Goal: Task Accomplishment & Management: Complete application form

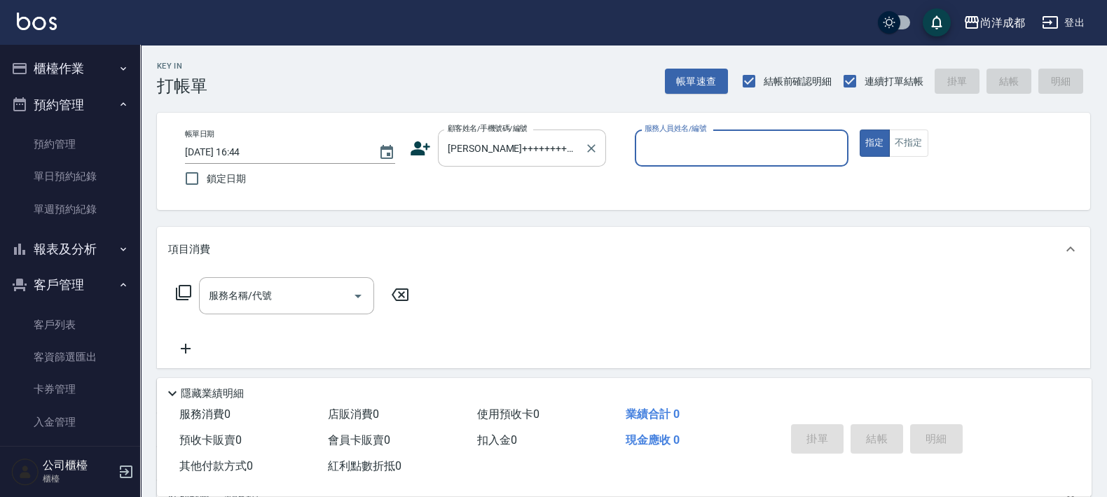
click at [604, 151] on div "[PERSON_NAME]++++++++++++++++++++++++++++++++++++++++++++++++++++++++++++++++++…" at bounding box center [522, 148] width 168 height 37
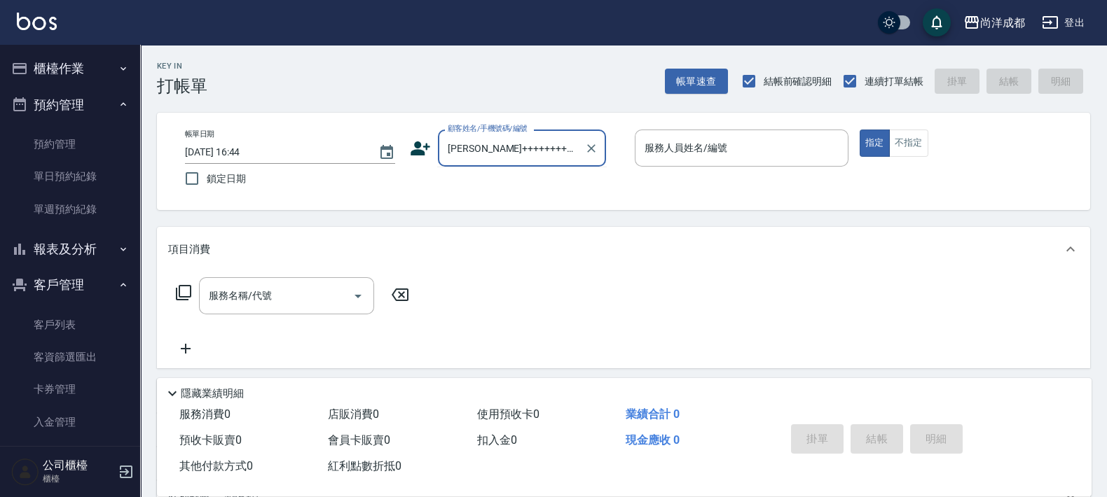
scroll to position [0, 4003]
click at [595, 142] on icon "Clear" at bounding box center [591, 149] width 14 height 14
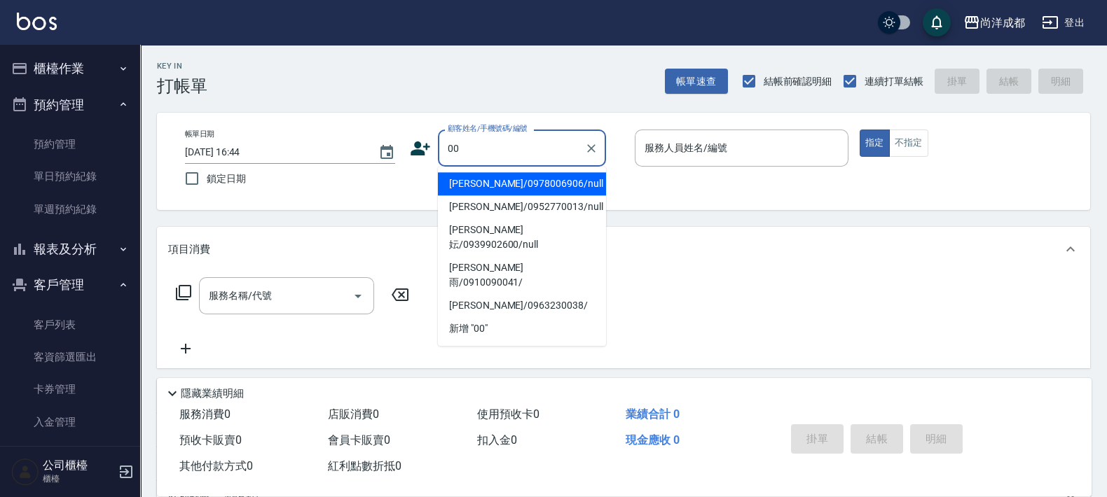
type input "[PERSON_NAME]/0978006906/null"
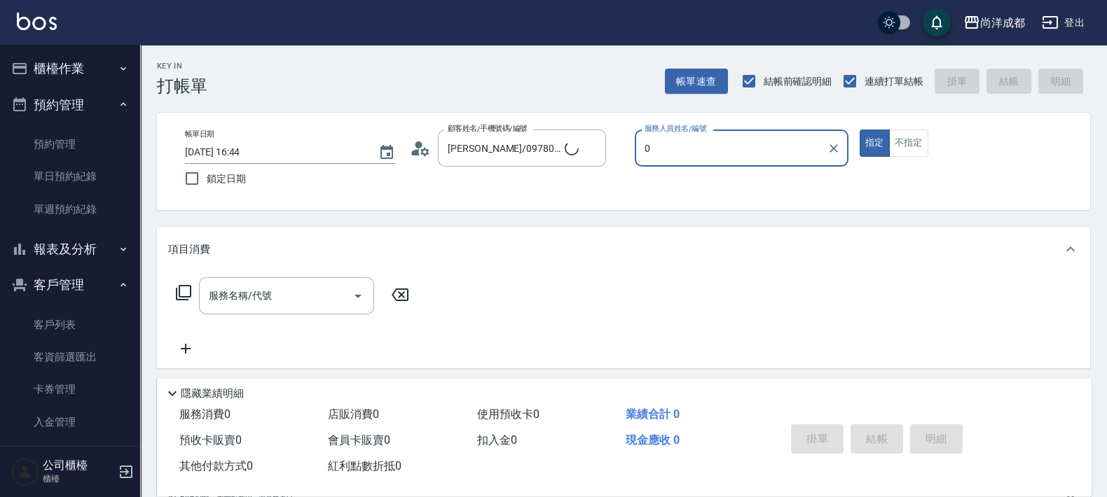
type input "04"
type input "新客人 姓名未設定/00/null"
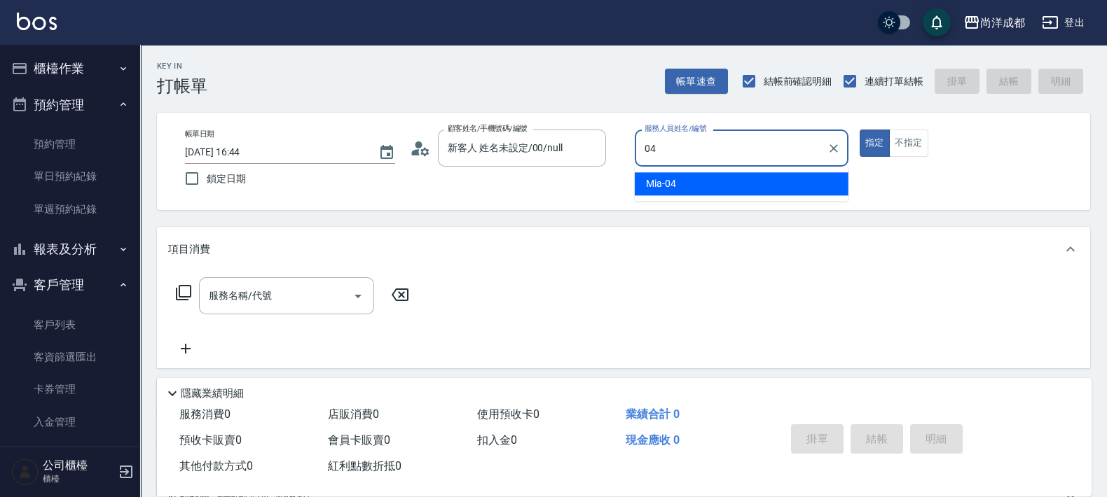
type input "Mia-04"
type button "true"
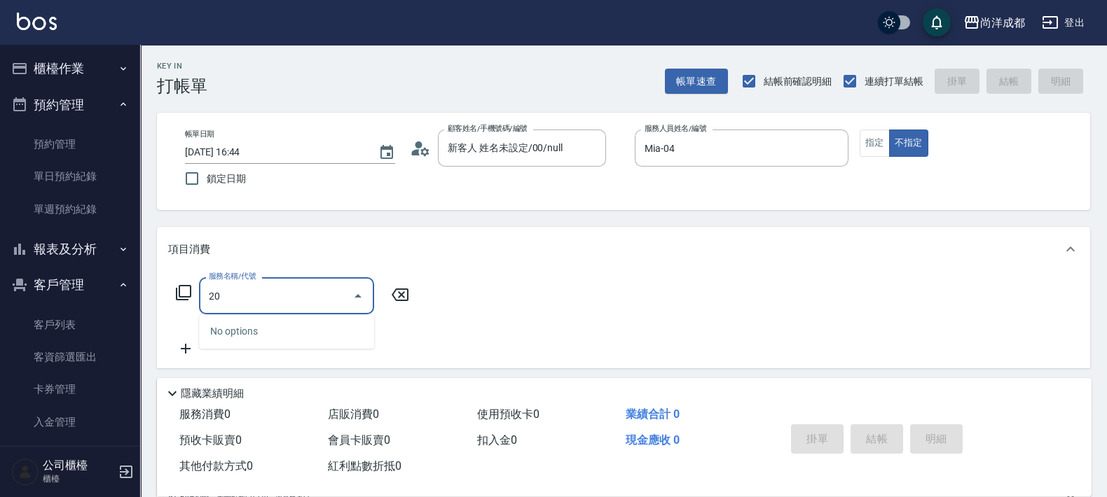
type input "201"
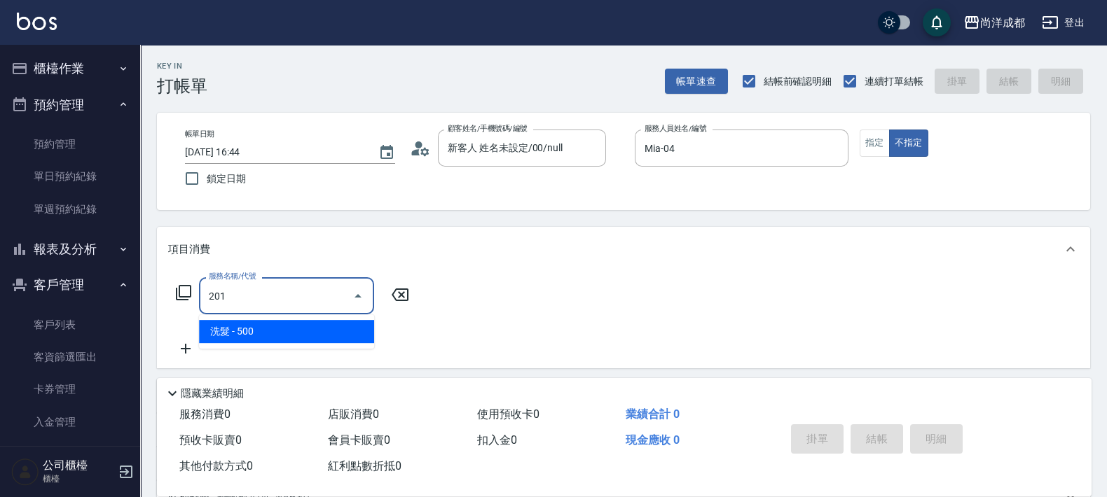
type input "50"
type input "洗髮(201)"
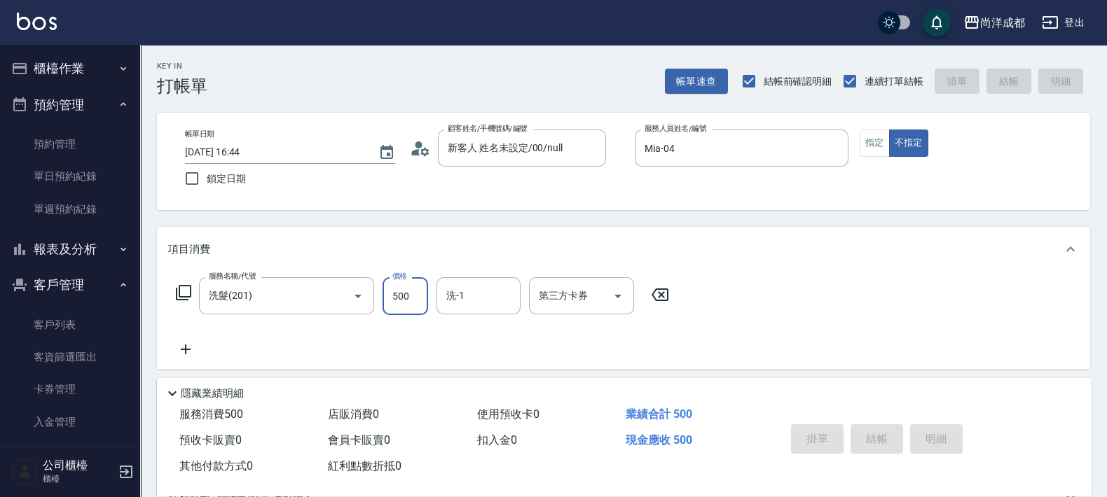
type input "[DATE] 19:27"
type input "0"
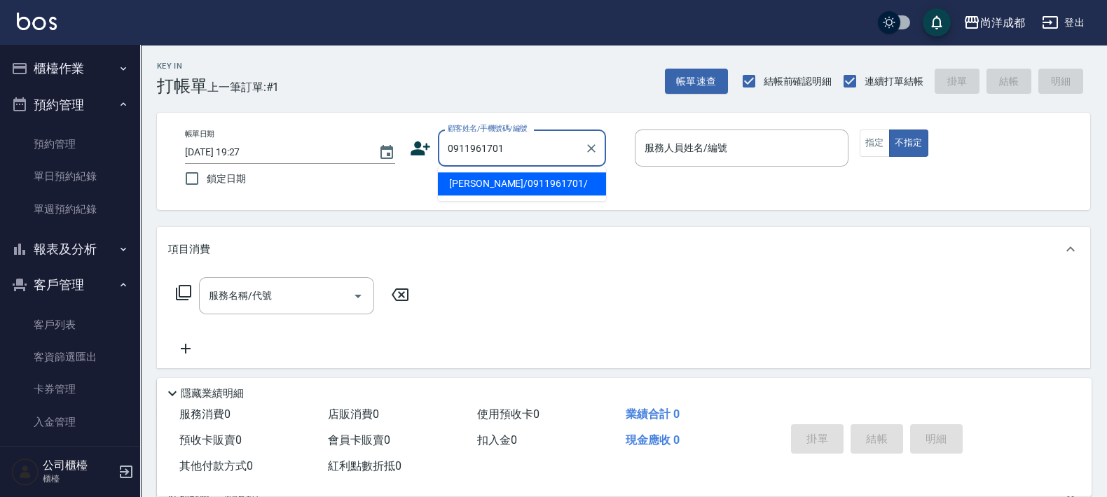
type input "[PERSON_NAME]/0911961701/"
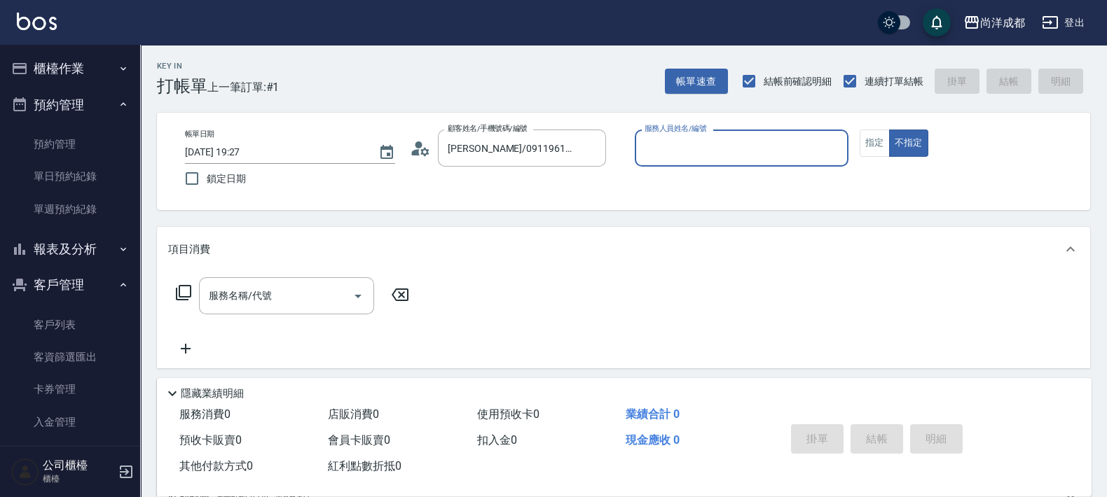
type input "Lorance-03"
click at [889, 130] on button "不指定" at bounding box center [908, 143] width 39 height 27
type button "false"
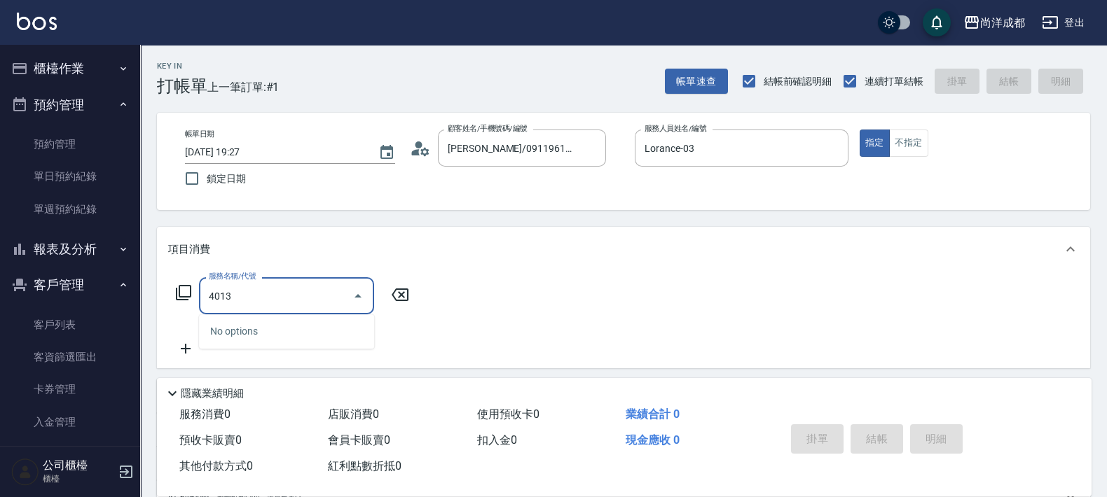
type input "401"
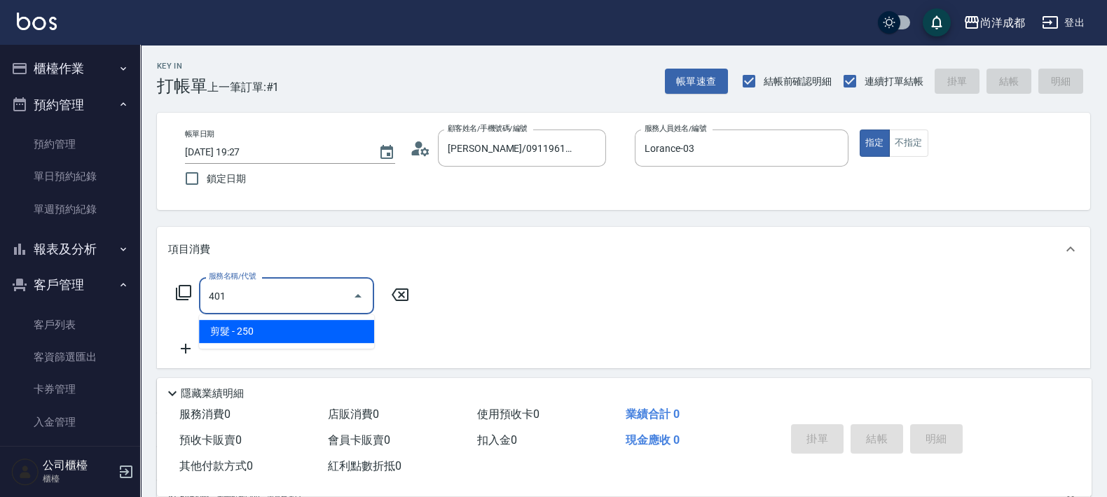
type input "20"
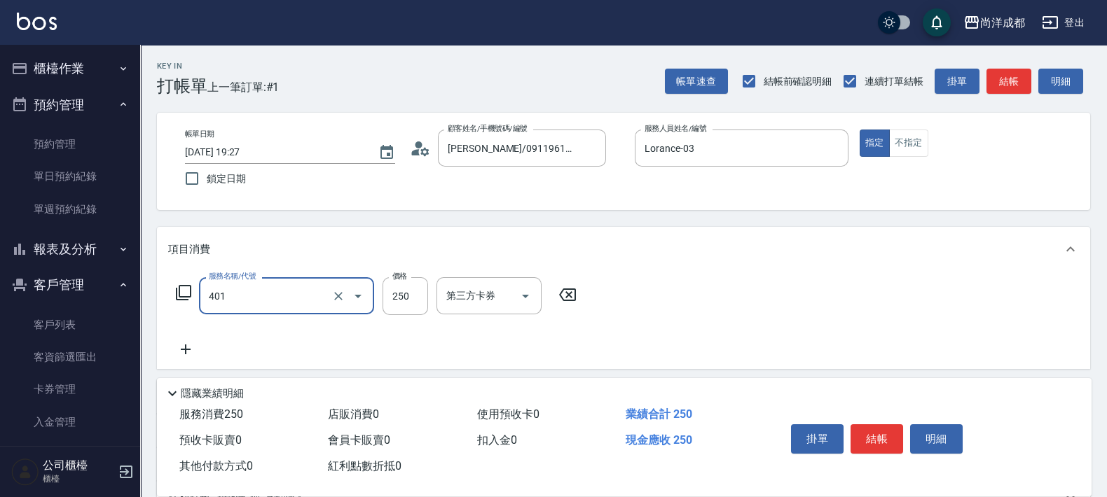
type input "剪髮(401)"
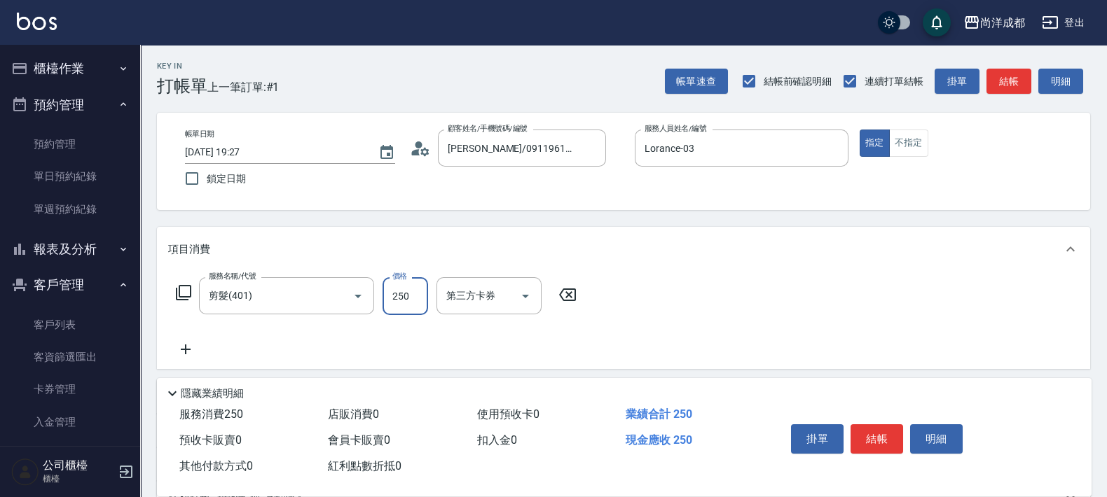
type input "8"
type input "0"
type input "80"
type input "800"
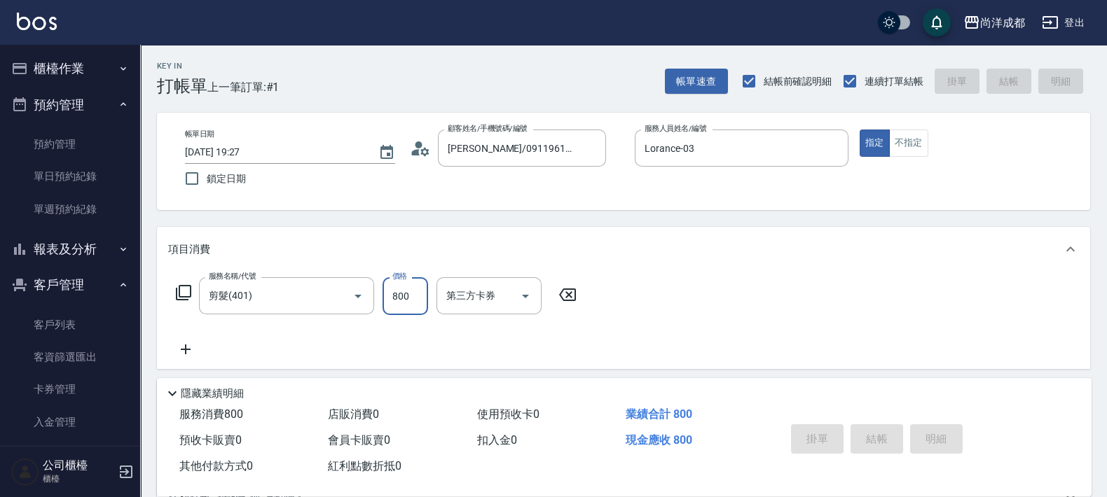
type input "0"
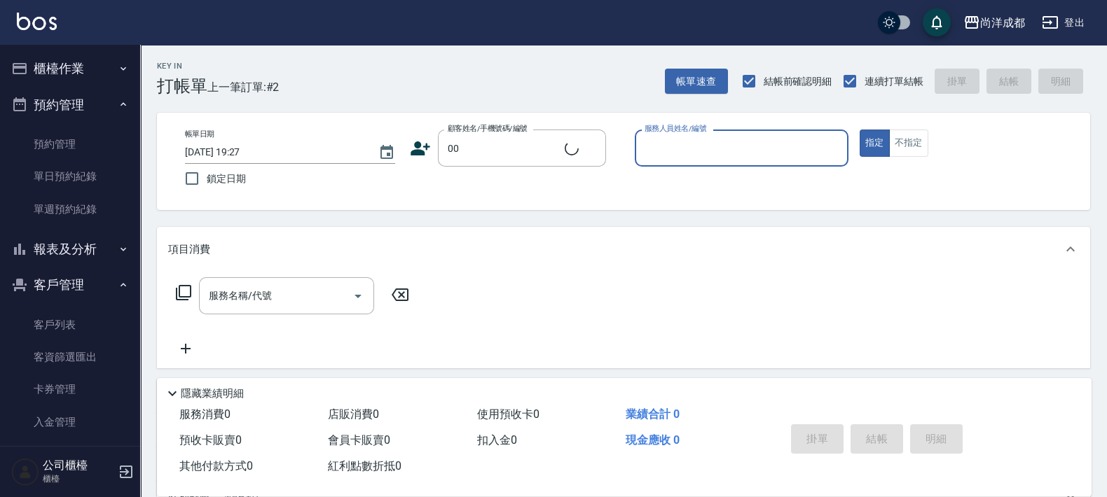
type input "新客人 姓名未設定/00/null"
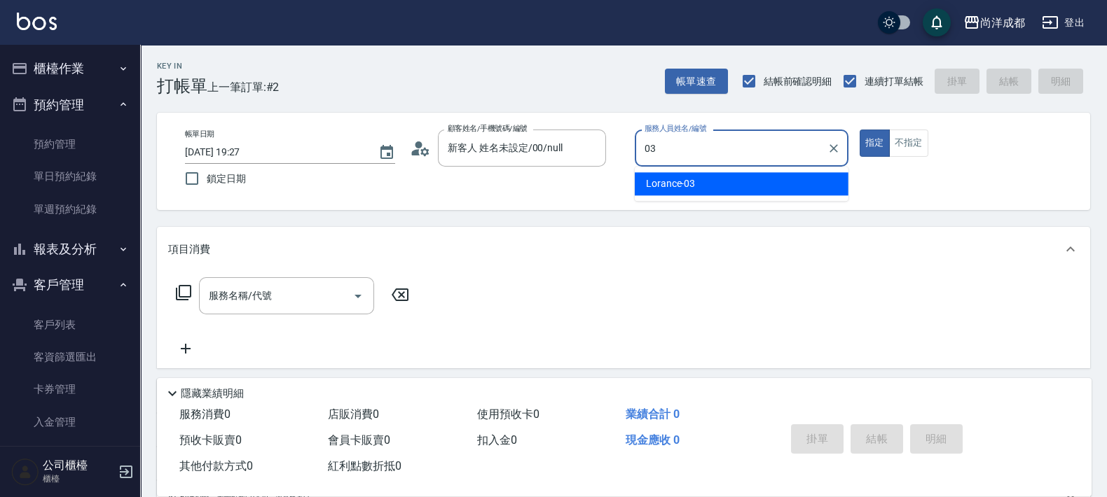
type input "Lorance-03"
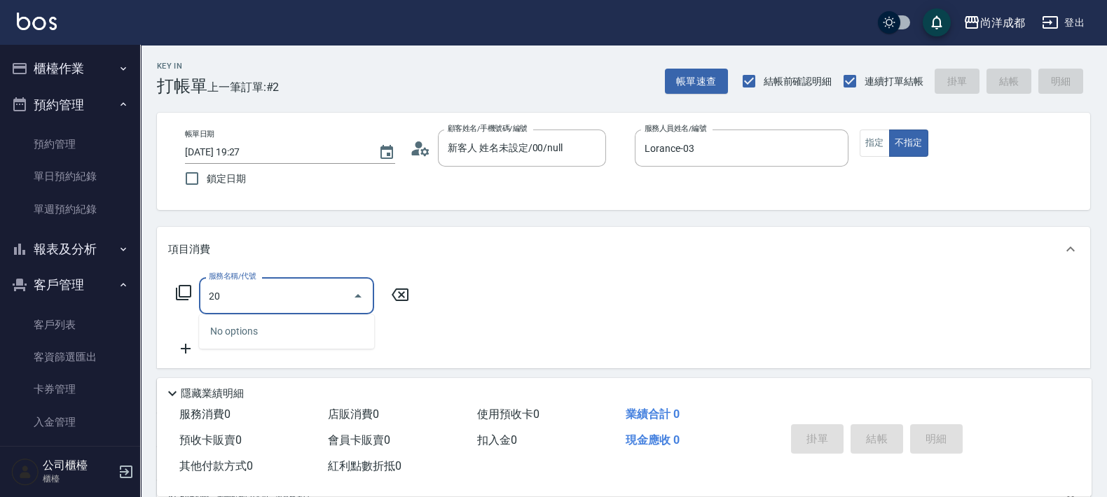
type input "201"
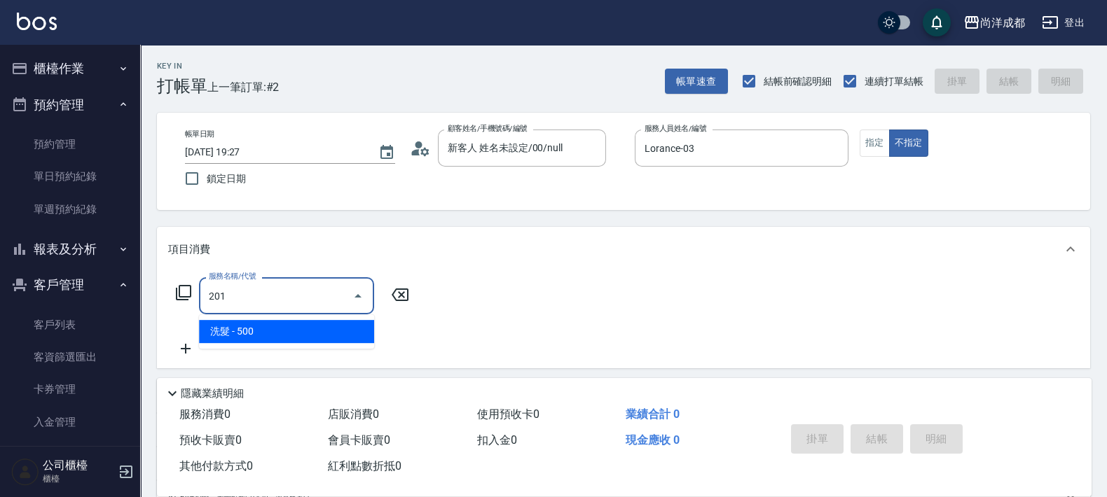
type input "50"
type input "洗髮(201)"
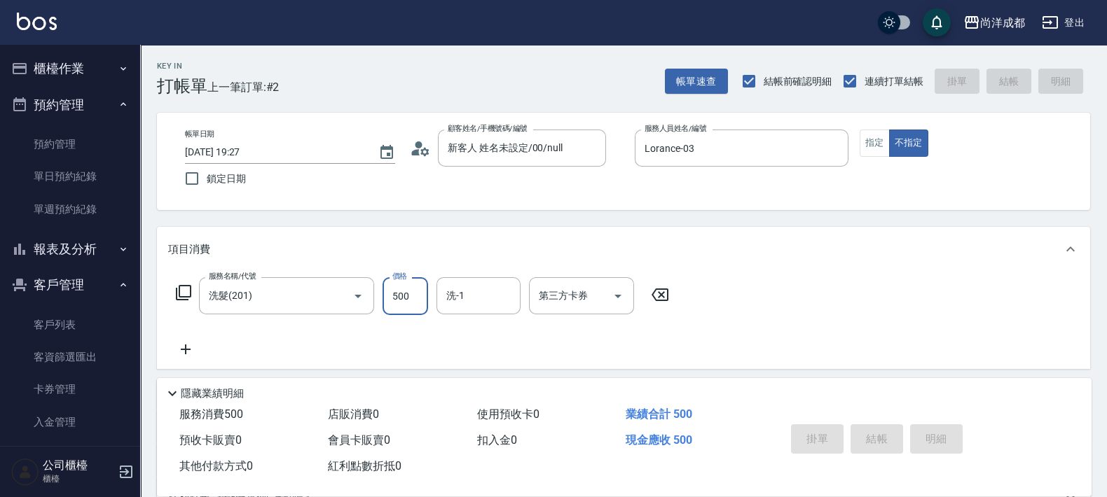
type input "0"
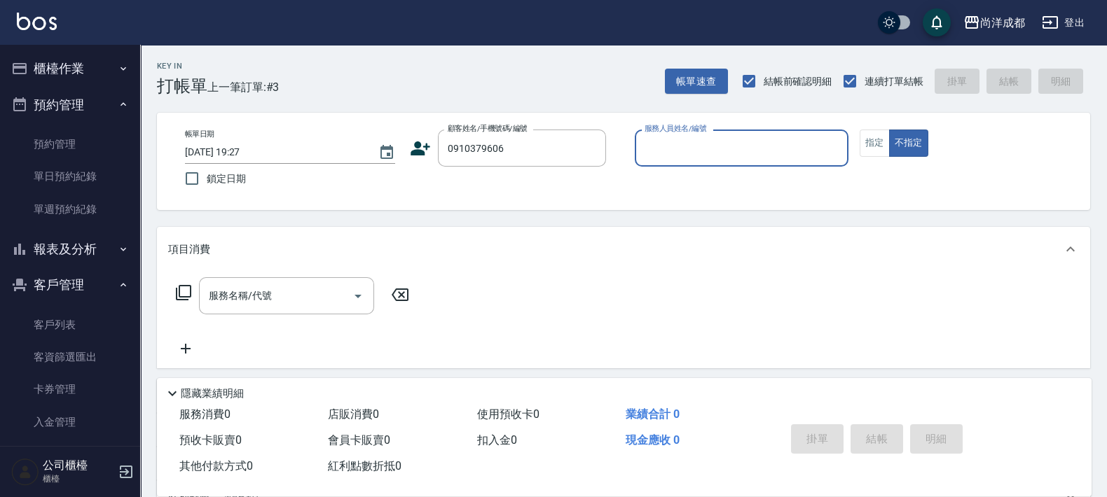
type input "[PERSON_NAME]/0910379606/"
type input "Lorance-03"
click at [889, 130] on button "不指定" at bounding box center [908, 143] width 39 height 27
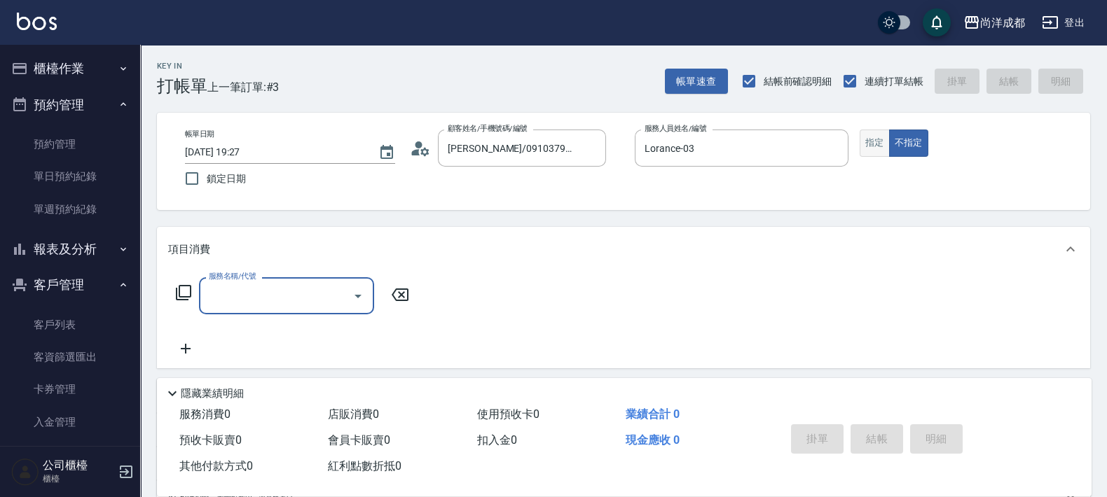
click at [870, 147] on button "指定" at bounding box center [875, 143] width 30 height 27
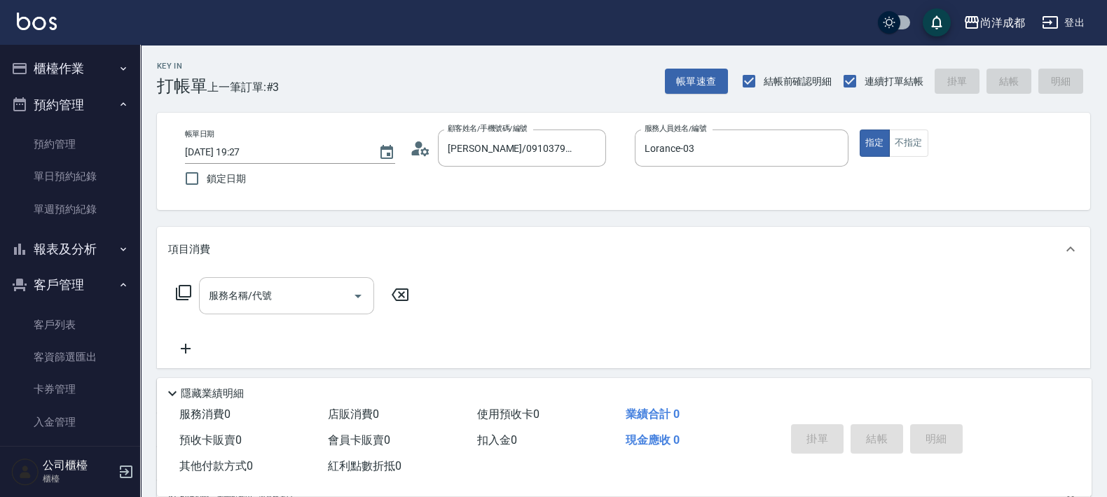
click at [284, 304] on input "服務名稱/代號" at bounding box center [276, 296] width 142 height 25
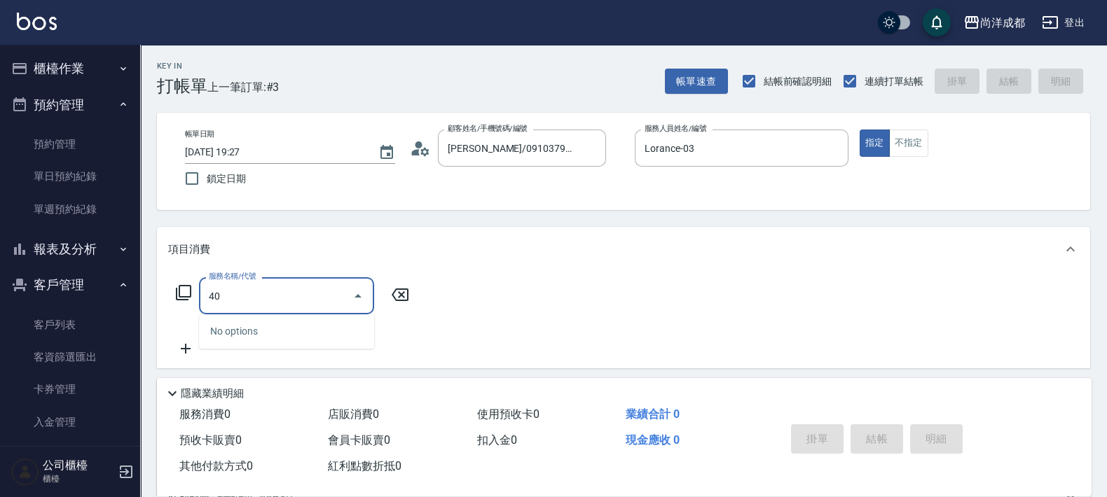
type input "401"
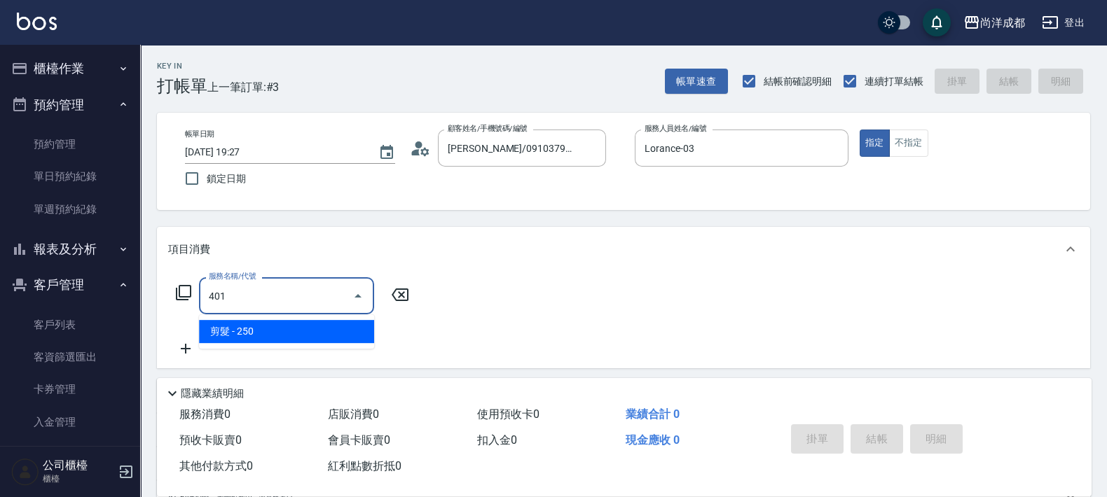
type input "20"
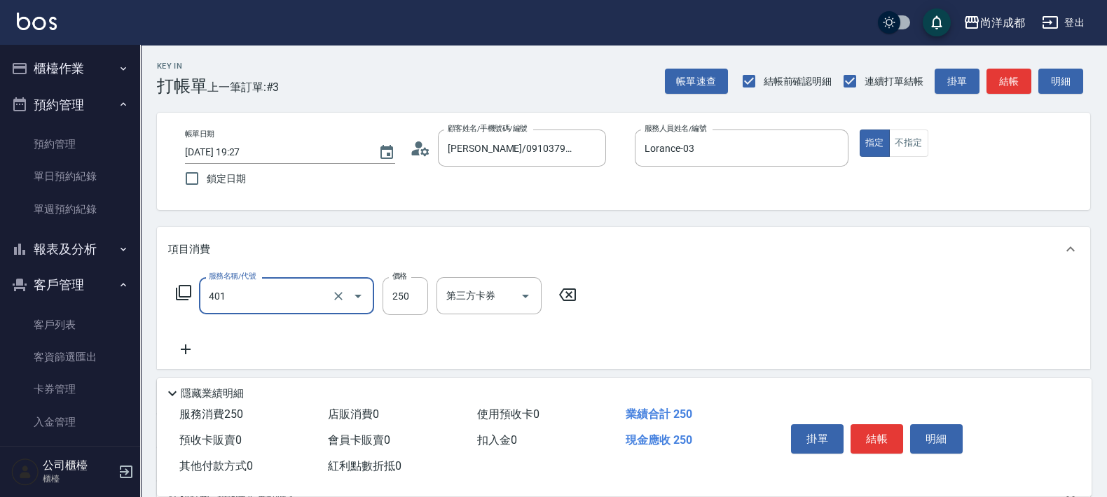
type input "剪髮(401)"
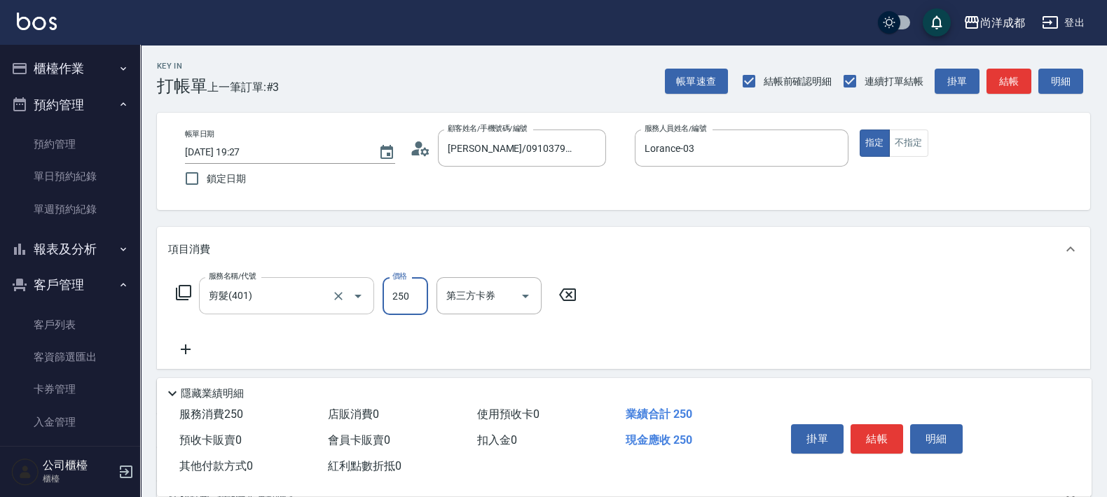
type input "8"
type input "0"
type input "80"
type input "800"
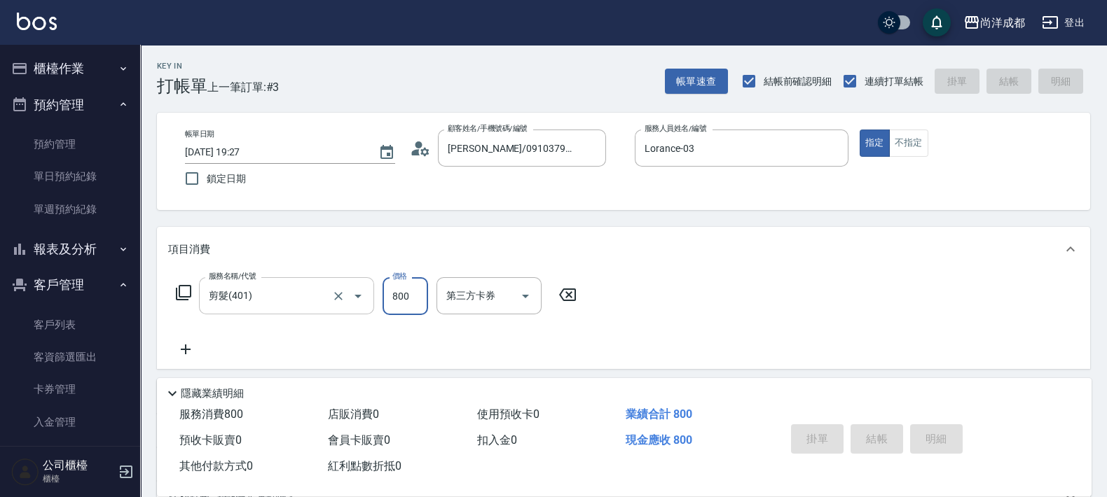
type input "[DATE] 19:28"
type input "0"
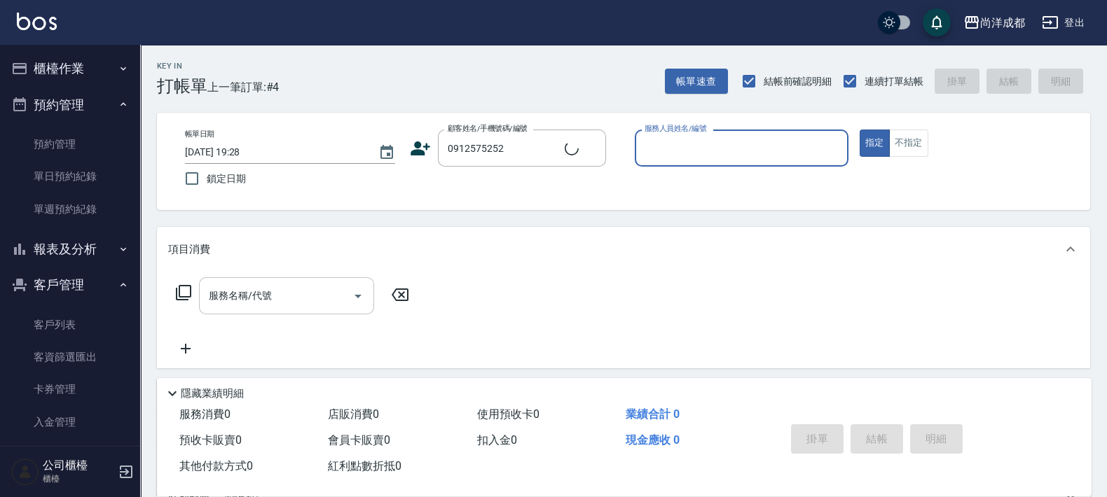
type input "[PERSON_NAME]/0912575252/null"
type input "[PERSON_NAME]-01"
click at [860, 130] on button "指定" at bounding box center [875, 143] width 30 height 27
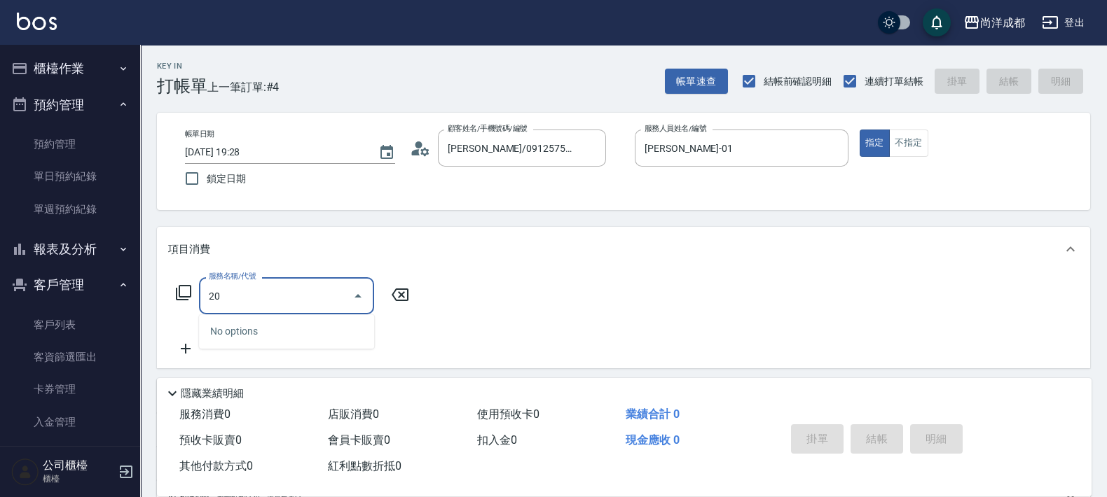
type input "201"
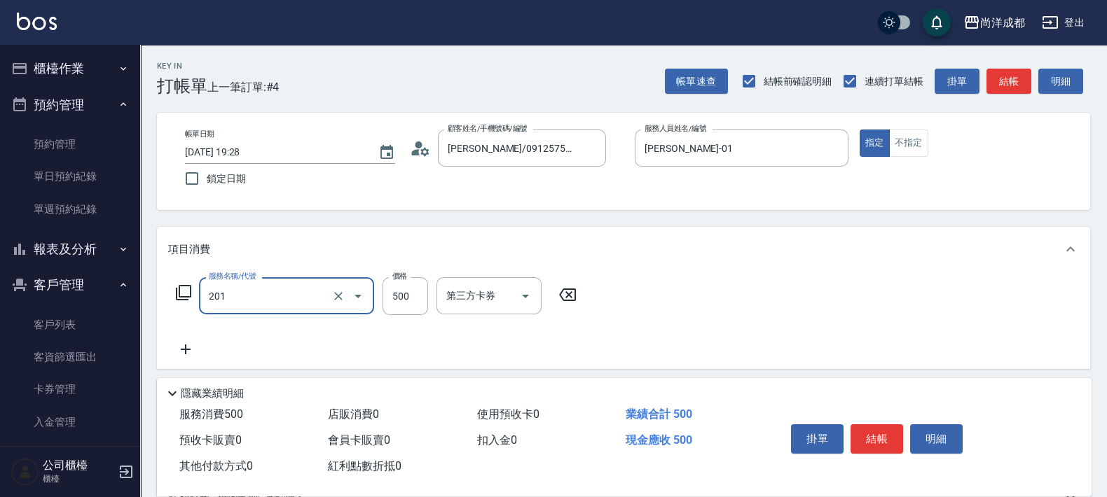
type input "50"
type input "洗髮(201)"
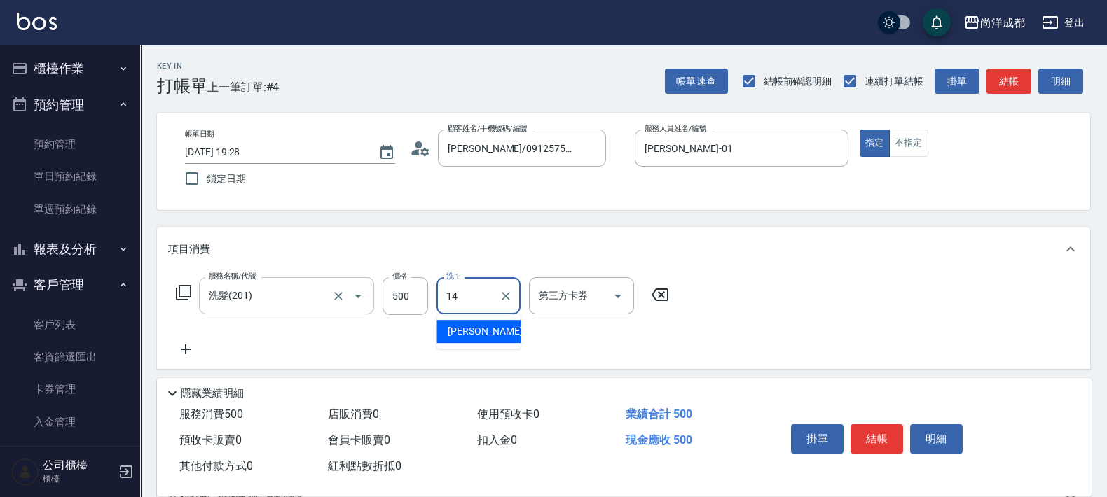
type input "Emma-14"
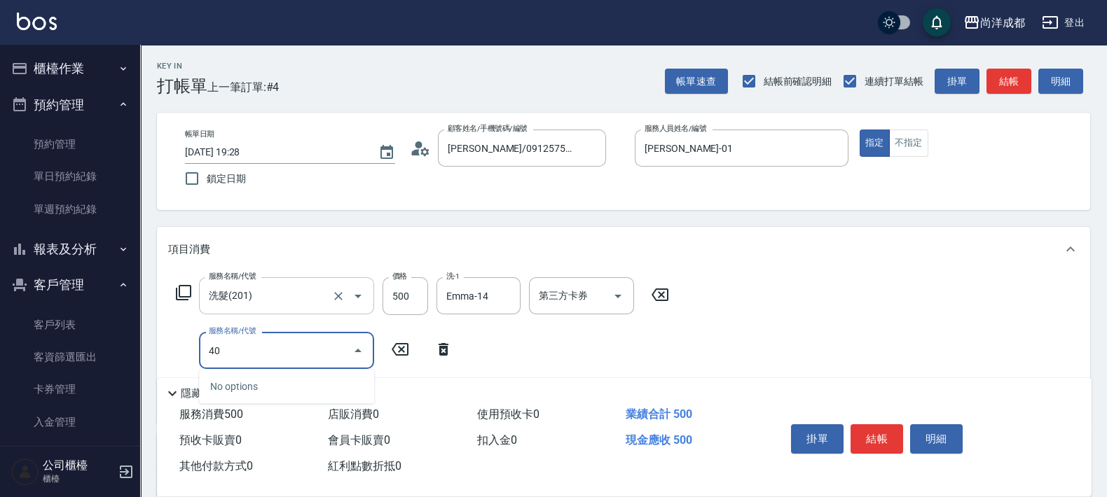
type input "401"
type input "70"
type input "剪髮(401)"
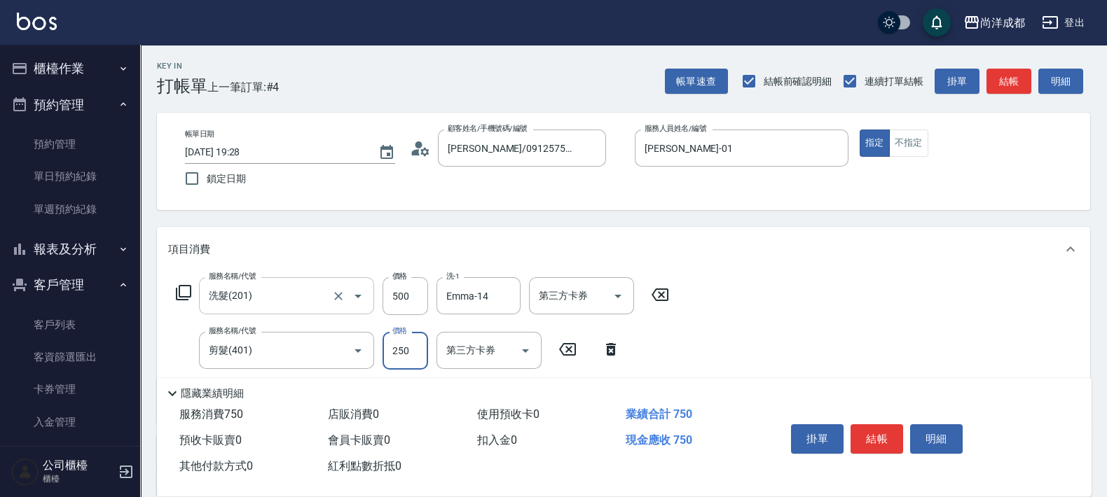
type input "8"
type input "50"
type input "800"
type input "130"
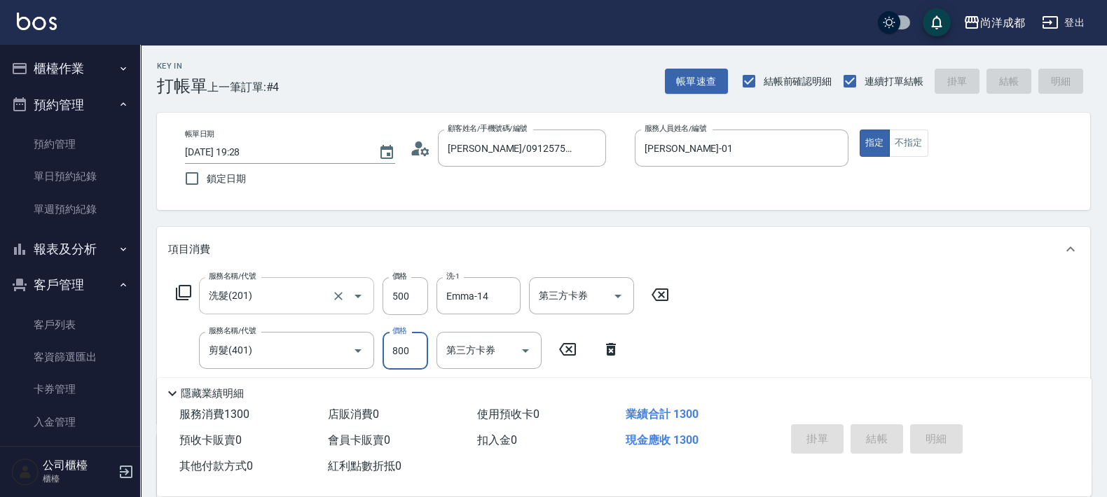
type input "0"
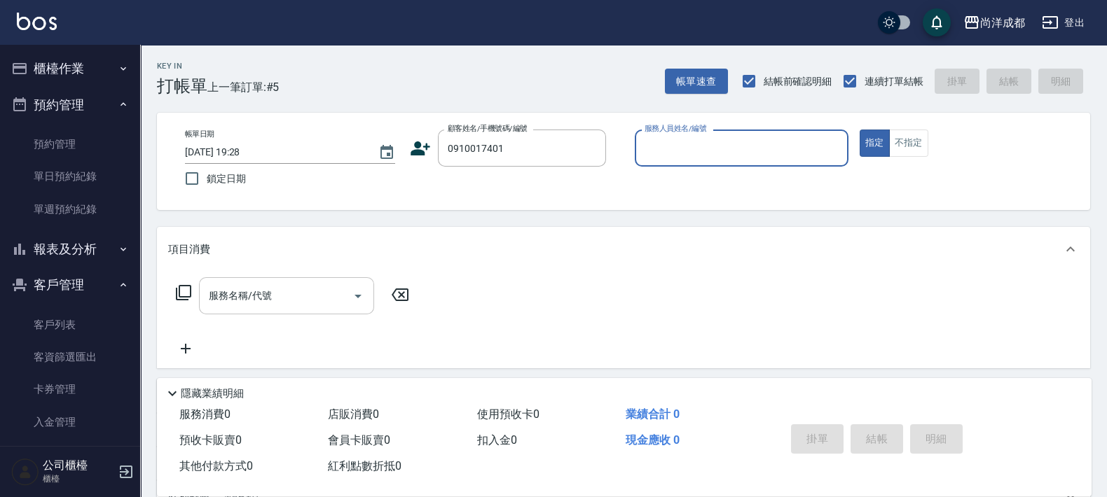
click at [860, 130] on button "指定" at bounding box center [875, 143] width 30 height 27
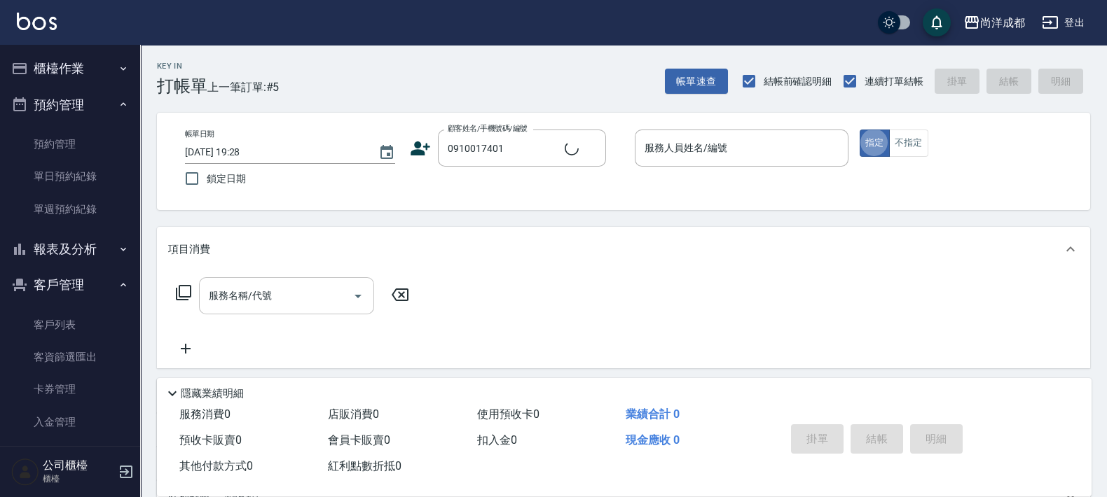
type input "[PERSON_NAME]/0910017401/"
type input "[PERSON_NAME]-01"
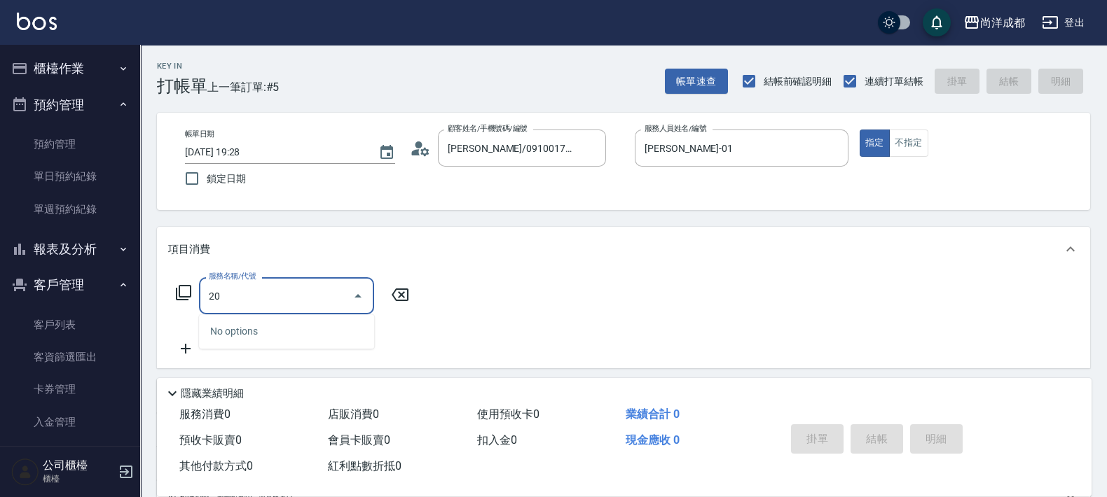
type input "201"
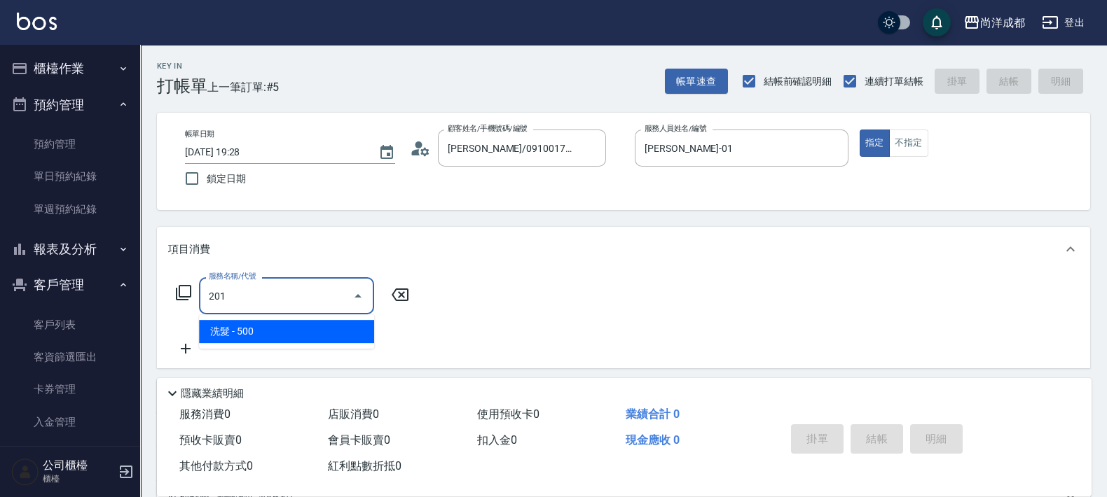
type input "50"
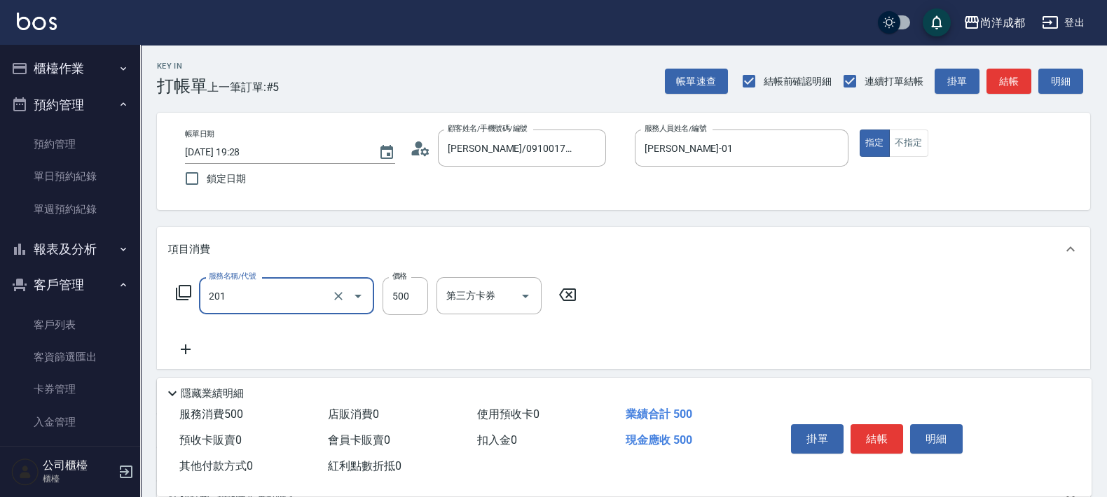
type input "洗髮(201)"
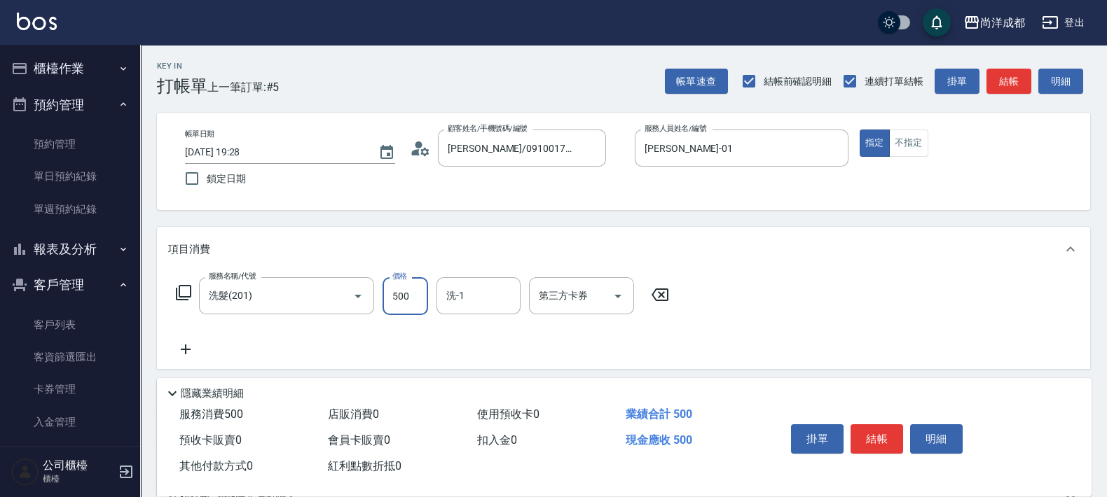
type input "1"
type input "0"
type input "15"
type input "4"
click at [405, 314] on input "15" at bounding box center [405, 296] width 46 height 38
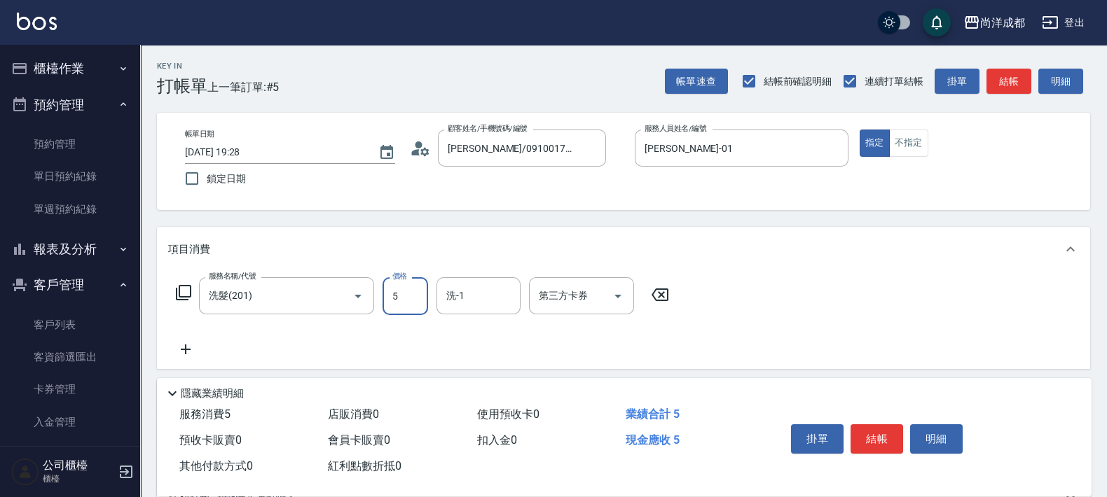
type input "50"
type input "500"
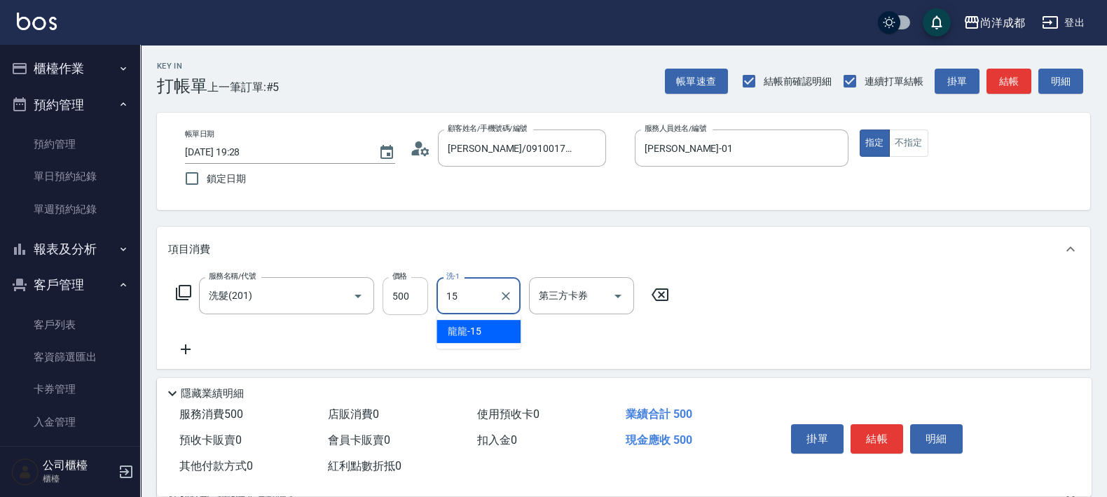
type input "龍龍-15"
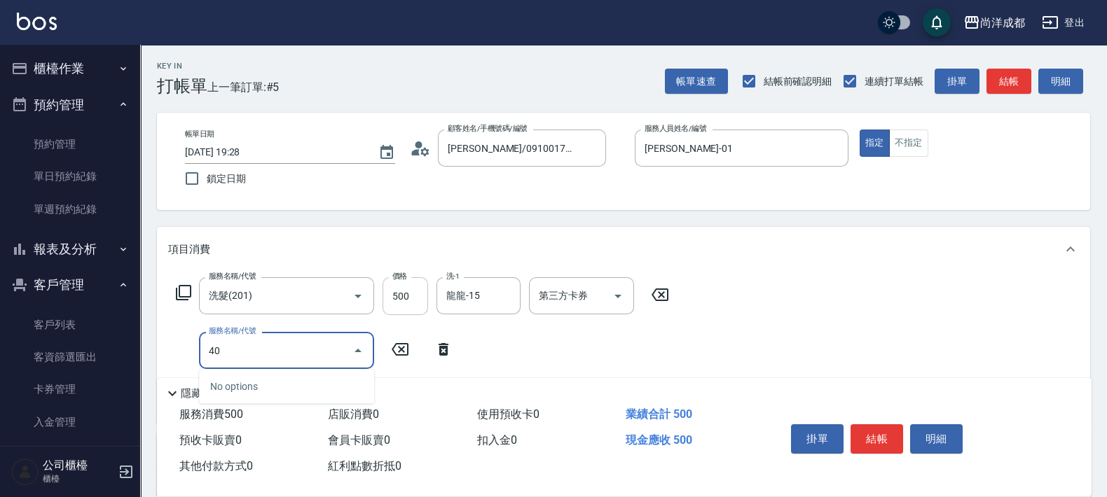
type input "401"
type input "70"
type input "剪髮(401)"
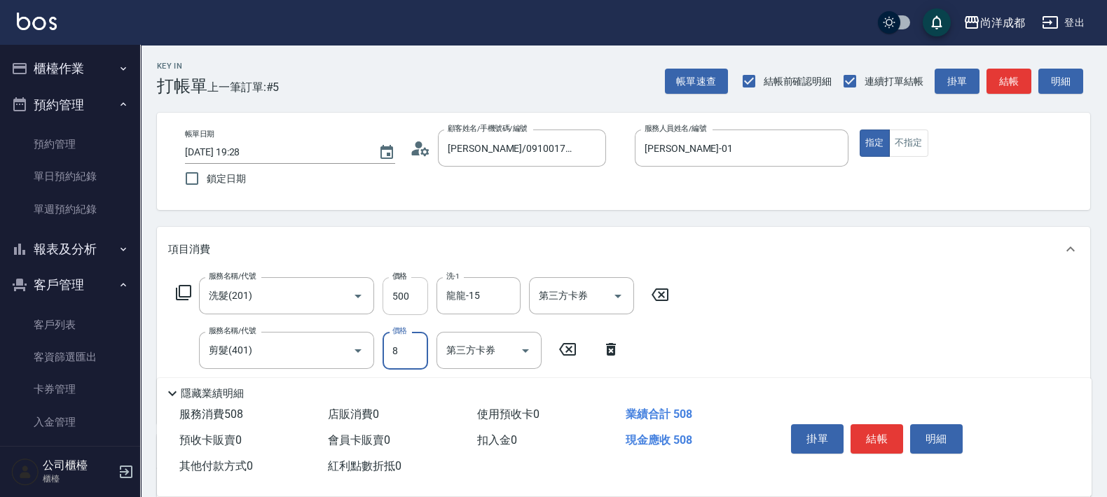
type input "50"
type input "80"
type input "130"
type input "800"
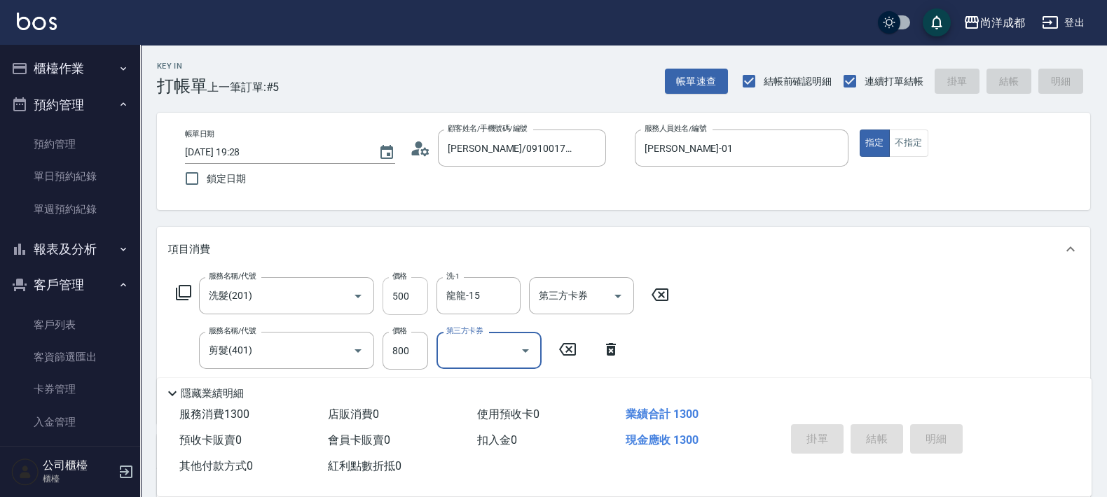
type input "0"
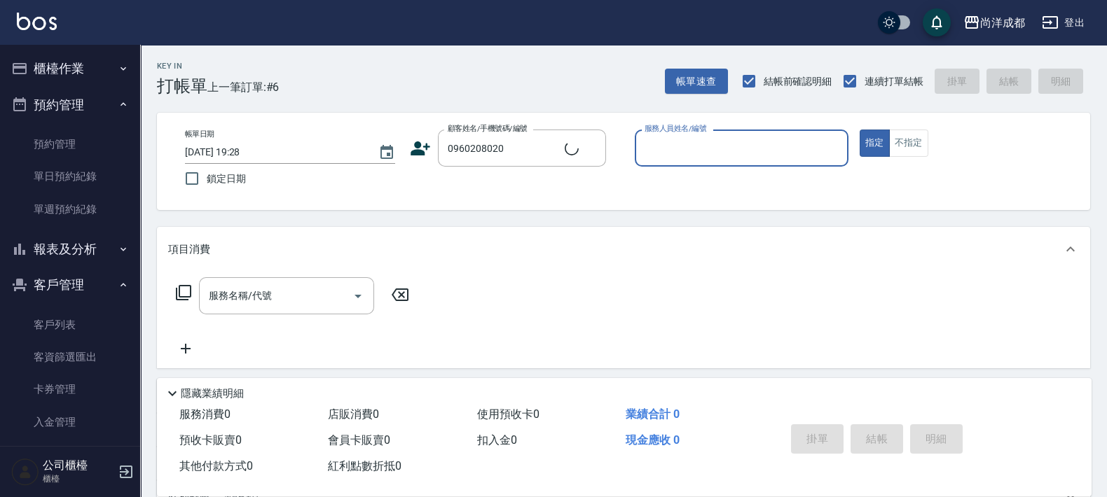
type input "[PERSON_NAME]/0960208020/null"
type input "[PERSON_NAME]-01"
click at [860, 130] on button "指定" at bounding box center [875, 143] width 30 height 27
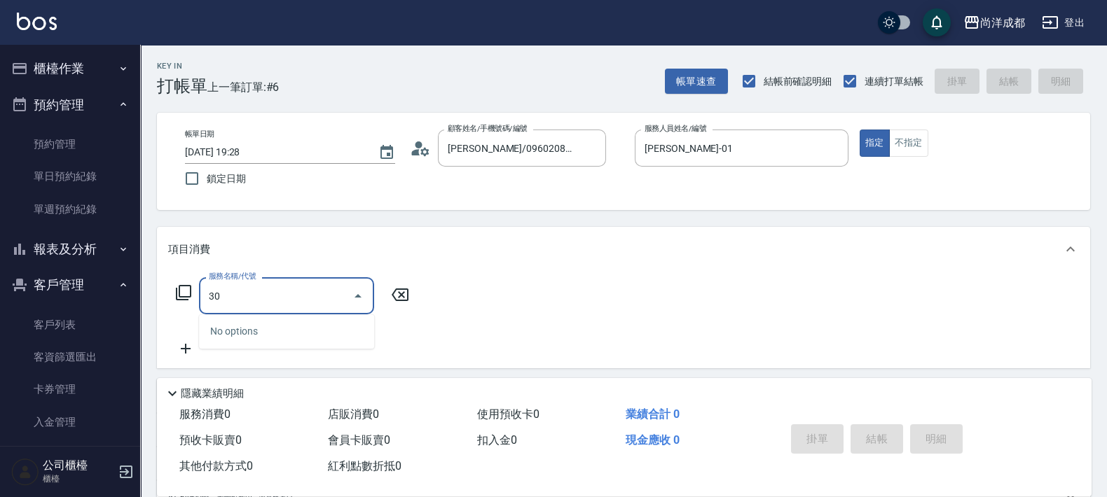
type input "301"
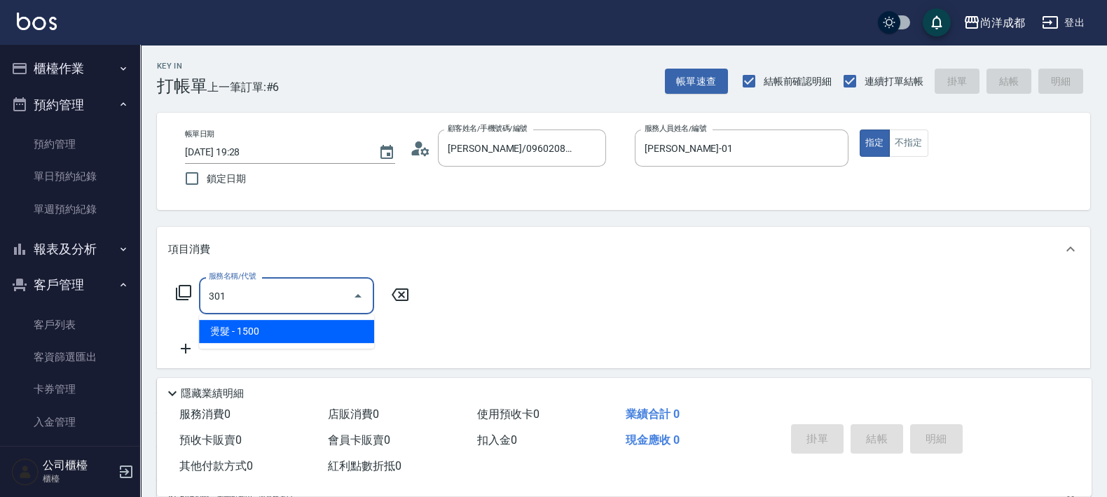
type input "150"
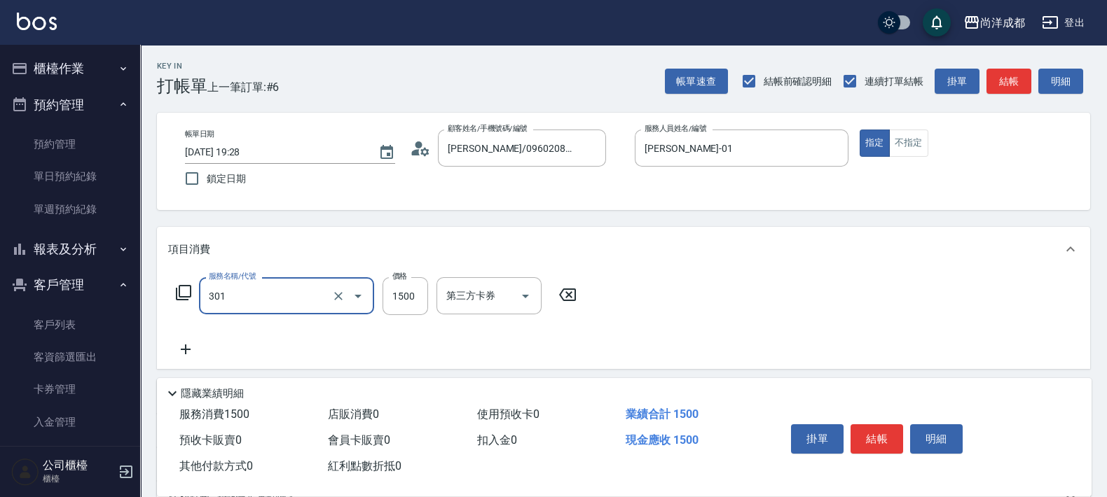
type input "燙髮(301)"
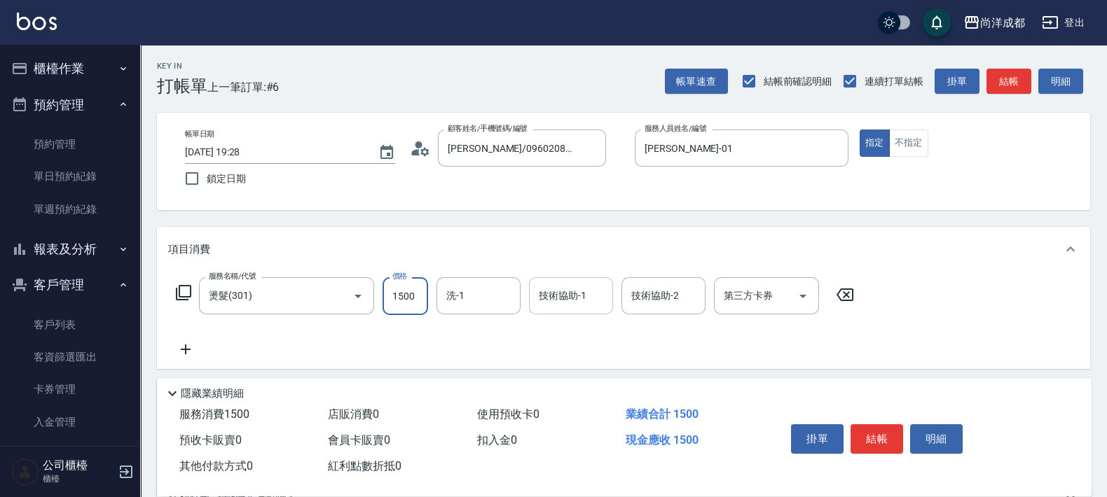
type input "3"
type input "0"
type input "331"
type input "30"
type input "3312"
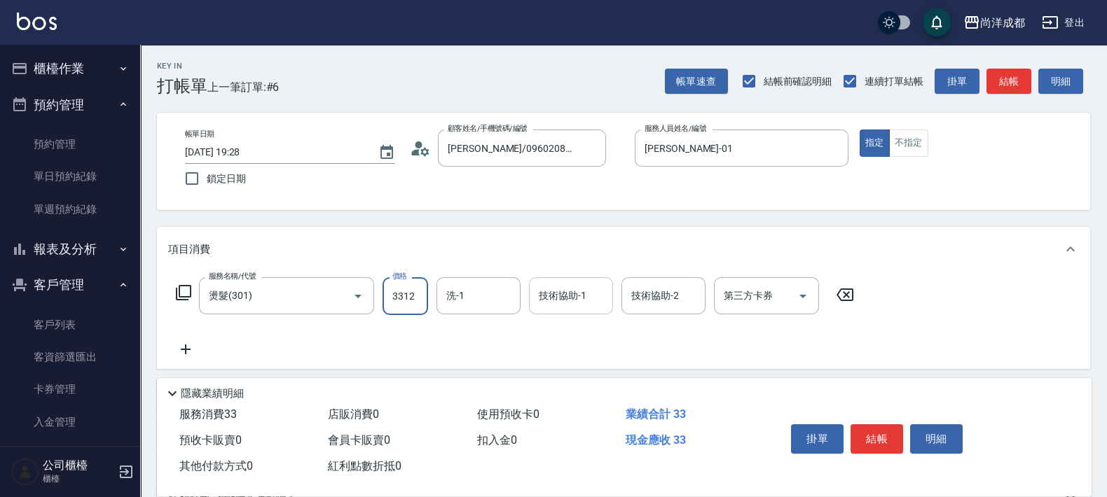
type input "330"
type input "3312"
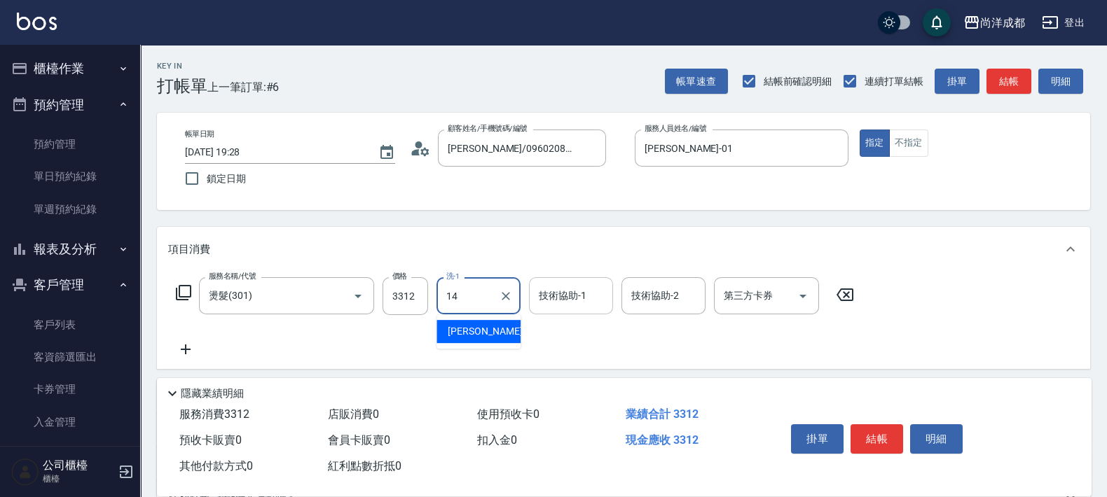
type input "Emma-14"
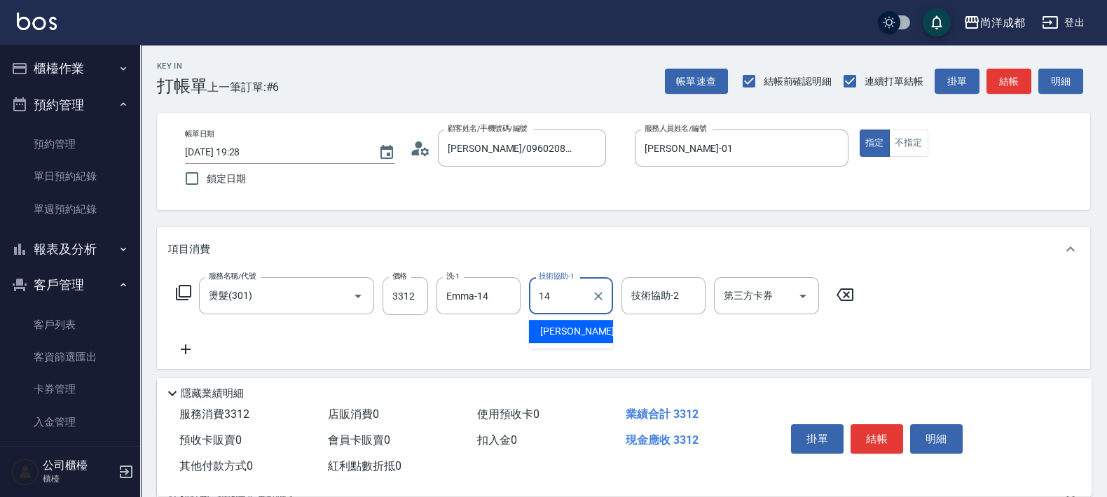
type input "Emma-14"
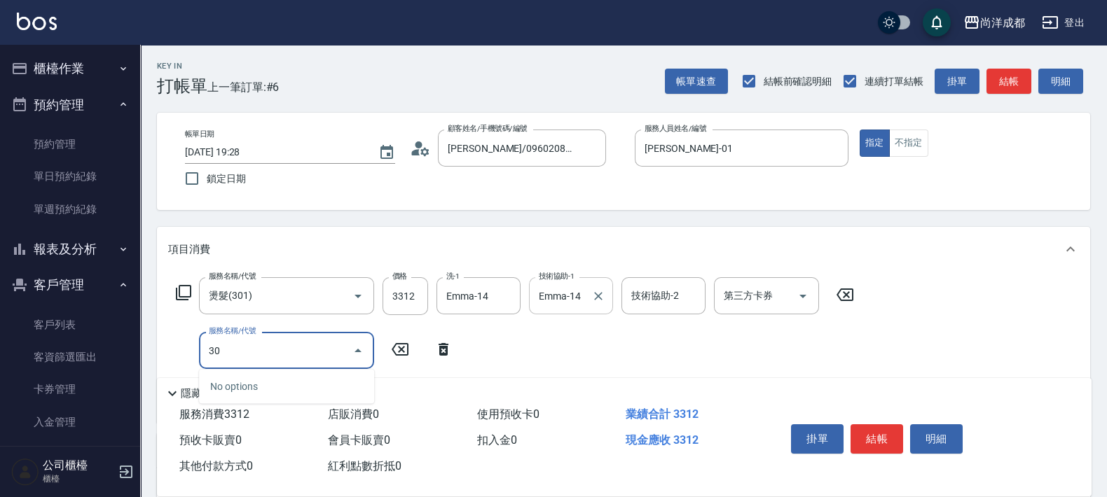
type input "301"
type input "480"
type input "燙髮(301)"
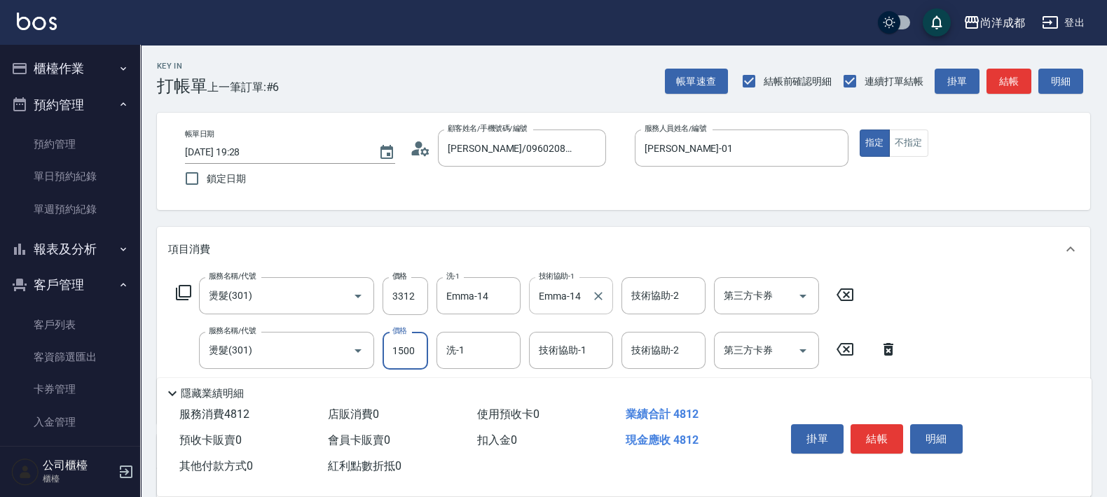
type input "1"
type input "330"
type input "180"
type input "510"
type input "1800"
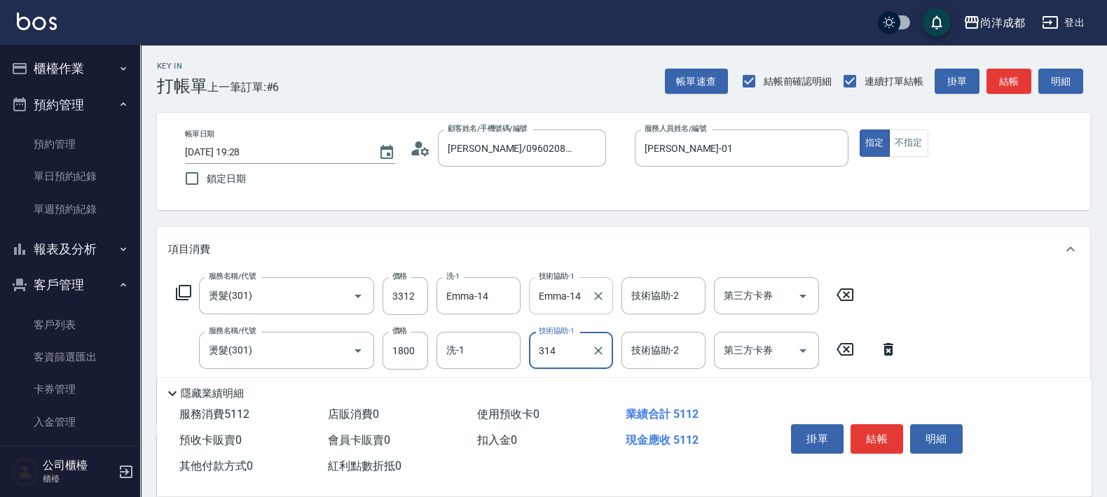
type input "314"
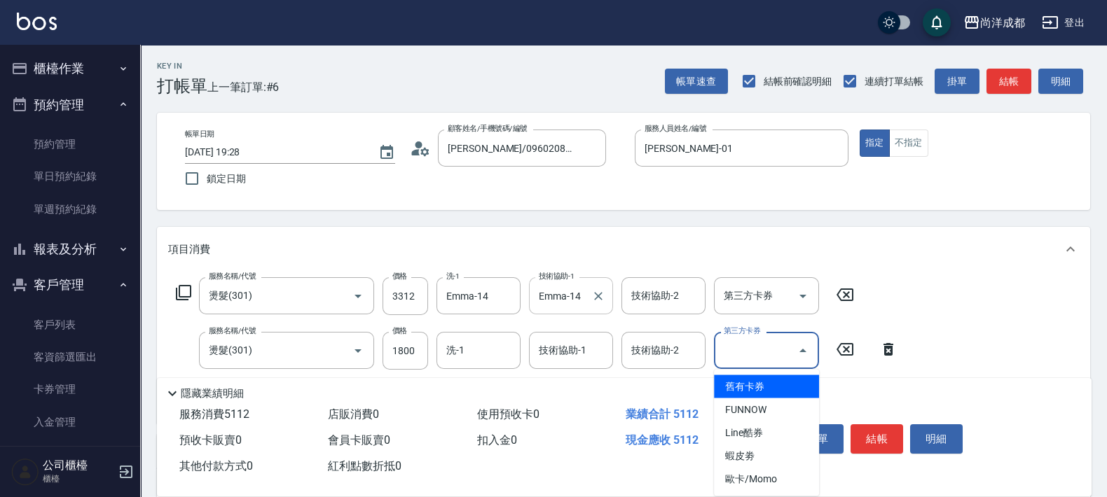
type input "舊有卡券"
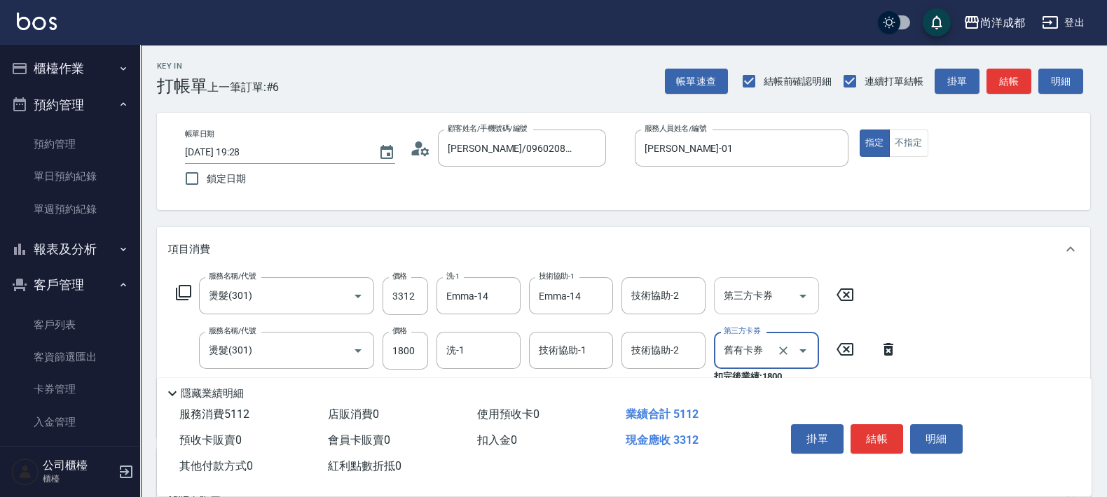
click at [773, 303] on input "第三方卡券" at bounding box center [755, 296] width 71 height 25
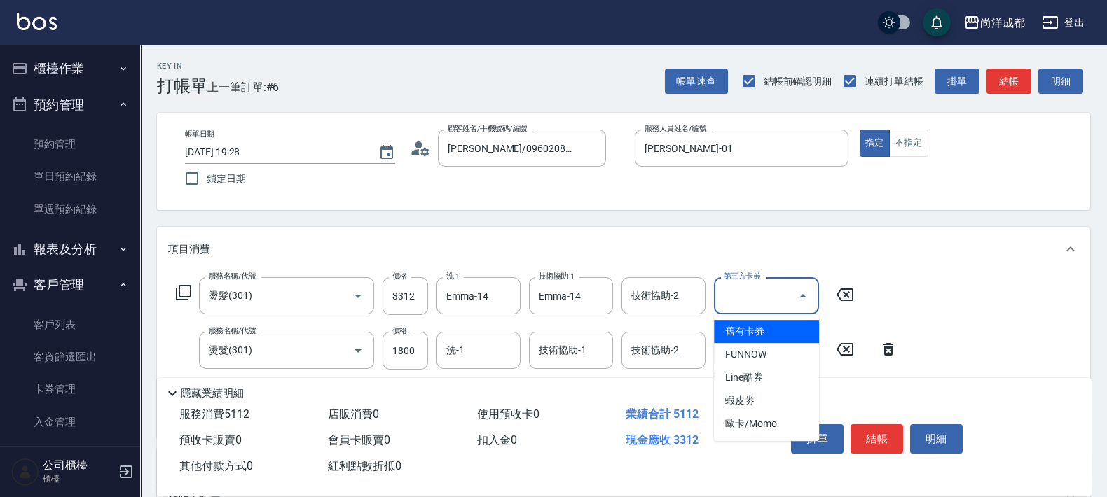
click at [789, 329] on span "舊有卡券" at bounding box center [766, 331] width 105 height 23
type input "0"
type input "舊有卡券"
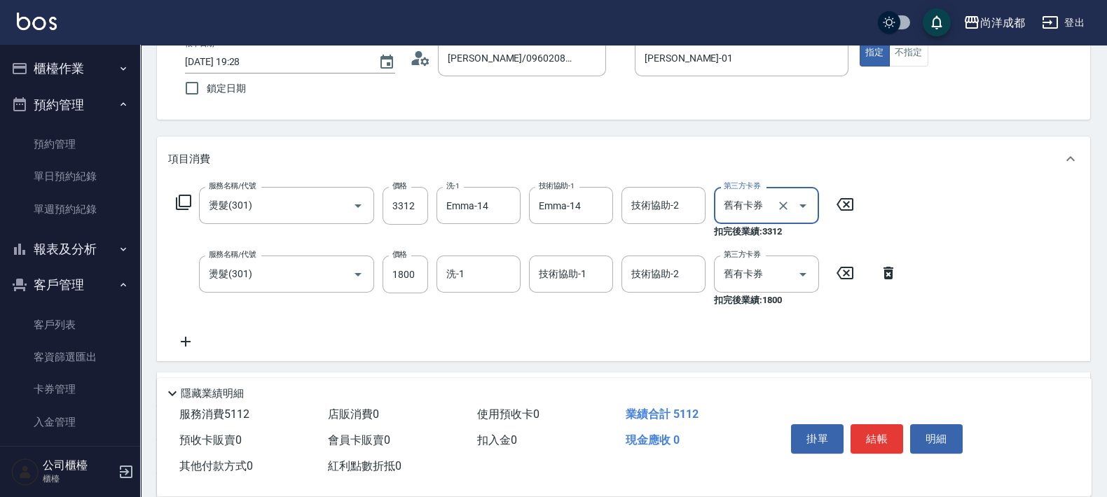
scroll to position [174, 0]
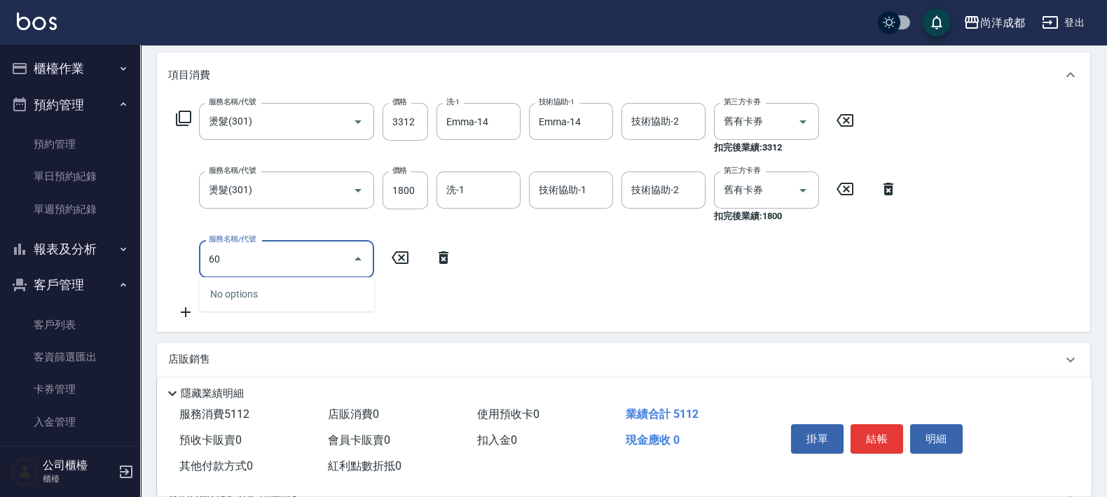
type input "601"
type input "100"
type input "自備護髮(1000以上)(601)"
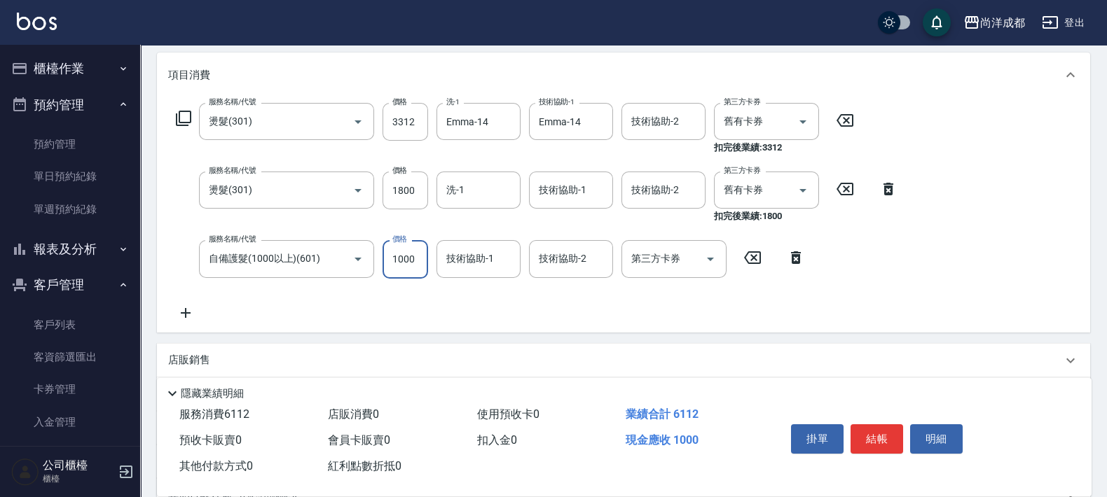
type input "1"
type input "0"
type input "168"
type input "10"
type input "1680"
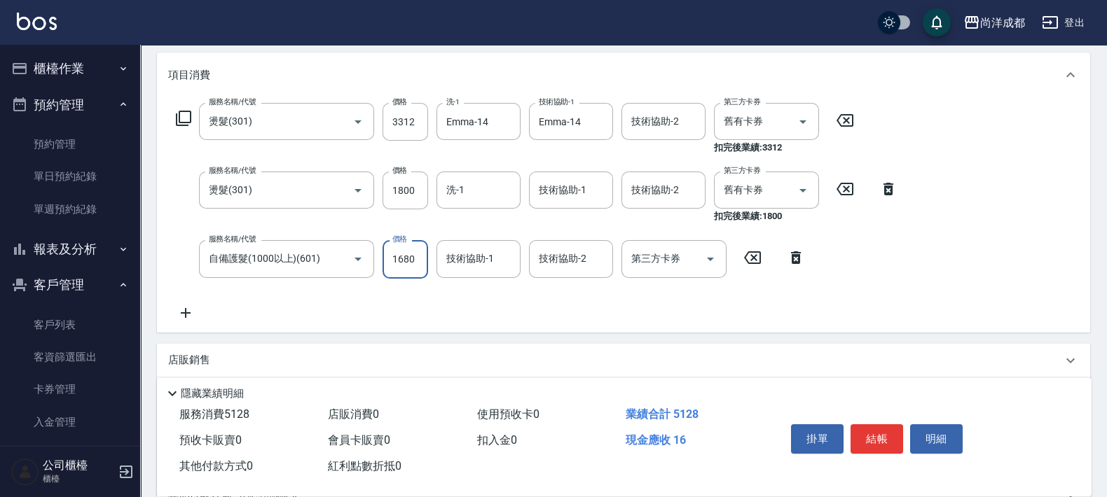
type input "160"
type input "1680"
type input "Emma-14"
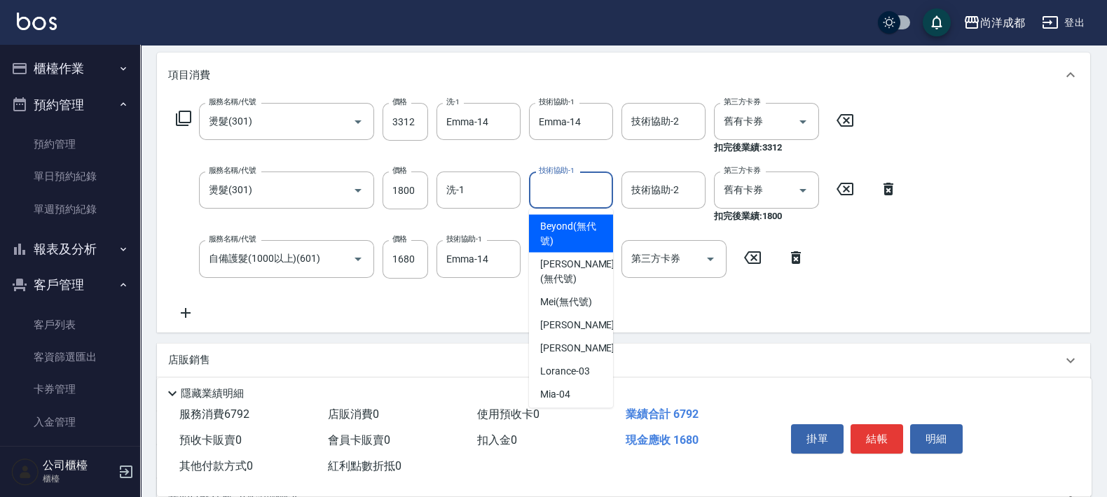
click at [553, 193] on input "技術協助-1" at bounding box center [570, 190] width 71 height 25
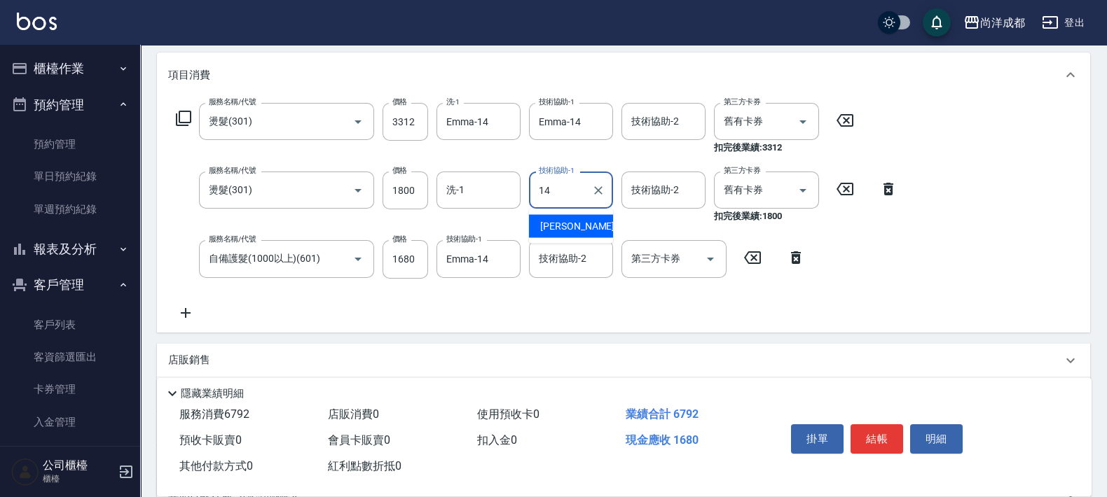
type input "Emma-14"
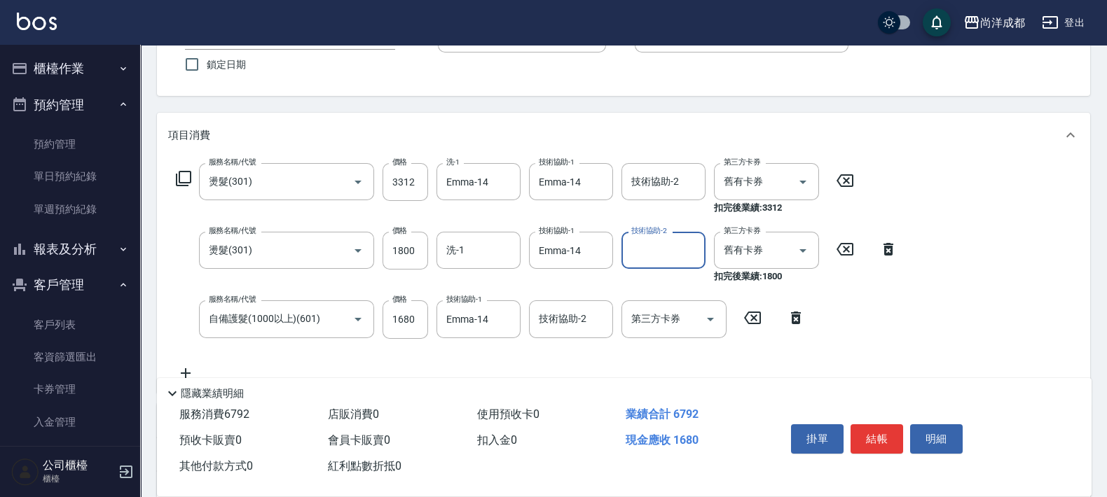
scroll to position [87, 0]
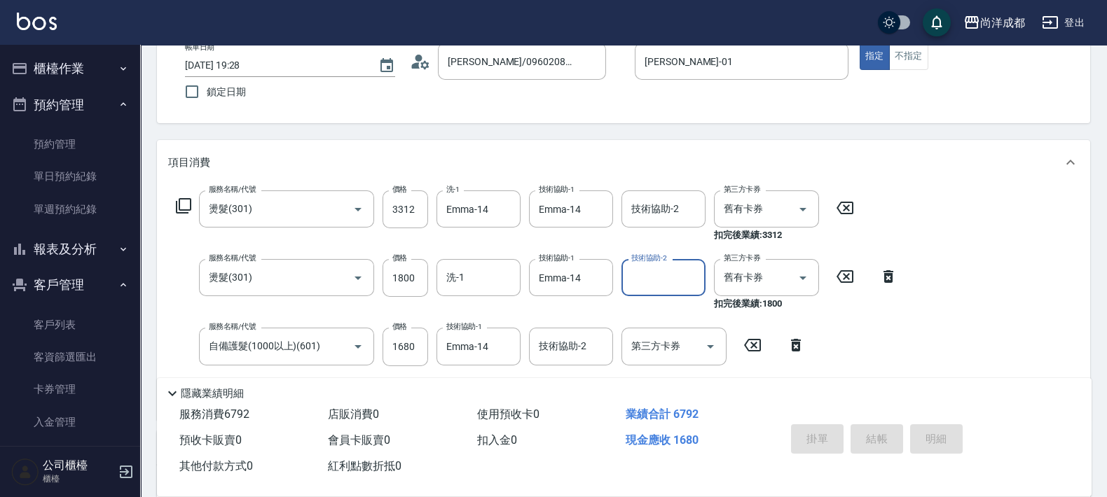
type input "[DATE] 19:31"
type input "0"
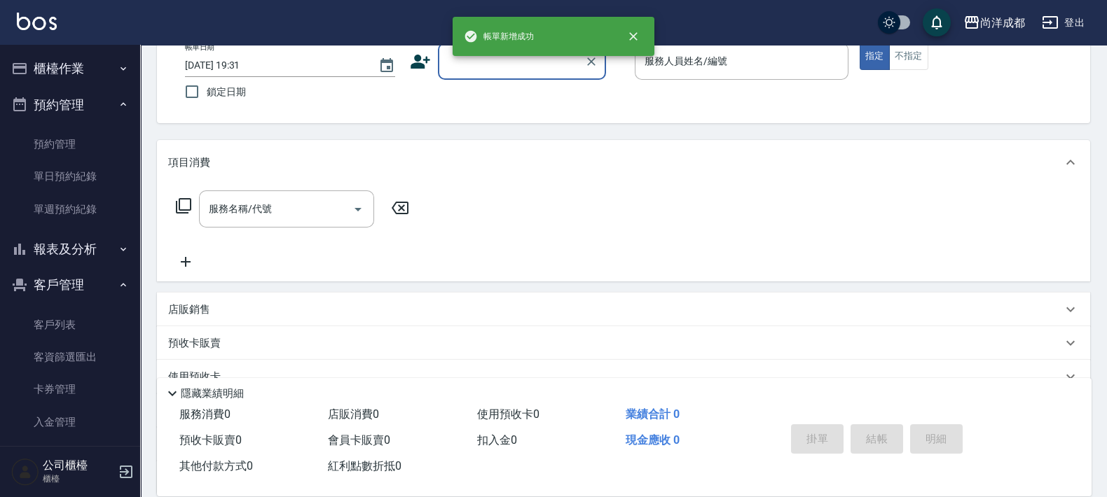
scroll to position [0, 0]
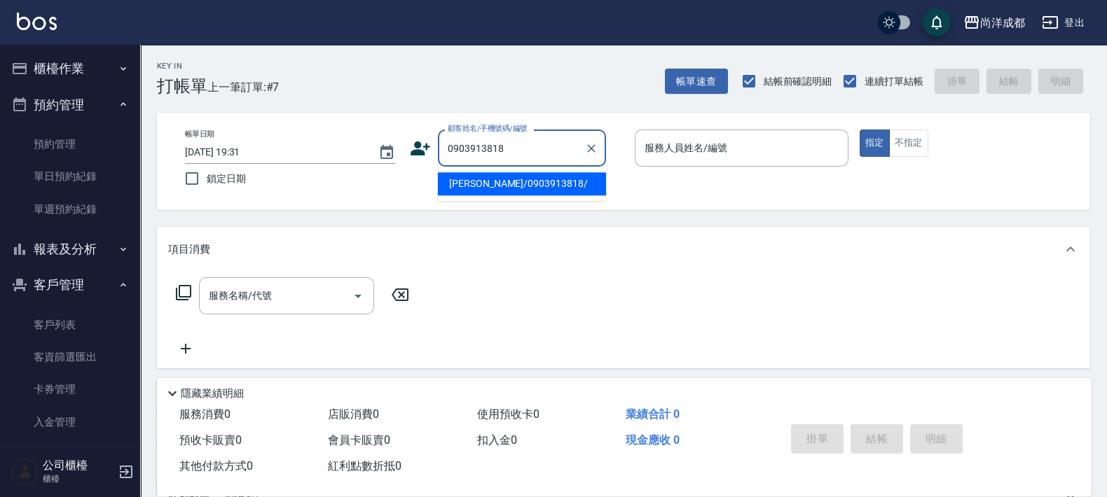
type input "[PERSON_NAME]/0903913818/"
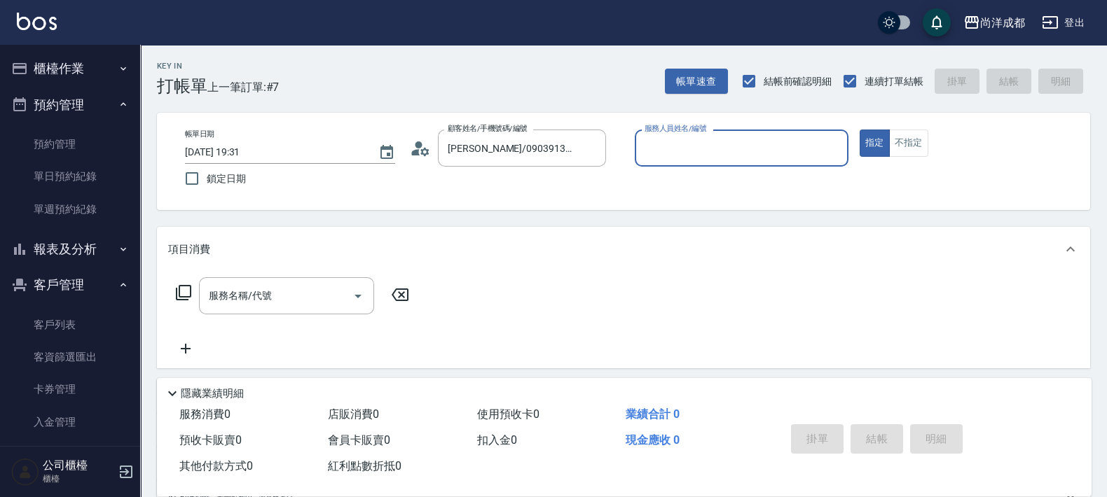
type input "[PERSON_NAME]-01"
click at [860, 130] on button "指定" at bounding box center [875, 143] width 30 height 27
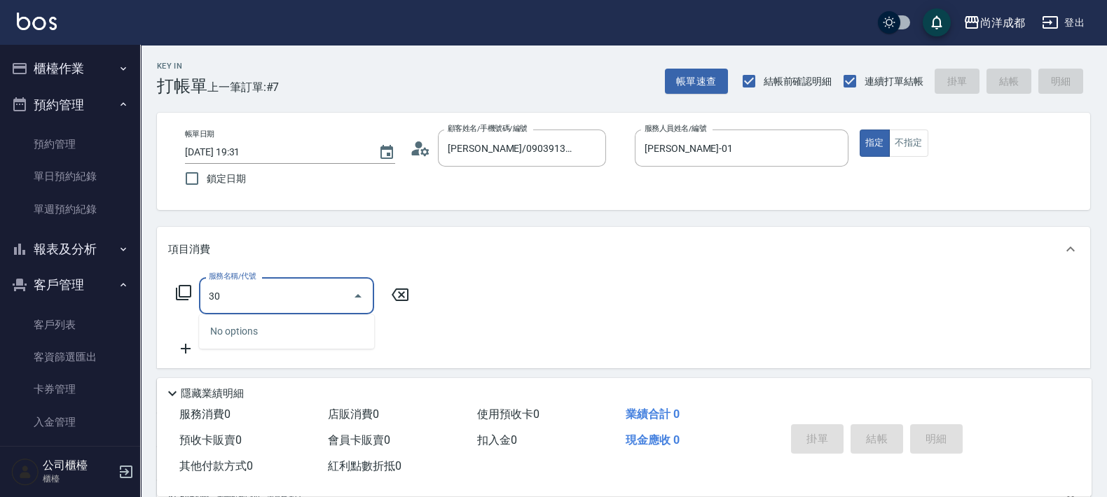
type input "301"
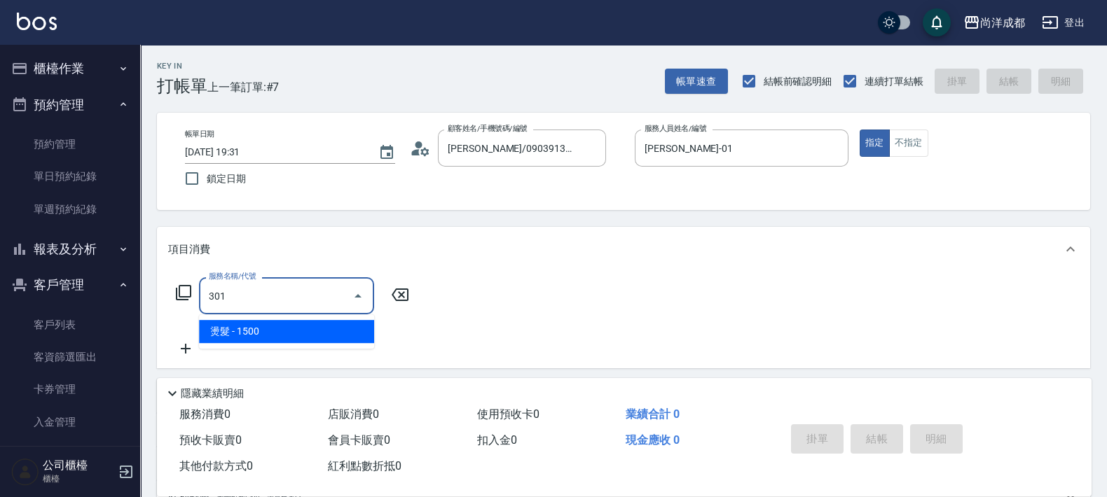
type input "150"
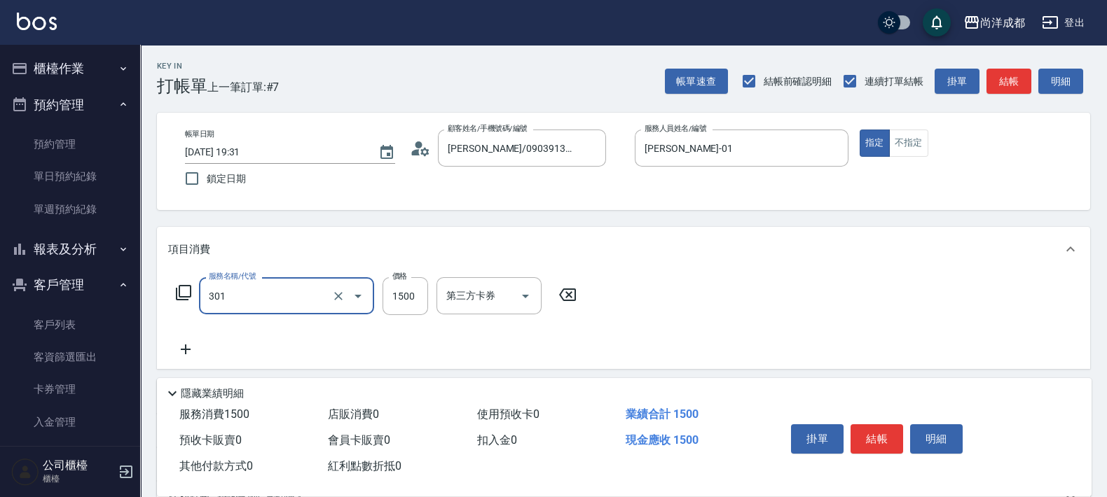
type input "燙髮(301)"
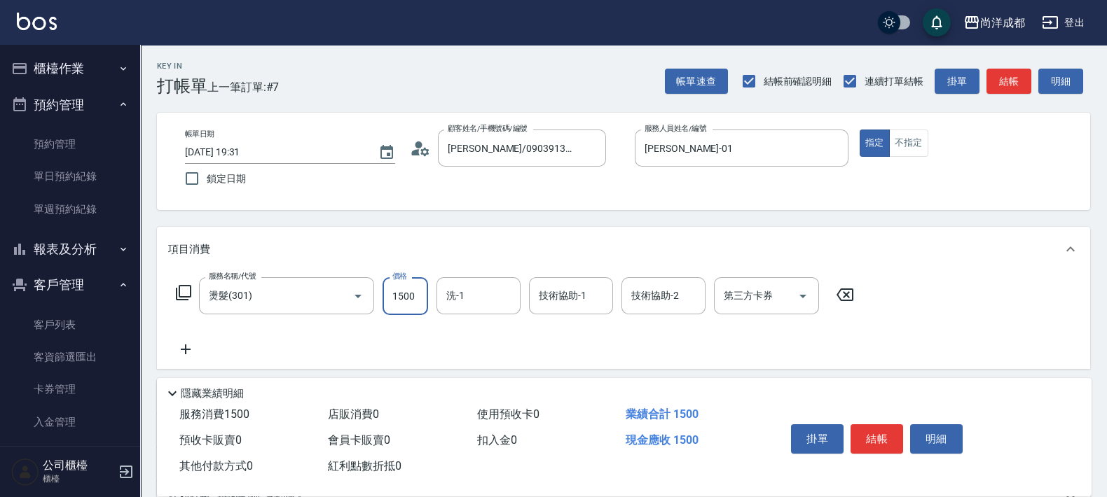
type input "0"
type input "398"
type input "30"
type input "3984"
type input "390"
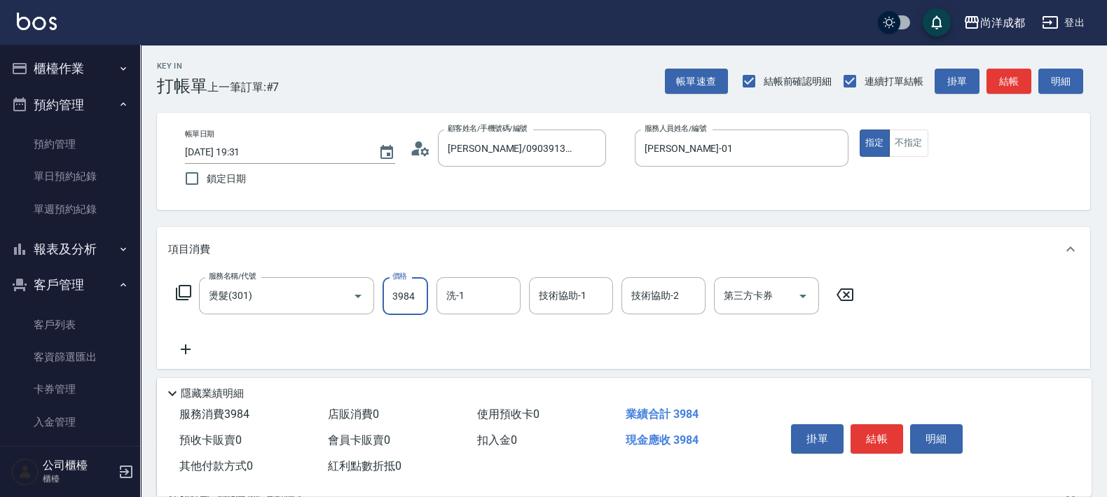
type input "3984"
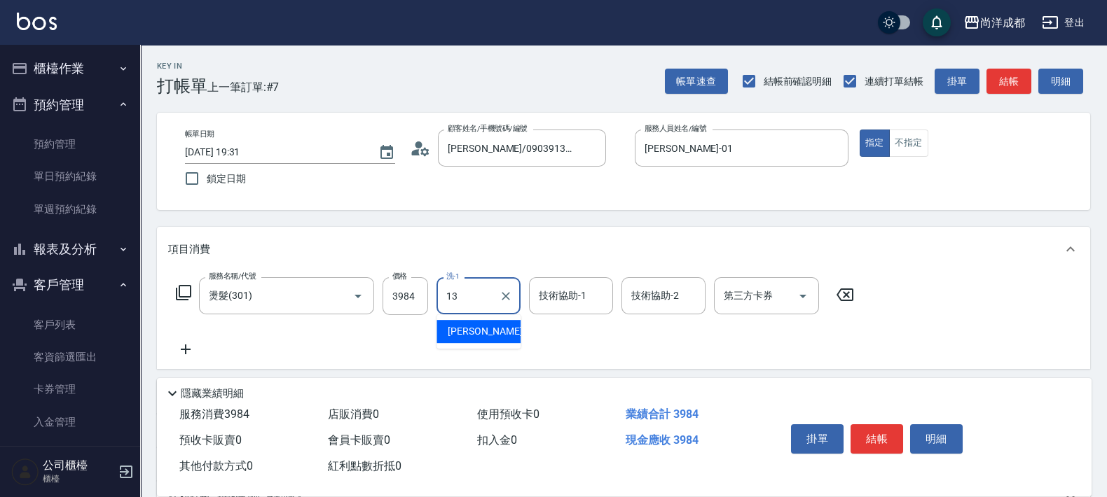
type input "[PERSON_NAME]-13"
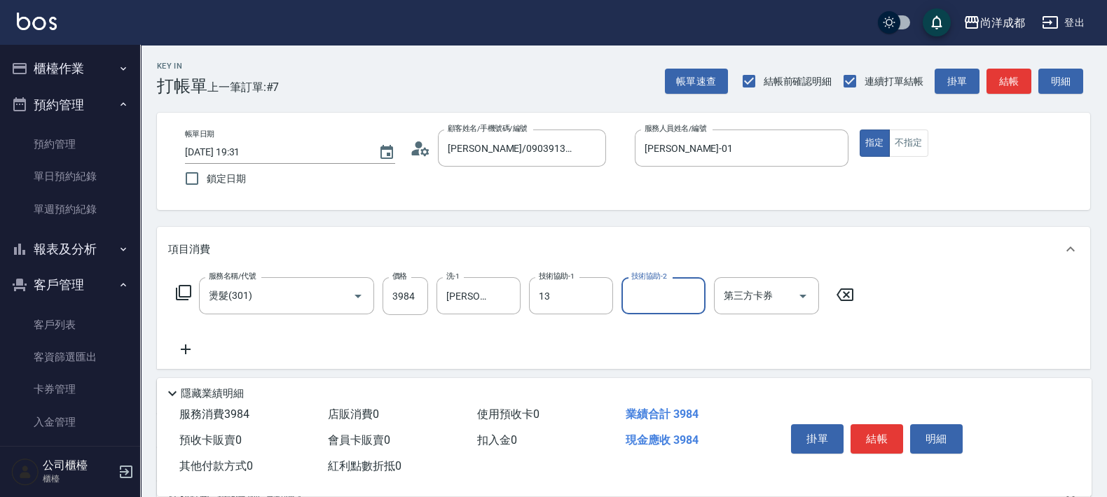
type input "[PERSON_NAME]-13"
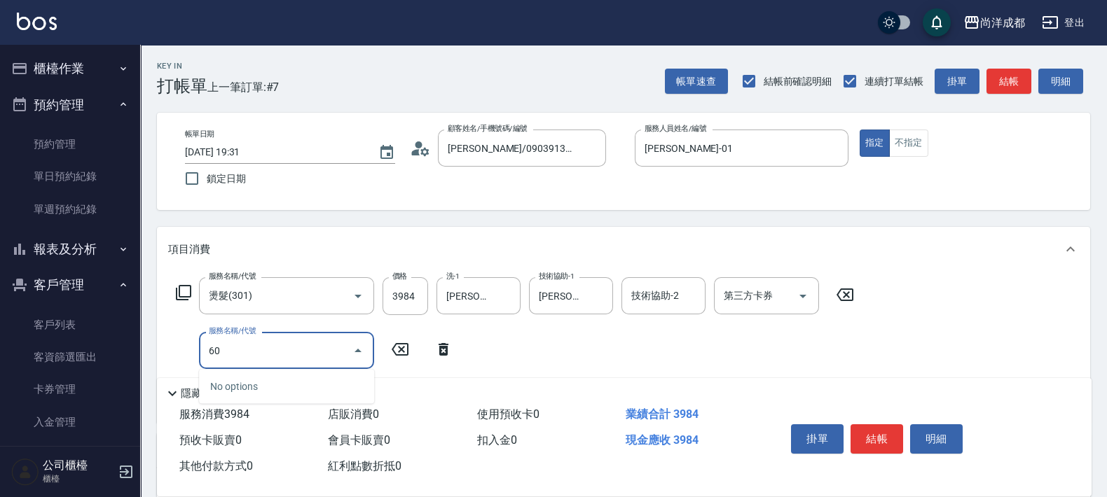
type input "601"
type input "490"
type input "自備護髮(1000以上)(601)"
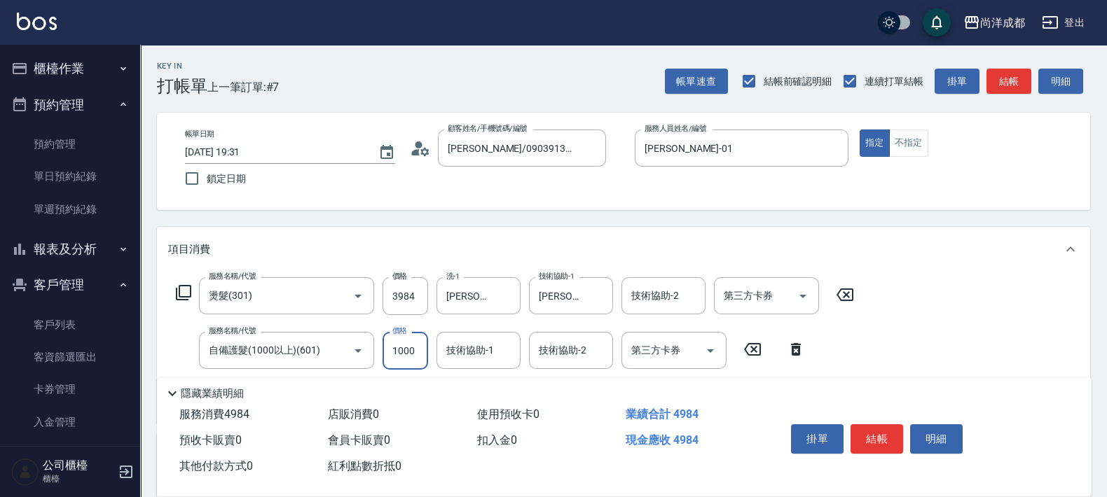
type input "1"
type input "390"
type input "148"
type input "410"
type input "14"
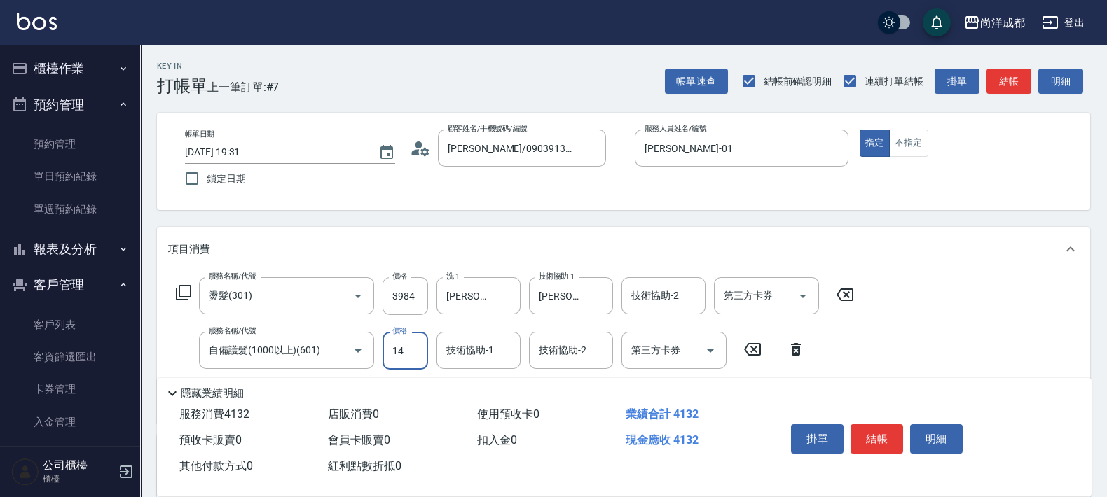
type input "390"
type input "149"
type input "410"
type input "1494"
type input "540"
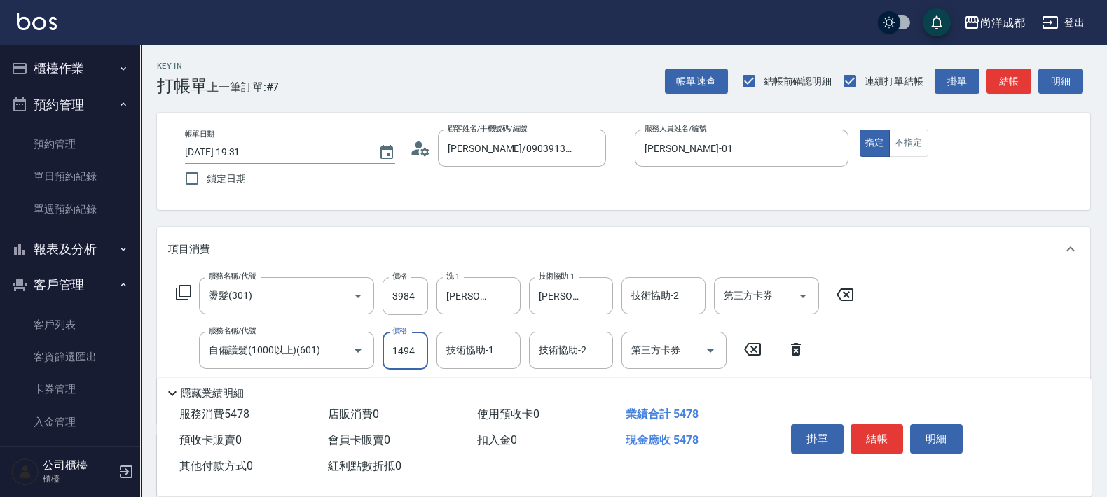
type input "1494"
type input "13"
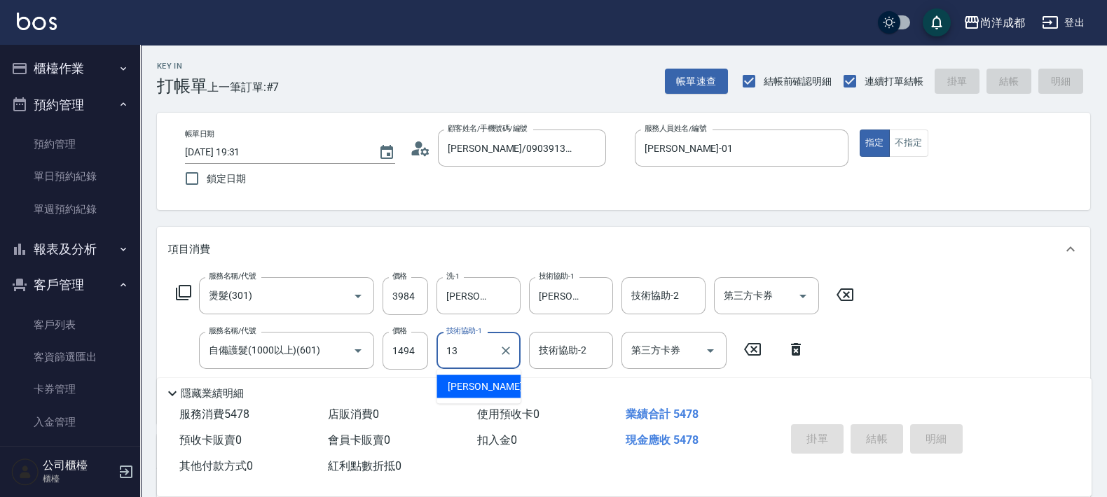
type input "[DATE] 19:32"
type input "0"
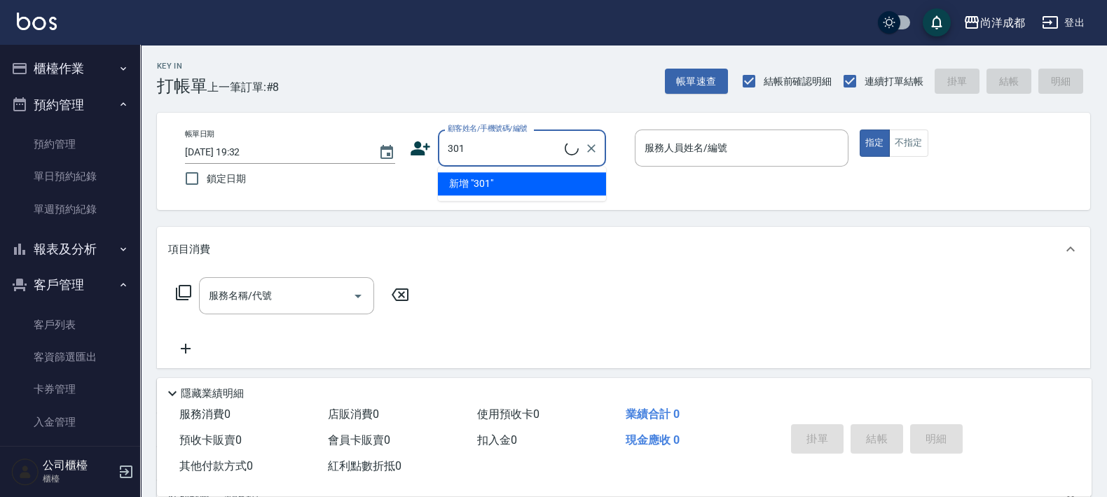
type input "301"
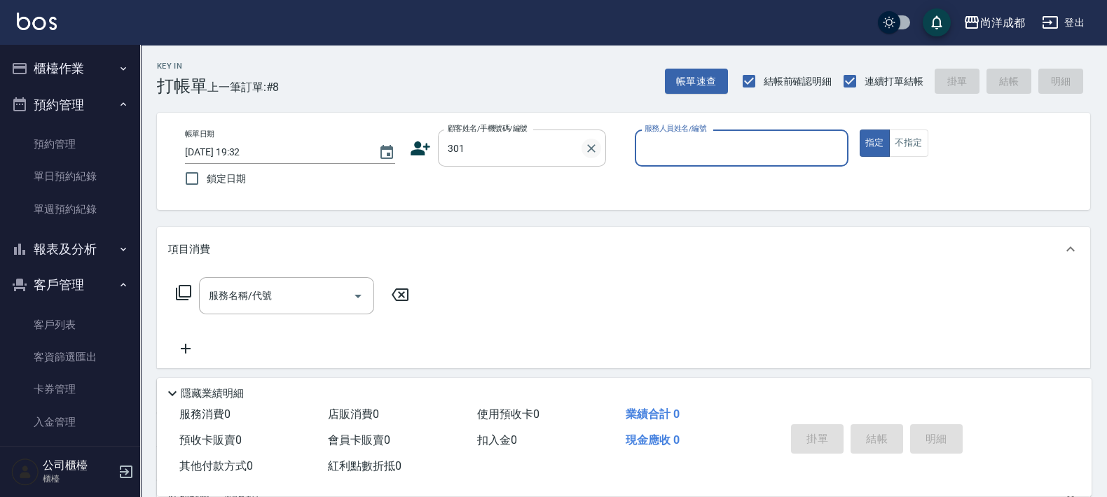
click at [587, 154] on icon "Clear" at bounding box center [591, 149] width 14 height 14
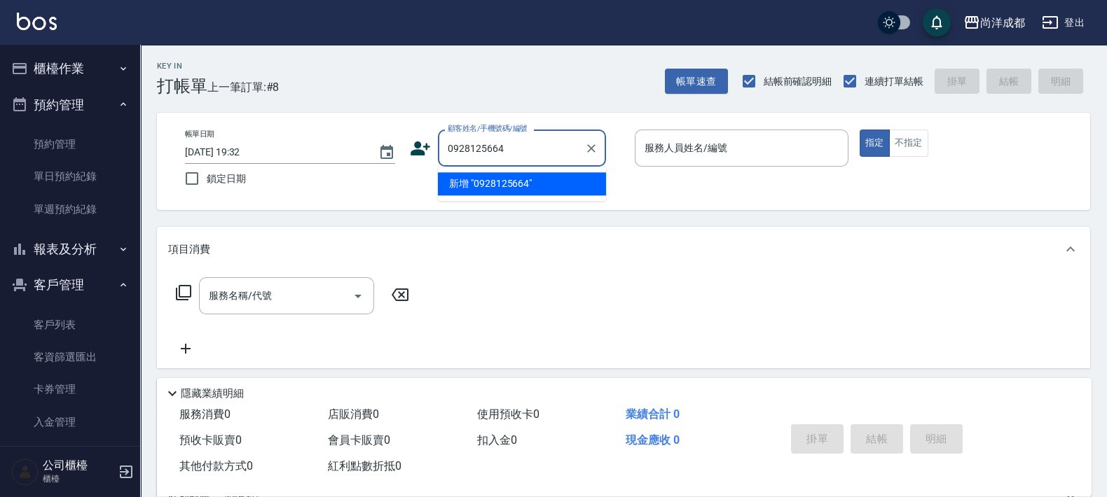
type input "0928125664"
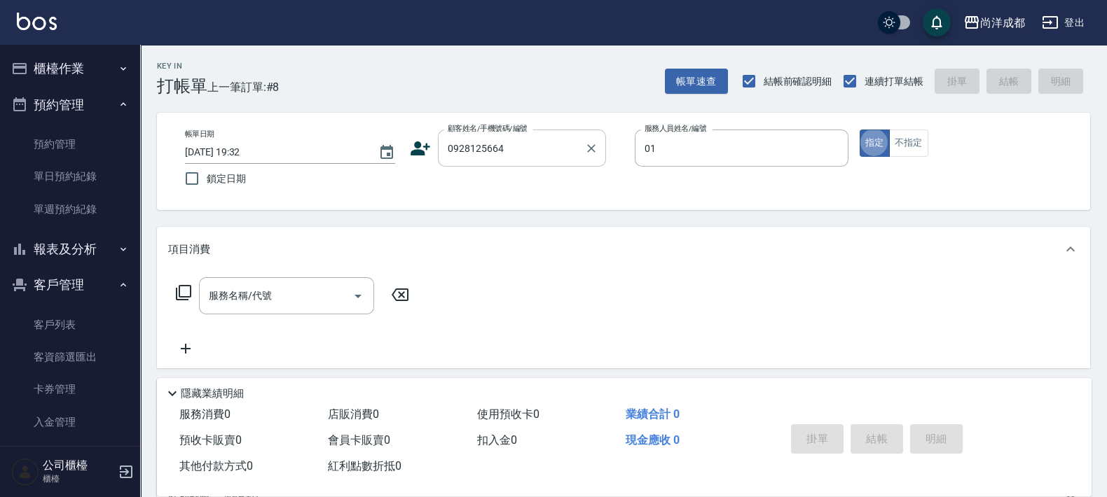
type input "[PERSON_NAME]-01"
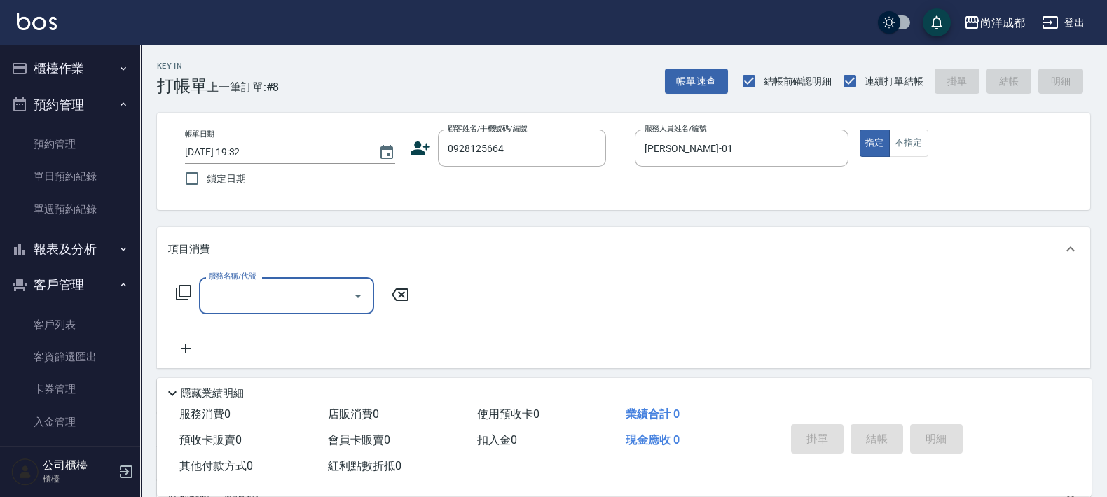
drag, startPoint x: 419, startPoint y: 151, endPoint x: 419, endPoint y: 163, distance: 11.2
click at [419, 163] on div "顧客姓名/手機號碼/編號 0928125664 顧客姓名/手機號碼/編號" at bounding box center [517, 148] width 214 height 37
click at [425, 149] on icon at bounding box center [420, 148] width 21 height 21
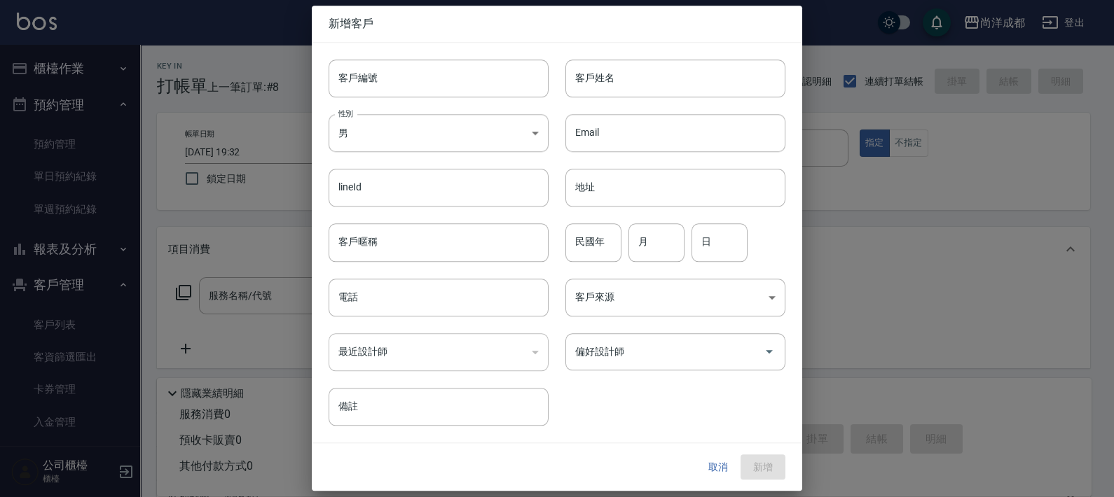
type input "0928125664"
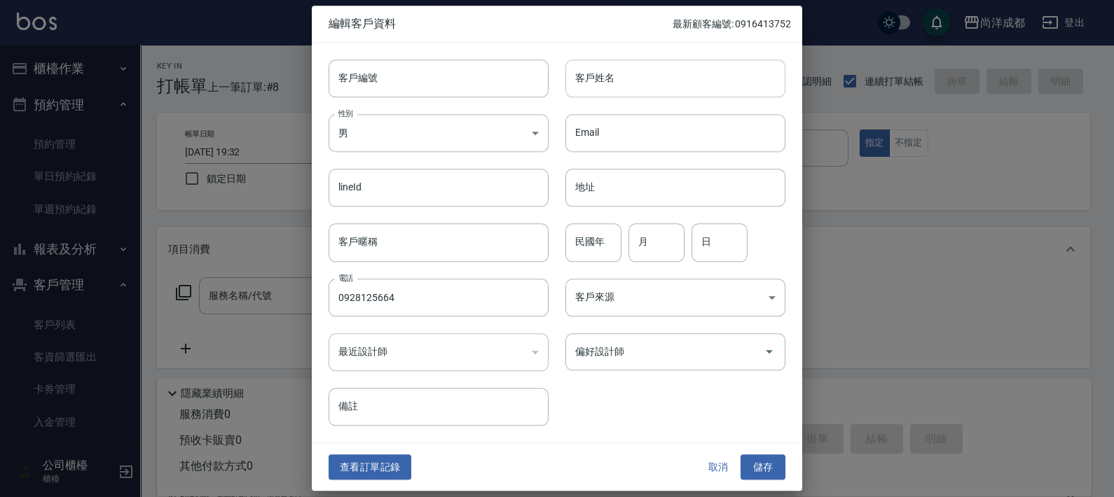
click at [633, 86] on input "客戶姓名" at bounding box center [675, 79] width 220 height 38
type input "[PERSON_NAME]"
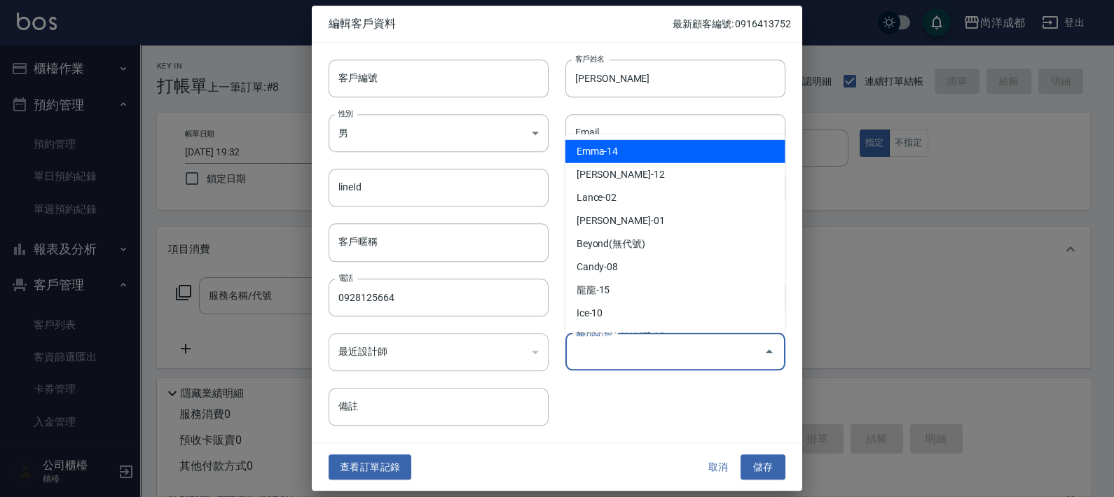
click at [720, 347] on input "偏好設計師" at bounding box center [665, 352] width 186 height 25
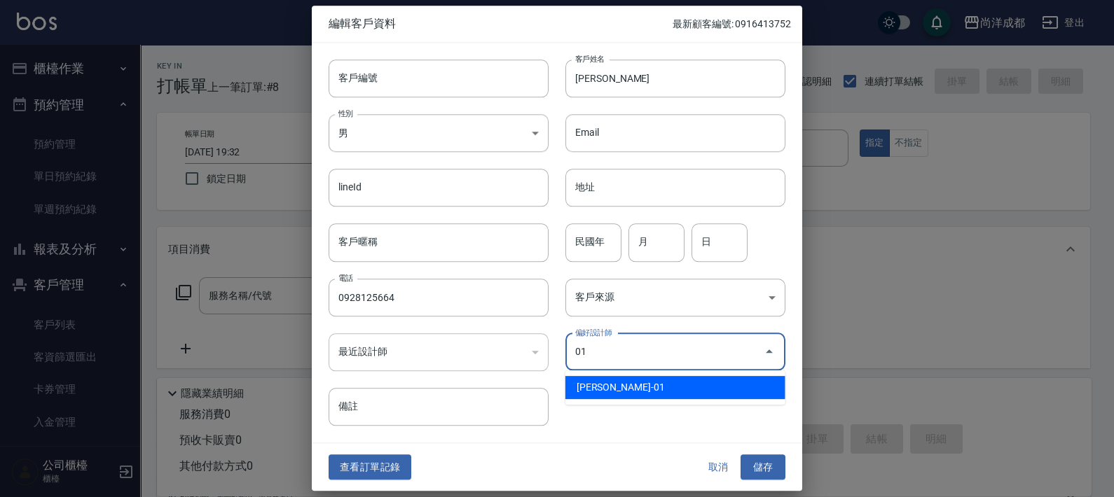
type input "[PERSON_NAME]"
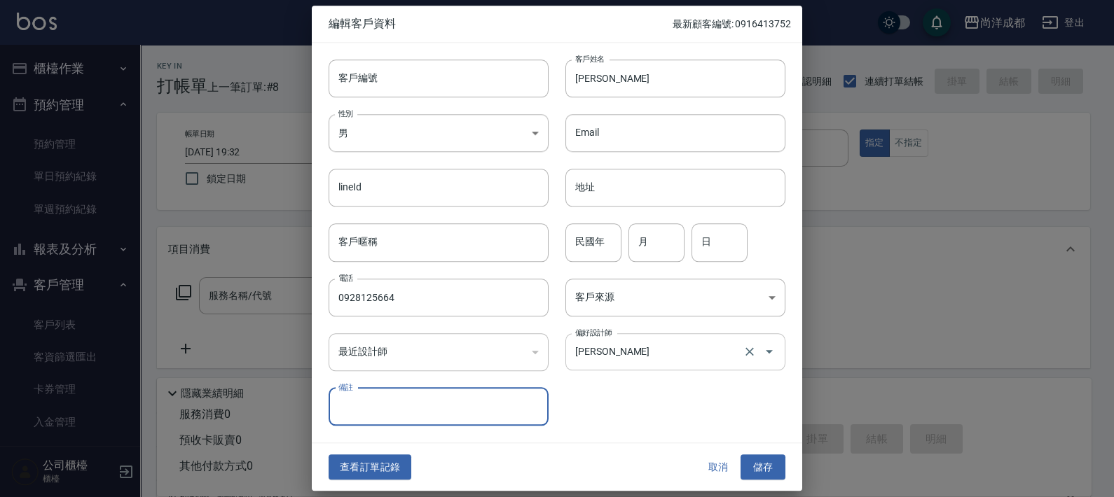
click at [740, 455] on button "儲存" at bounding box center [762, 468] width 45 height 26
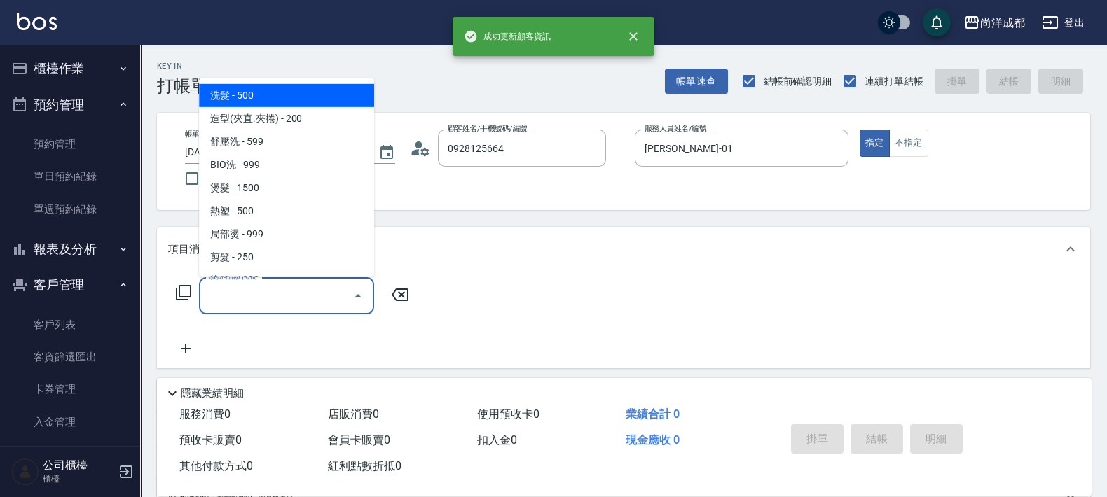
click at [333, 298] on input "服務名稱/代號" at bounding box center [276, 296] width 142 height 25
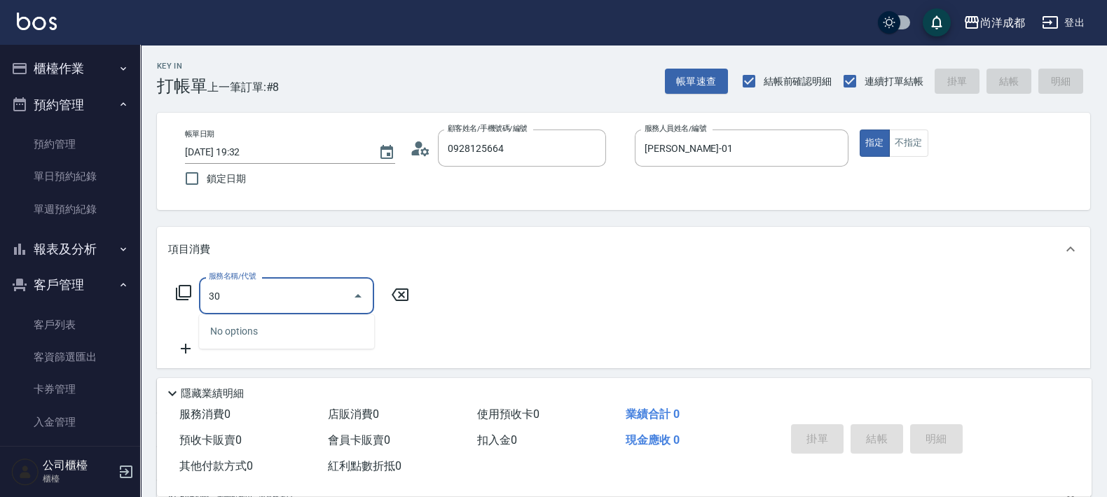
type input "301"
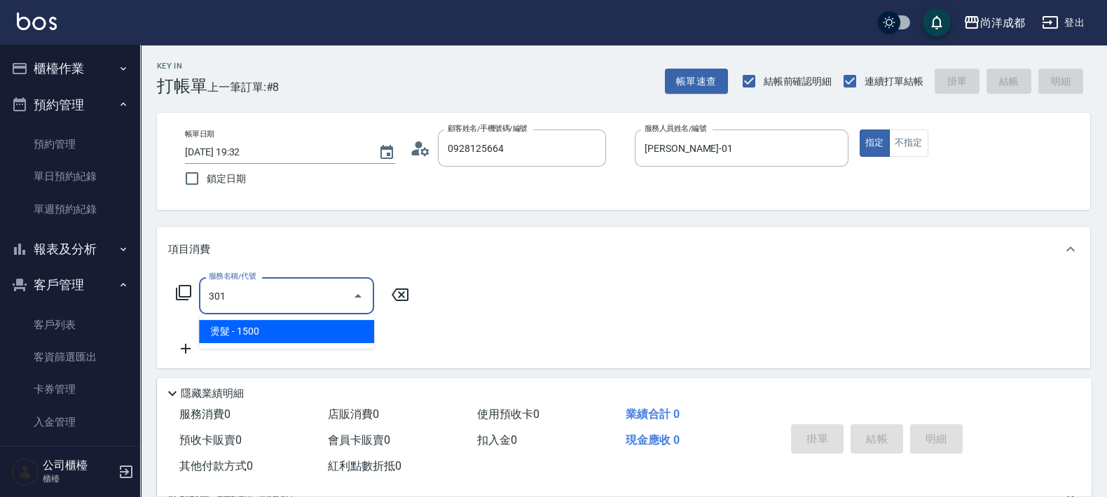
type input "150"
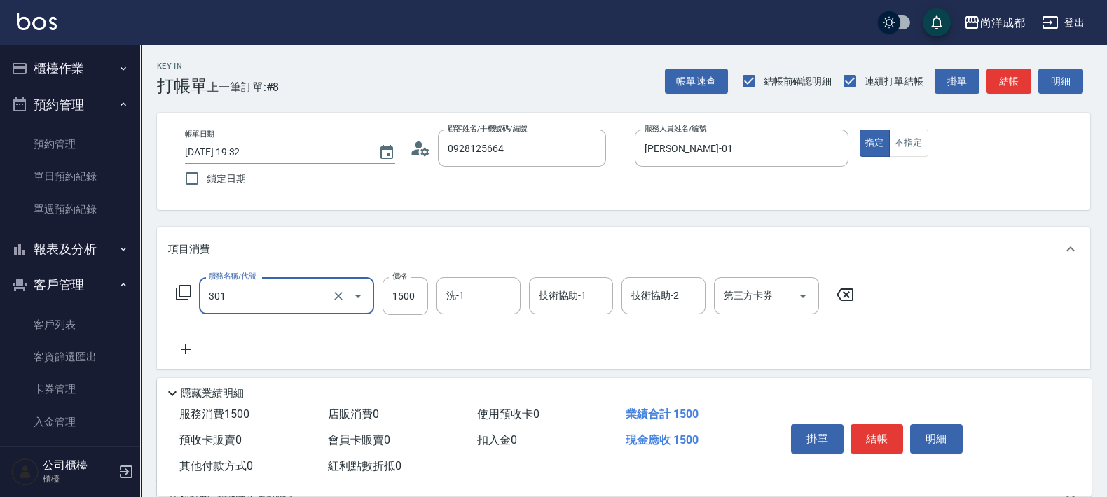
type input "燙髮(301)"
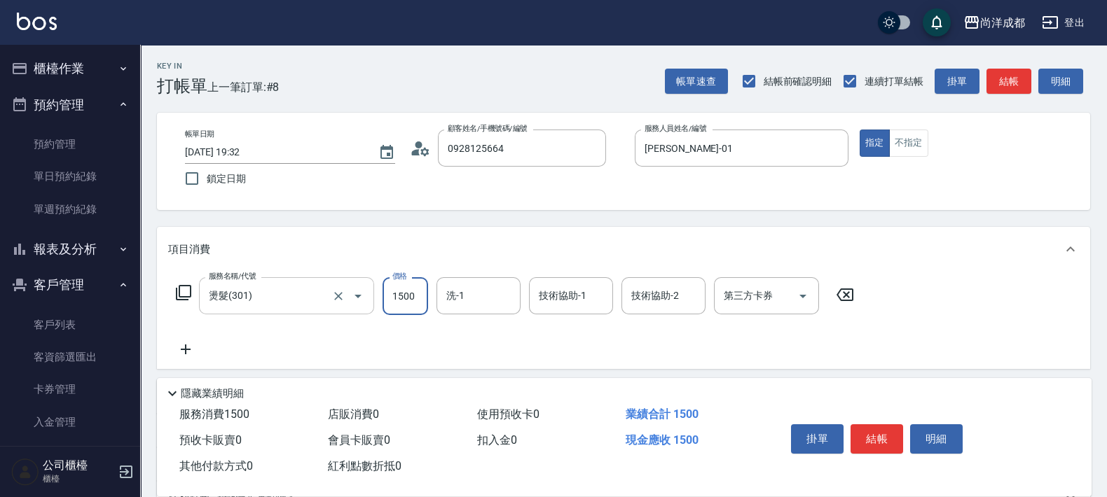
type input "0"
type input "398"
type input "30"
type input "3984"
type input "390"
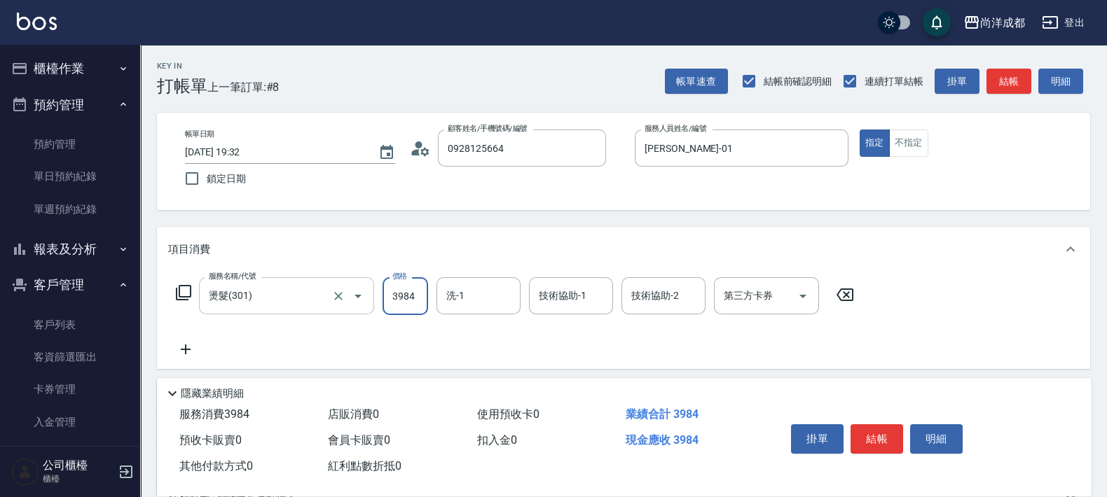
type input "3984"
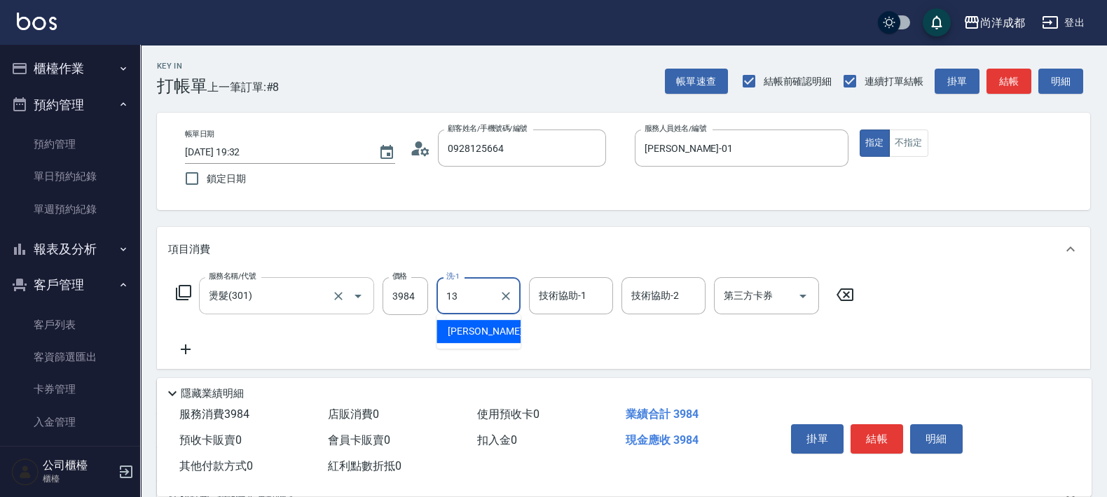
type input "[PERSON_NAME]-13"
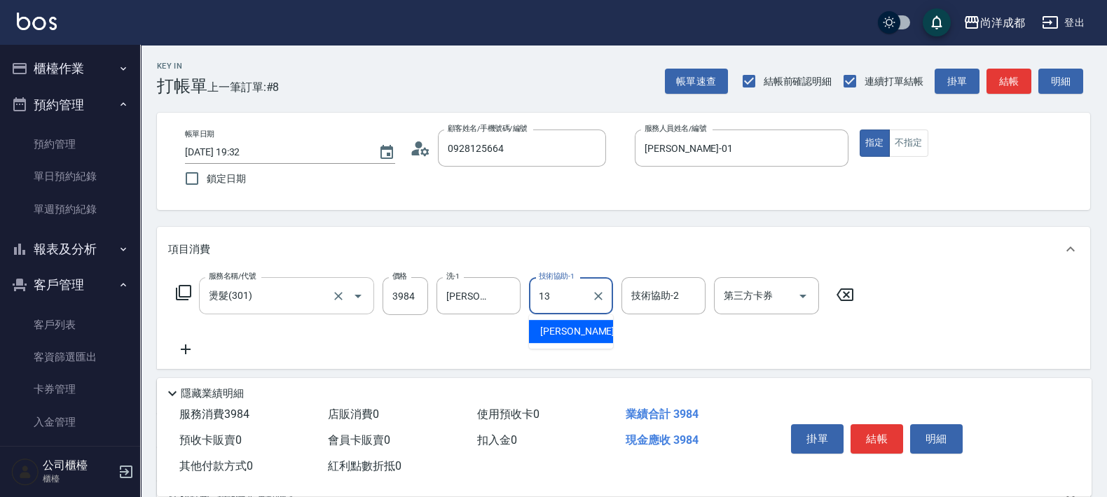
type input "[PERSON_NAME]-13"
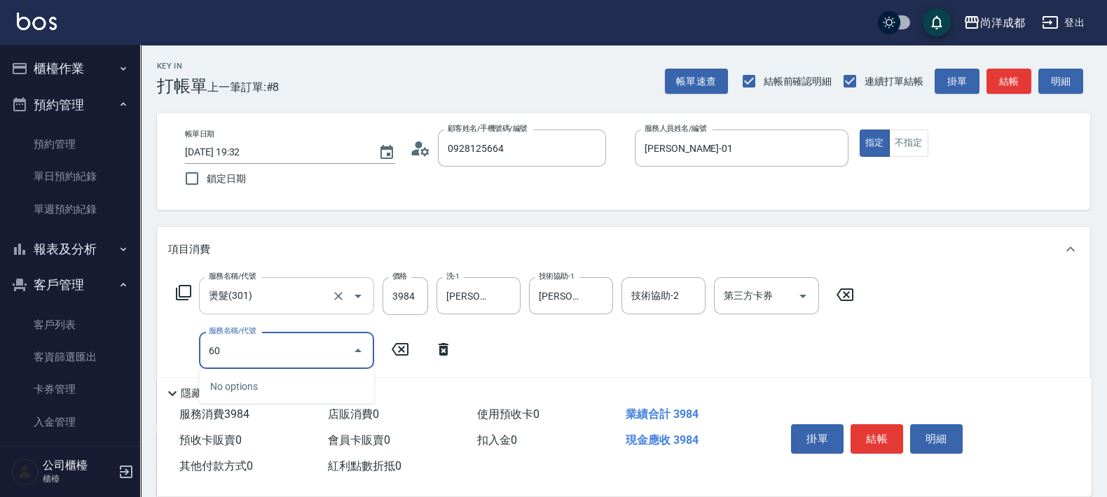
type input "601"
type input "490"
type input "自備護髮(1000以上)(601)"
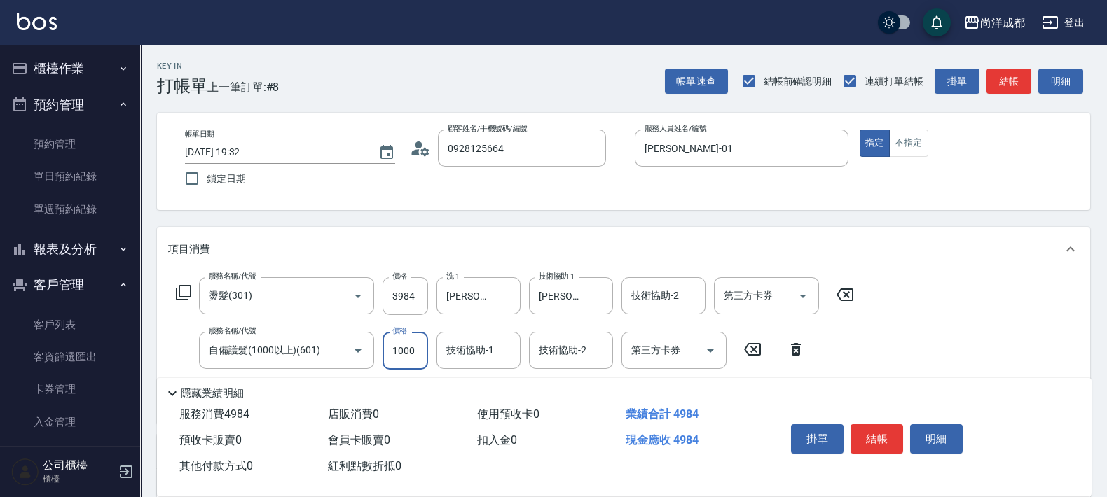
type input "2"
type input "390"
type input "22"
type input "400"
type input "228"
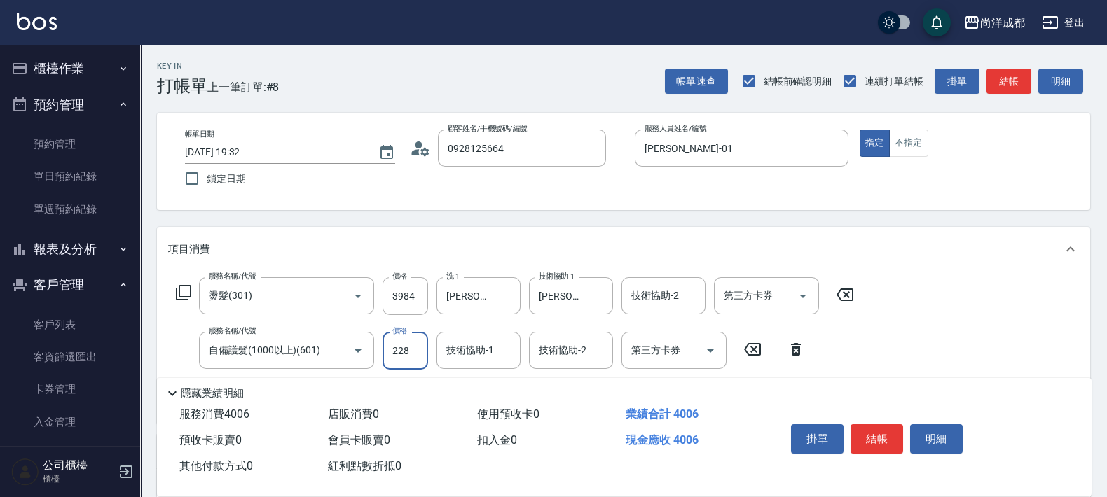
type input "620"
type input "2280"
type input "[PERSON_NAME]-13"
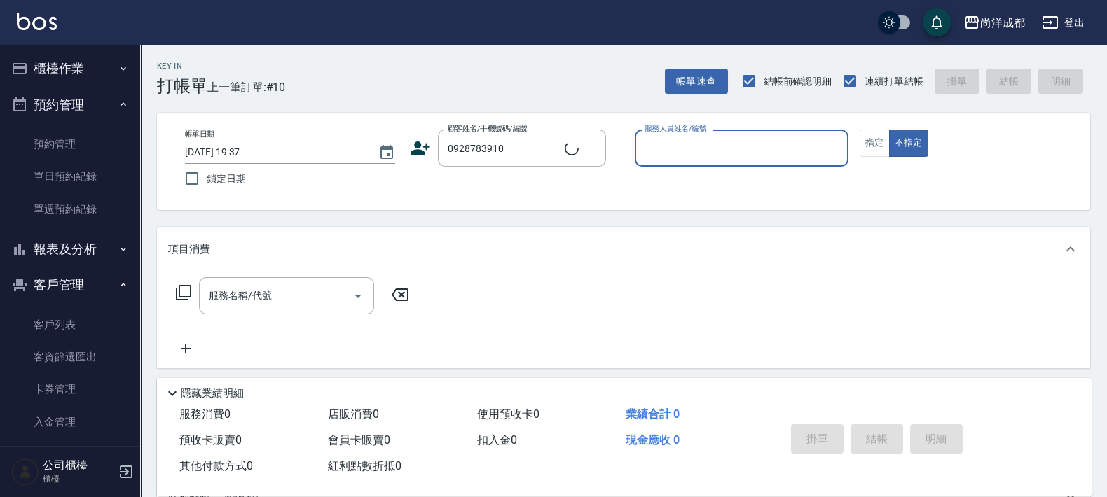
click at [889, 130] on button "不指定" at bounding box center [908, 143] width 39 height 27
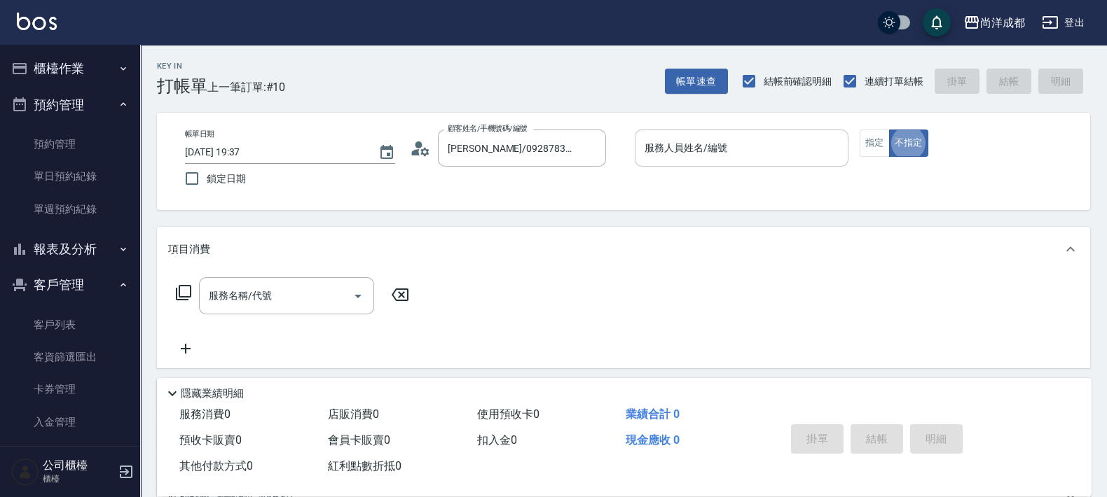
click at [750, 156] on input "服務人員姓名/編號" at bounding box center [741, 148] width 201 height 25
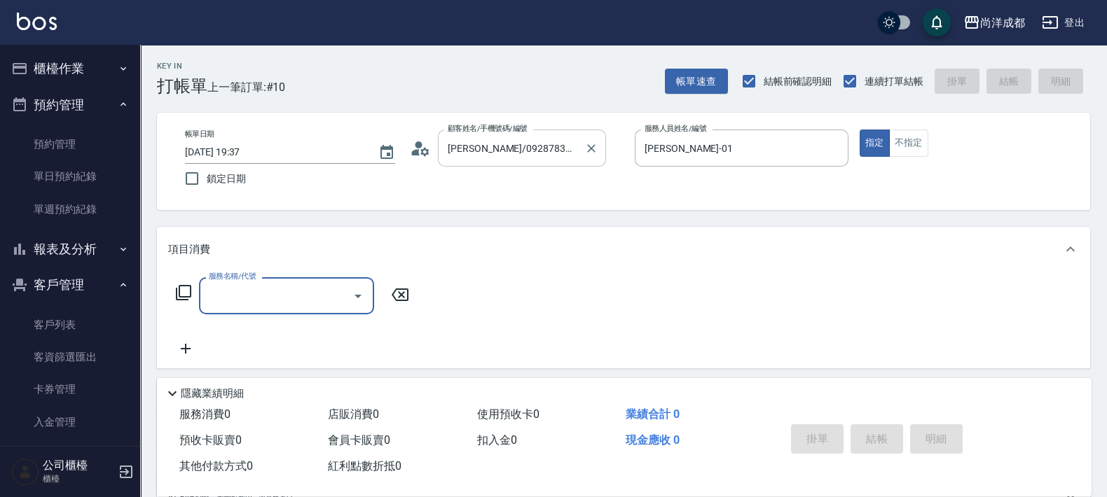
click at [440, 149] on div "[PERSON_NAME]/0928783910/null 顧客姓名/手機號碼/編號" at bounding box center [522, 148] width 168 height 37
click at [414, 154] on icon at bounding box center [416, 152] width 8 height 6
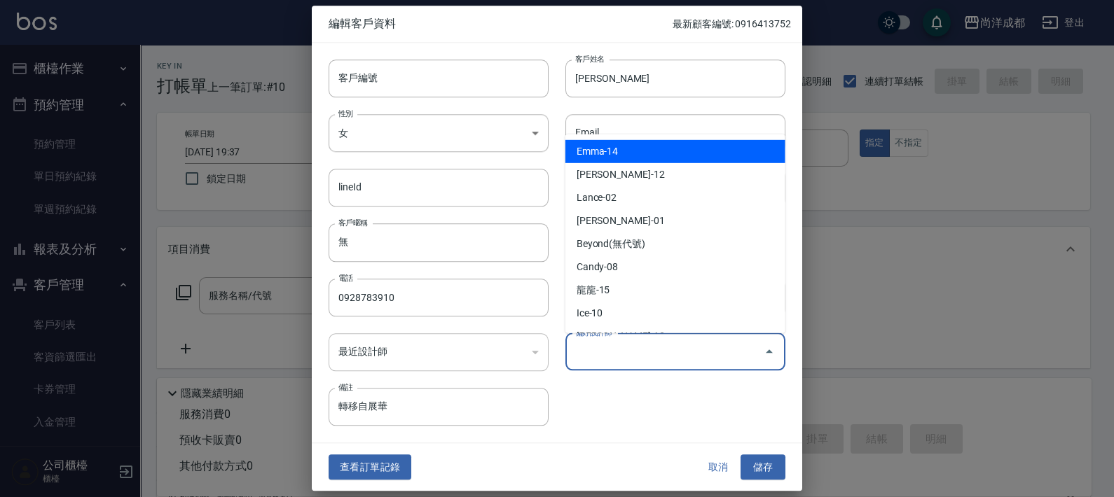
click at [676, 348] on input "偏好設計師" at bounding box center [665, 352] width 186 height 25
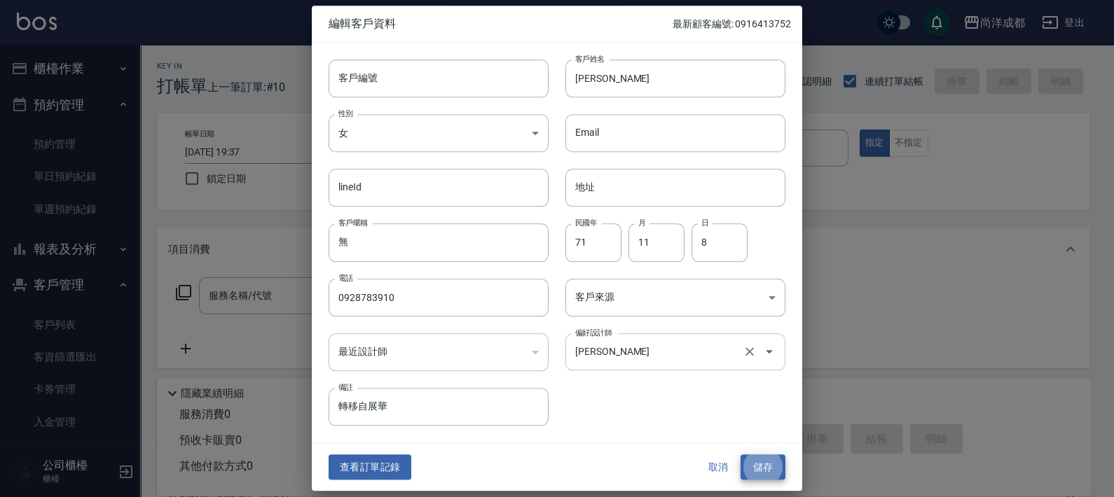
click at [740, 455] on button "儲存" at bounding box center [762, 468] width 45 height 26
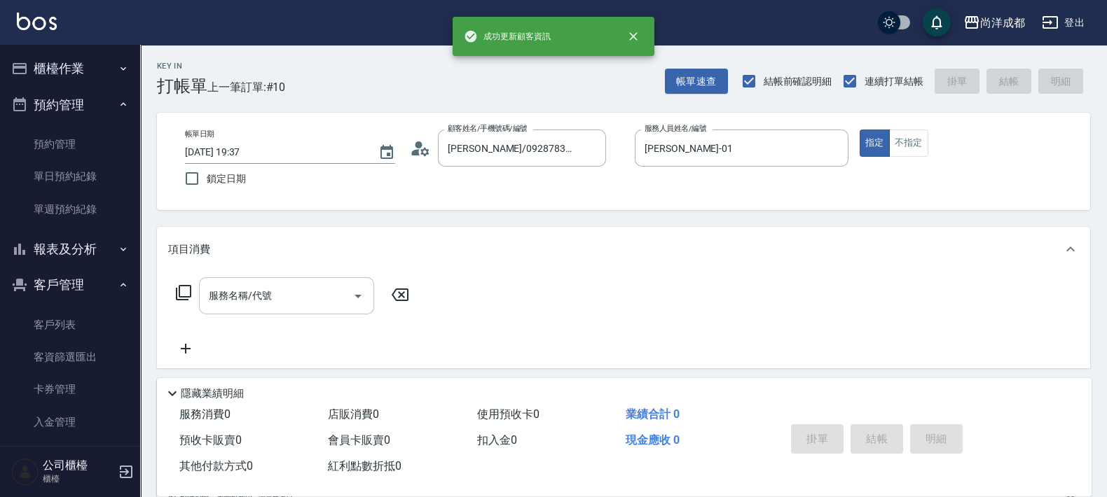
click at [305, 279] on div "服務名稱/代號" at bounding box center [286, 295] width 175 height 37
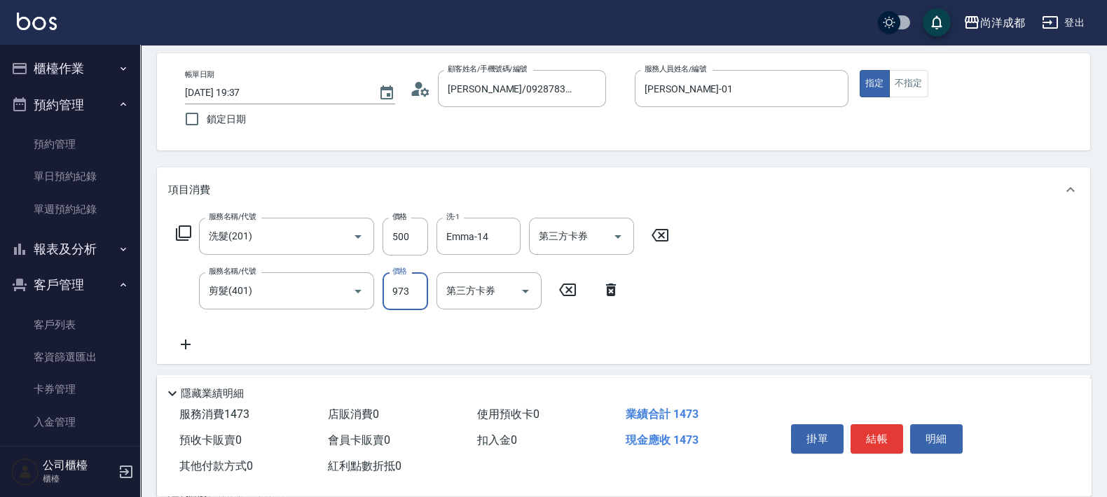
scroll to position [272, 0]
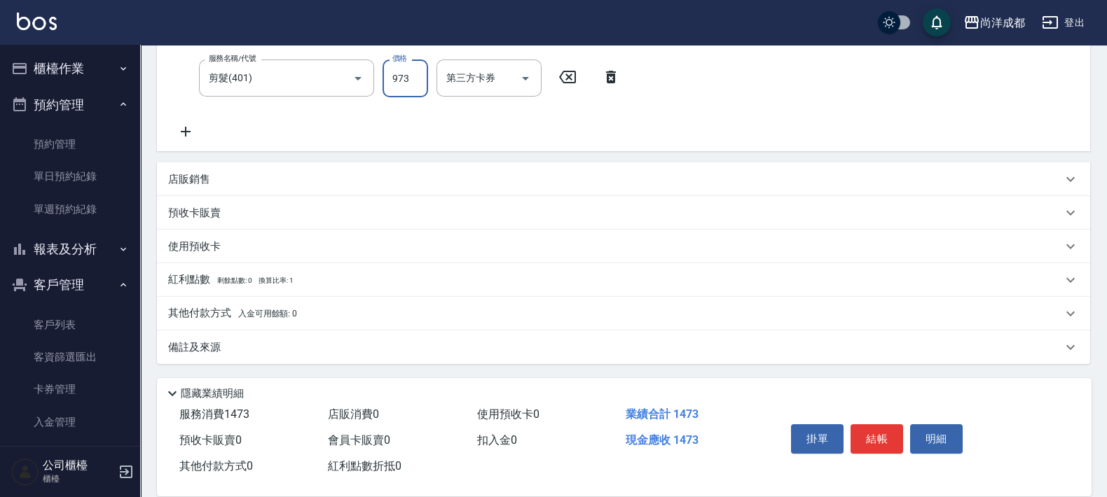
click at [291, 317] on span "入金可用餘額: 0" at bounding box center [268, 314] width 60 height 10
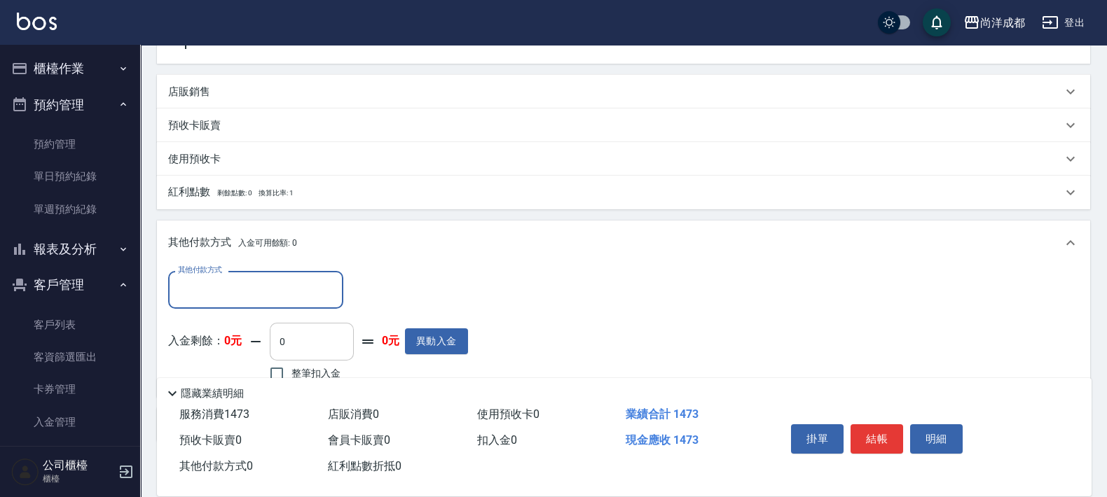
scroll to position [436, 0]
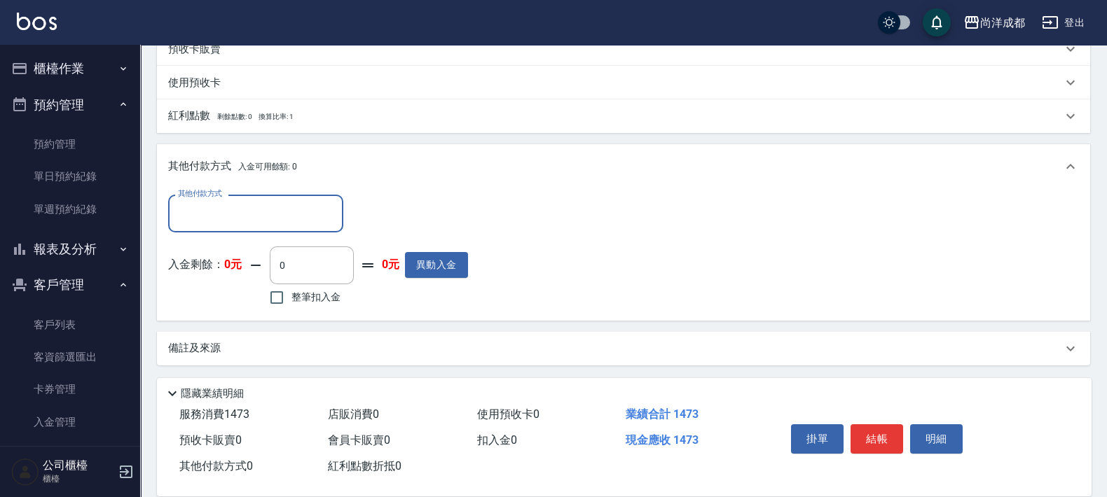
click at [280, 219] on input "其他付款方式" at bounding box center [255, 213] width 163 height 25
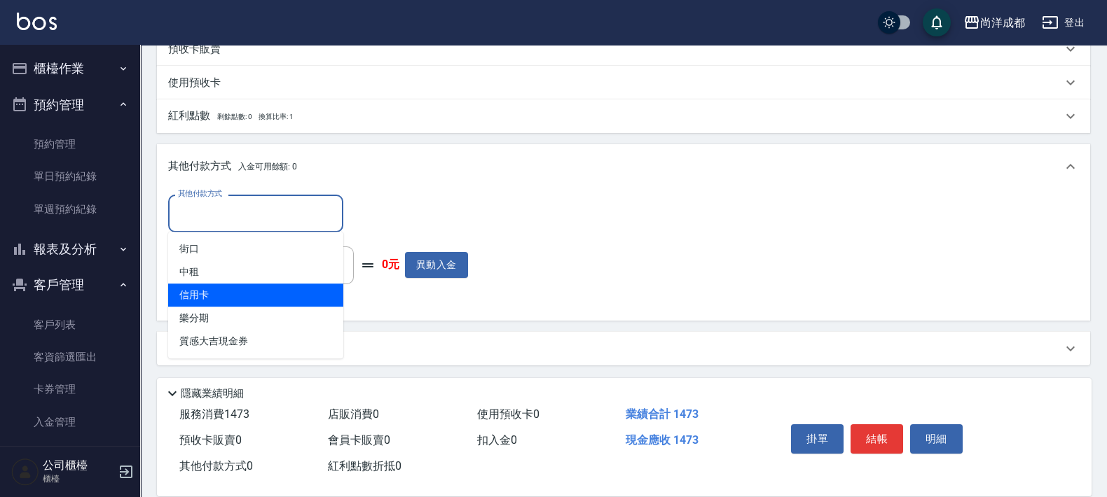
click at [254, 295] on span "信用卡" at bounding box center [255, 295] width 175 height 23
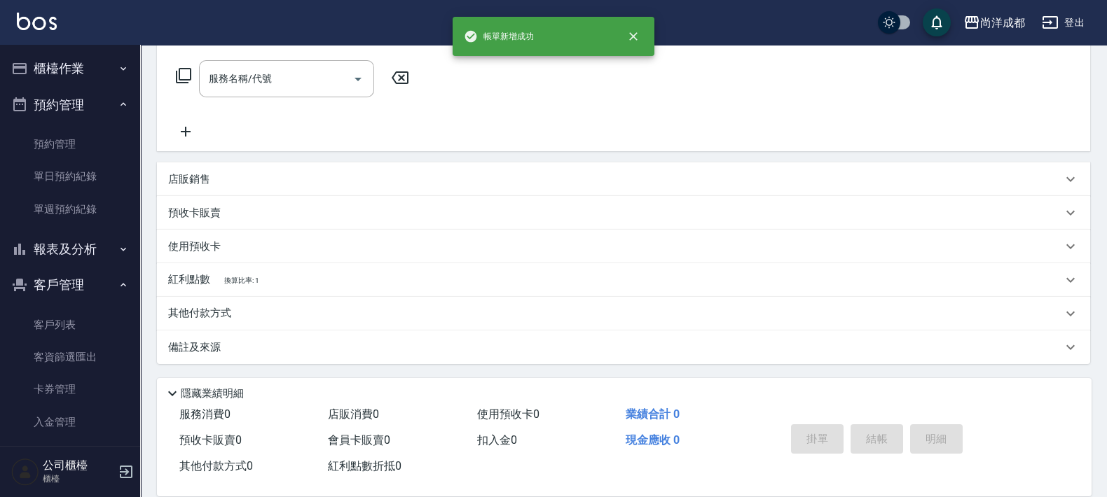
scroll to position [0, 0]
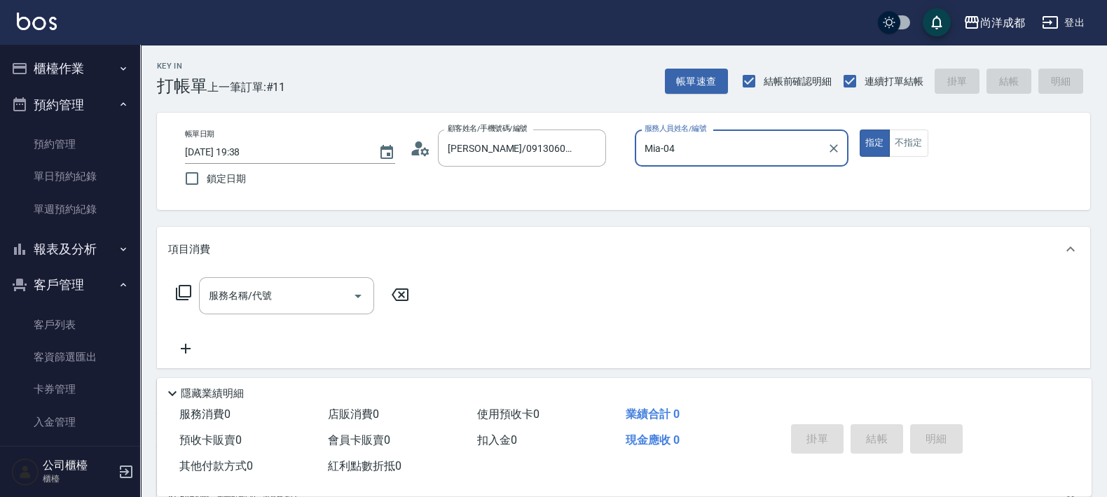
click at [860, 130] on button "指定" at bounding box center [875, 143] width 30 height 27
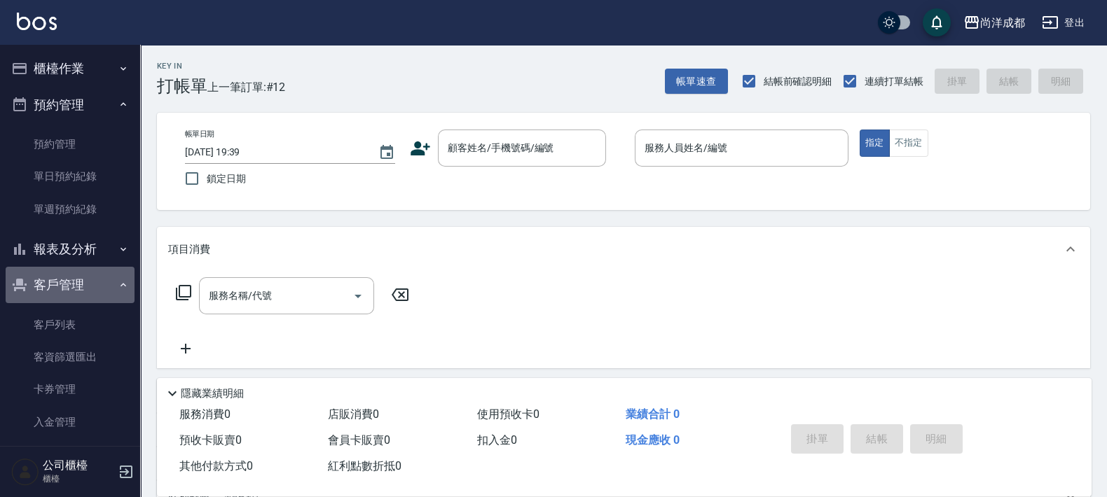
click at [81, 285] on button "客戶管理" at bounding box center [70, 285] width 129 height 36
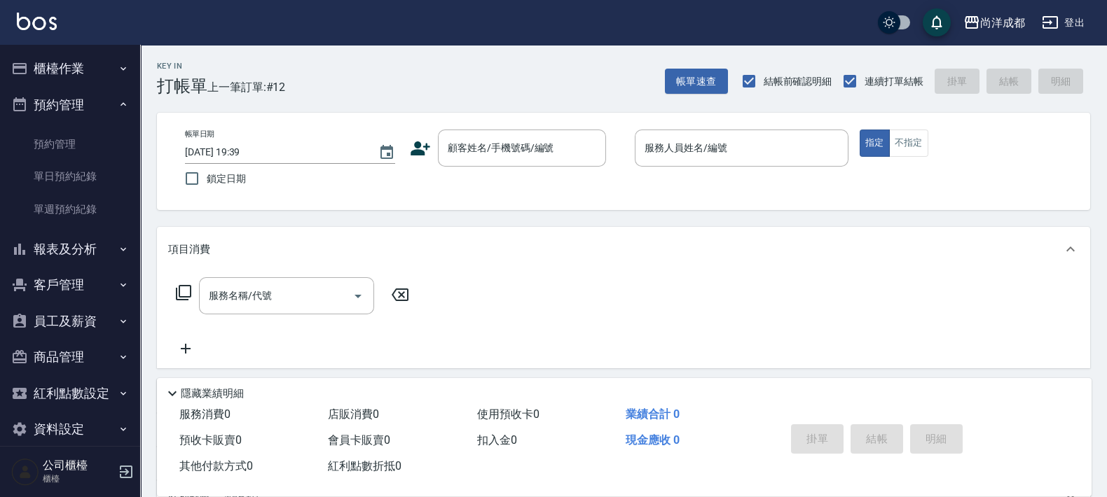
click at [78, 102] on button "預約管理" at bounding box center [70, 105] width 129 height 36
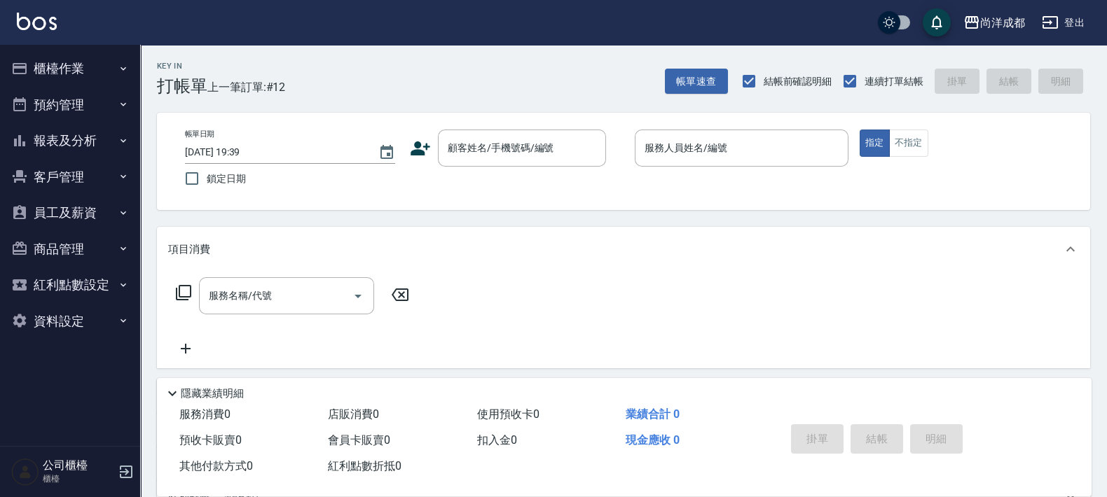
click at [90, 129] on button "報表及分析" at bounding box center [70, 141] width 129 height 36
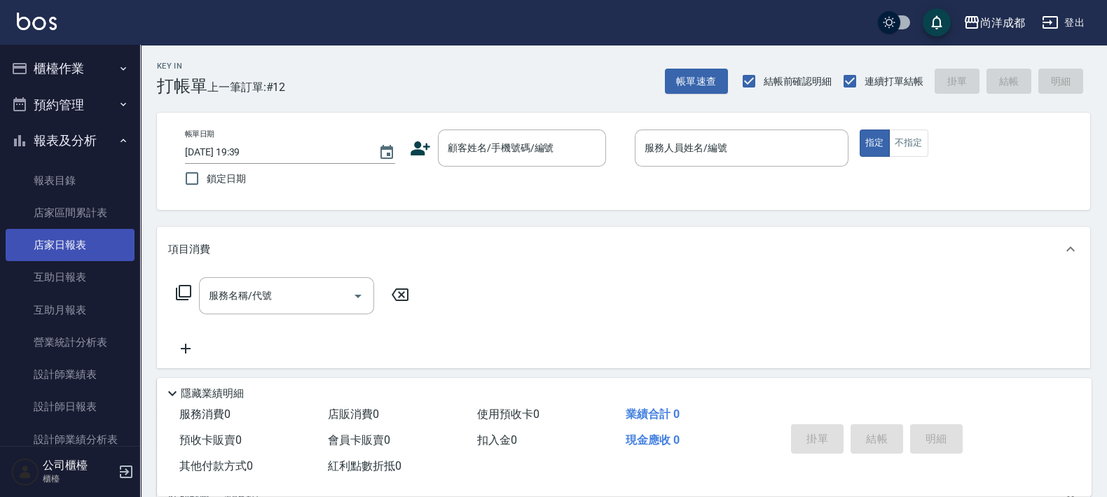
click at [60, 249] on link "店家日報表" at bounding box center [70, 245] width 129 height 32
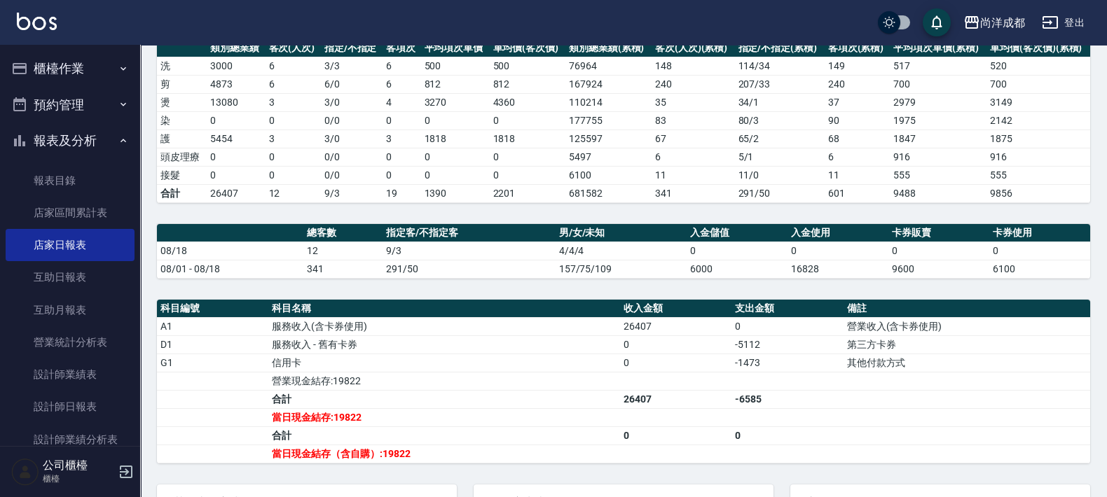
scroll to position [350, 0]
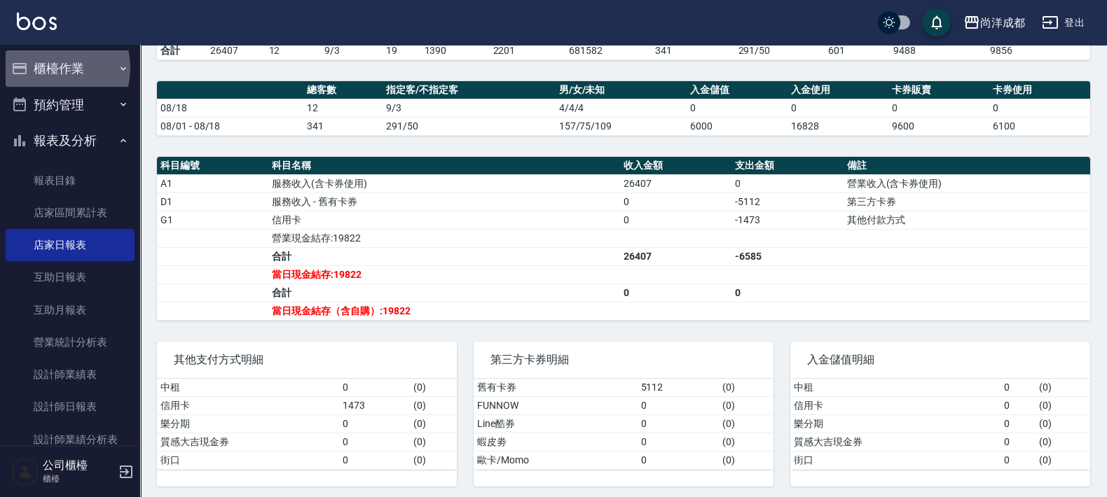
click at [46, 68] on button "櫃檯作業" at bounding box center [70, 68] width 129 height 36
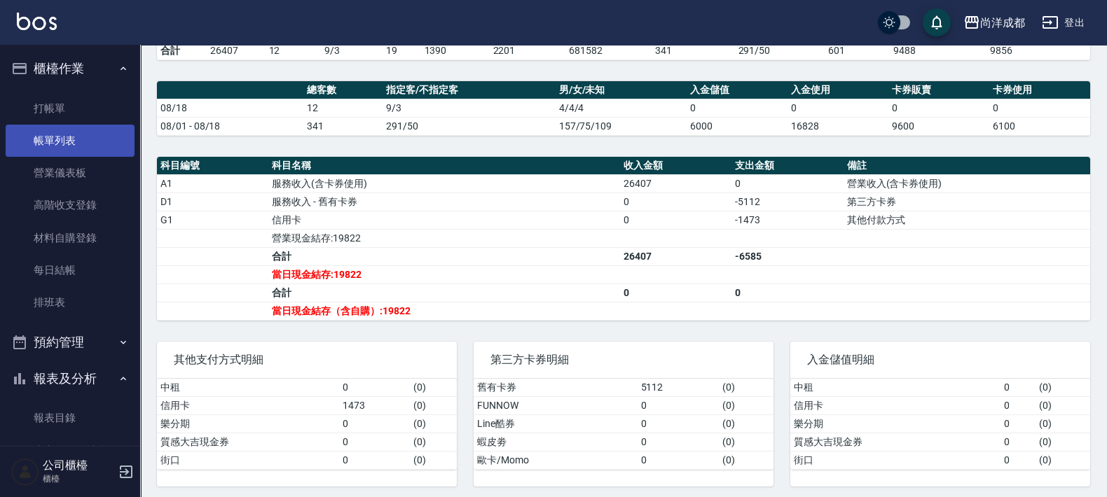
click at [89, 153] on link "帳單列表" at bounding box center [70, 141] width 129 height 32
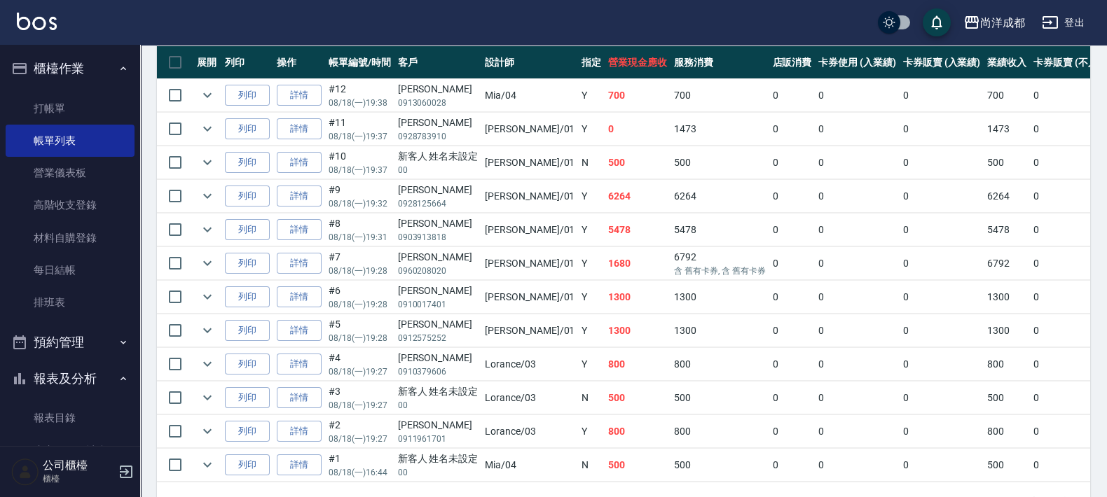
scroll to position [350, 0]
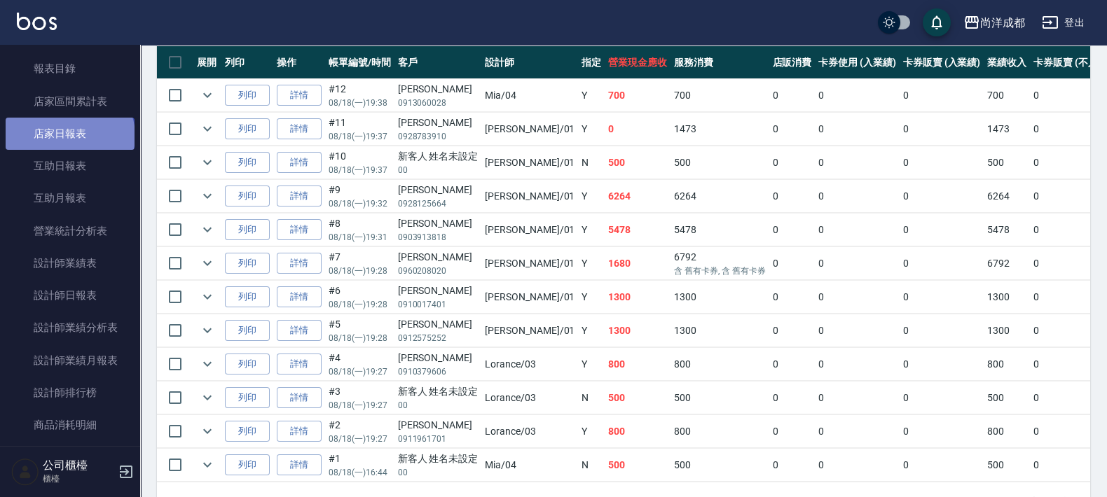
click at [69, 135] on link "店家日報表" at bounding box center [70, 134] width 129 height 32
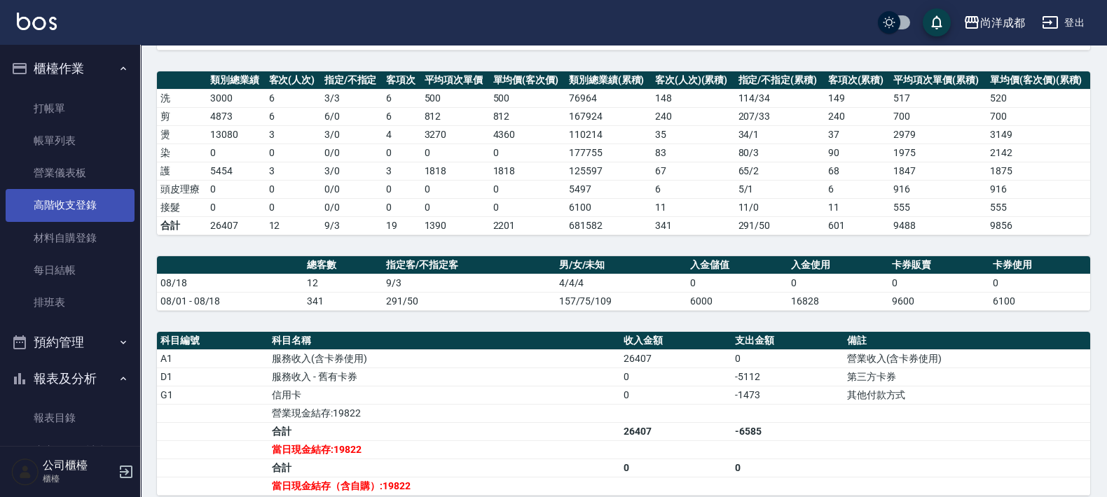
click at [79, 216] on link "高階收支登錄" at bounding box center [70, 205] width 129 height 32
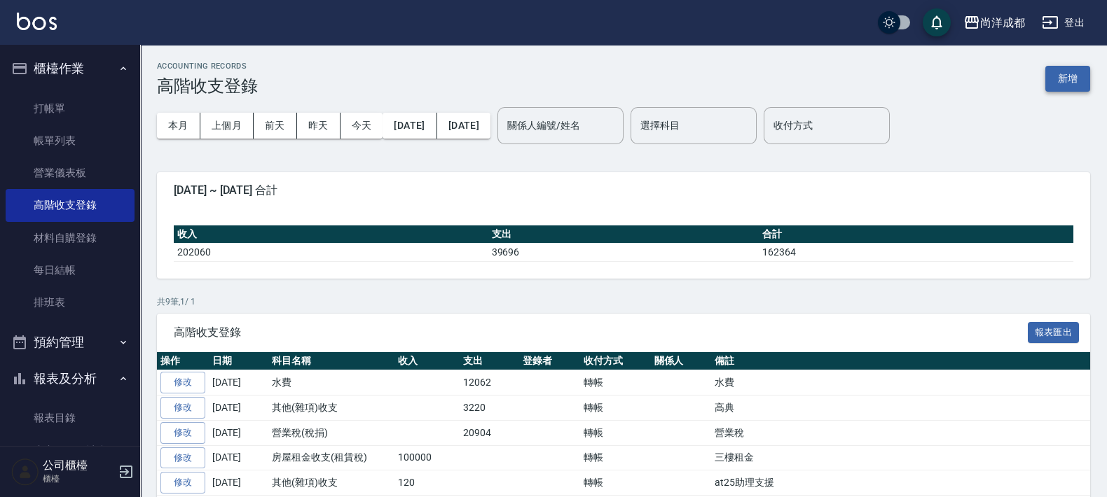
click at [1079, 67] on button "新增" at bounding box center [1067, 79] width 45 height 26
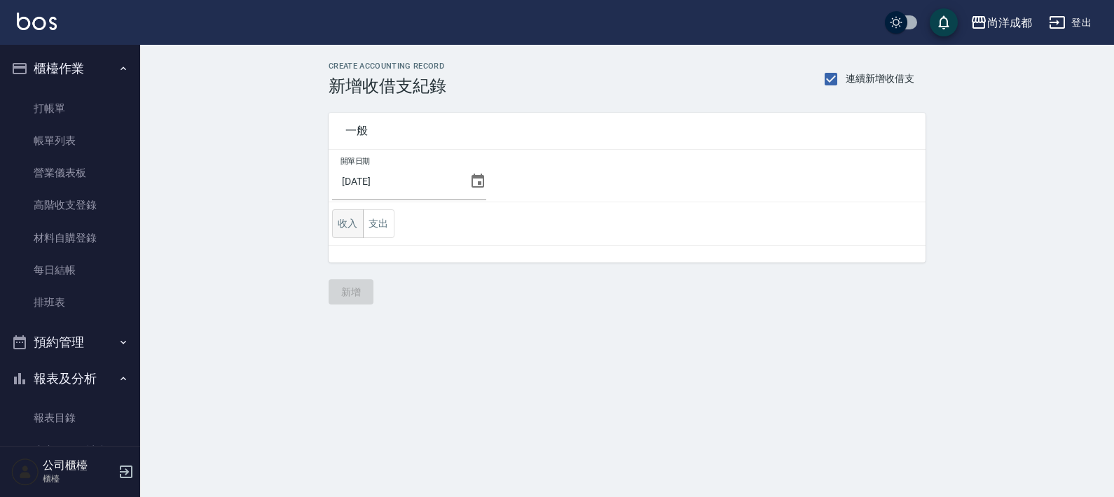
click at [345, 223] on button "收入" at bounding box center [348, 223] width 32 height 29
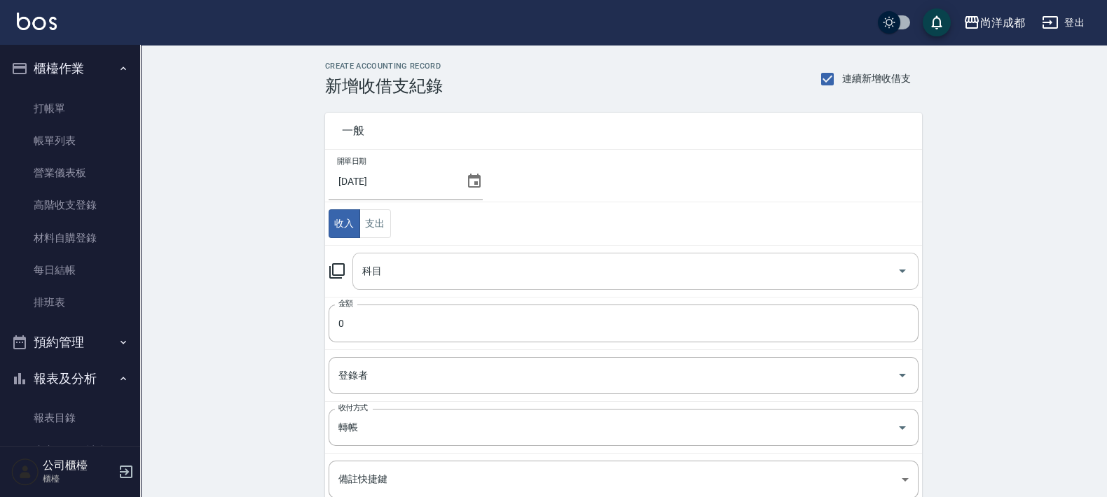
click at [665, 277] on input "科目" at bounding box center [625, 271] width 532 height 25
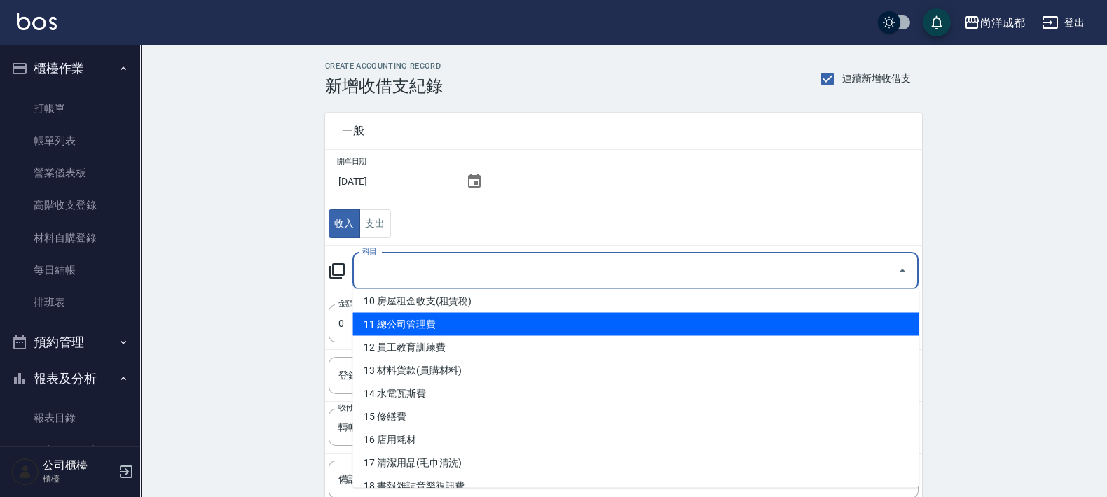
scroll to position [263, 0]
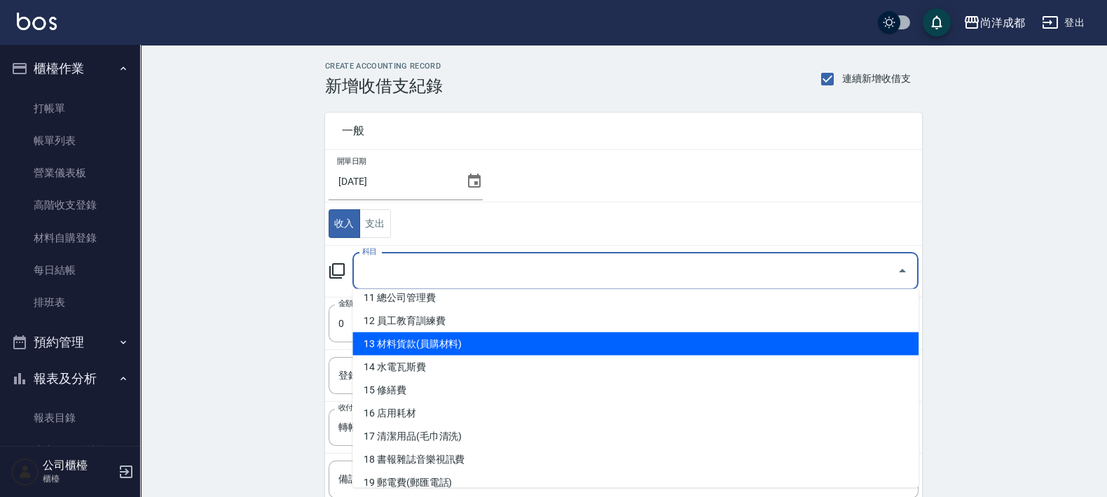
click at [651, 335] on li "13 材料貨款(員購材料)" at bounding box center [635, 344] width 566 height 23
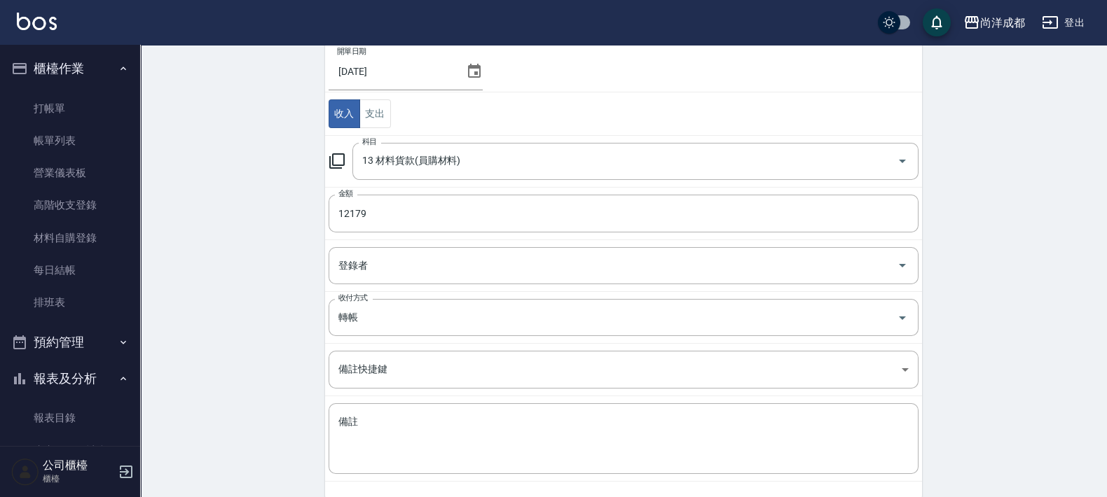
scroll to position [169, 0]
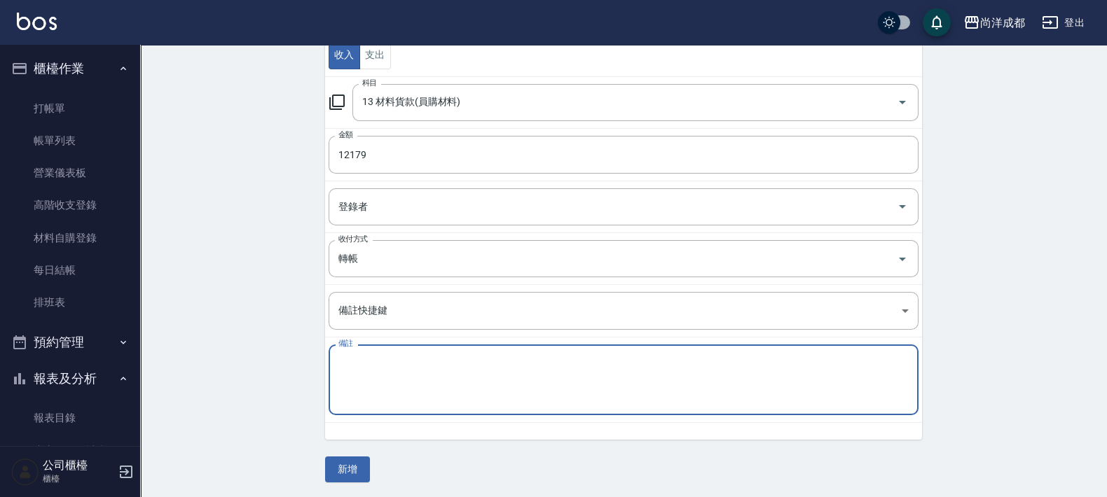
click at [602, 357] on textarea "備註" at bounding box center [623, 381] width 570 height 48
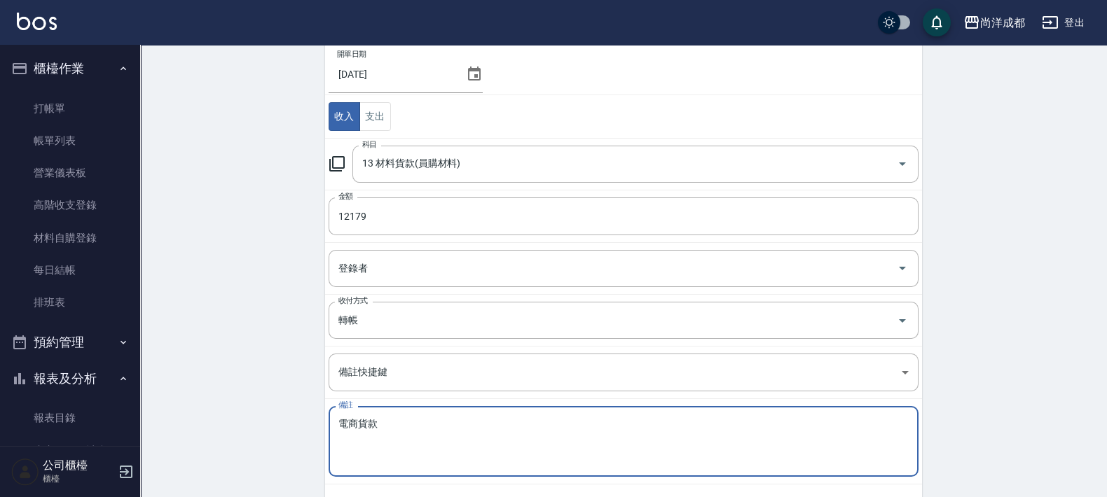
scroll to position [0, 0]
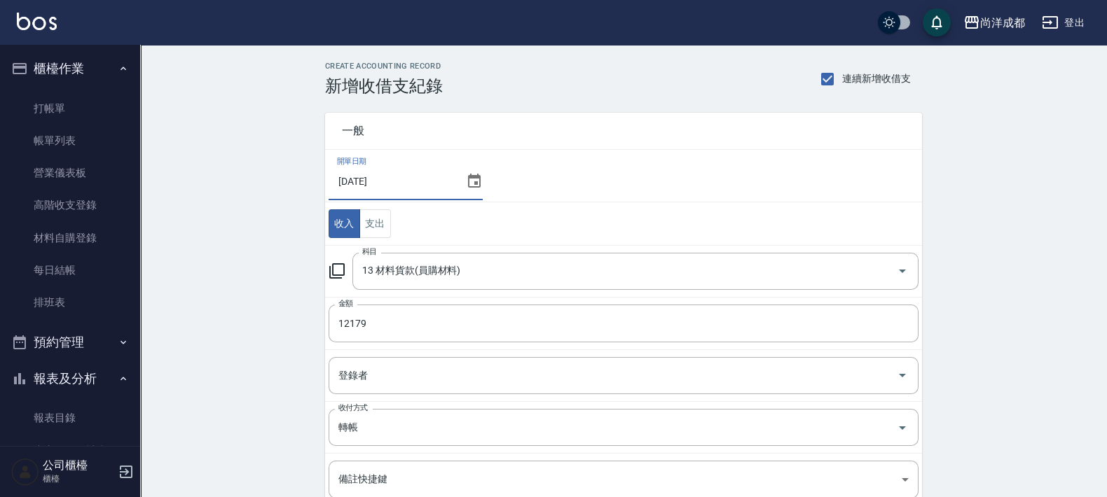
click at [445, 187] on input "[DATE]" at bounding box center [395, 182] width 132 height 38
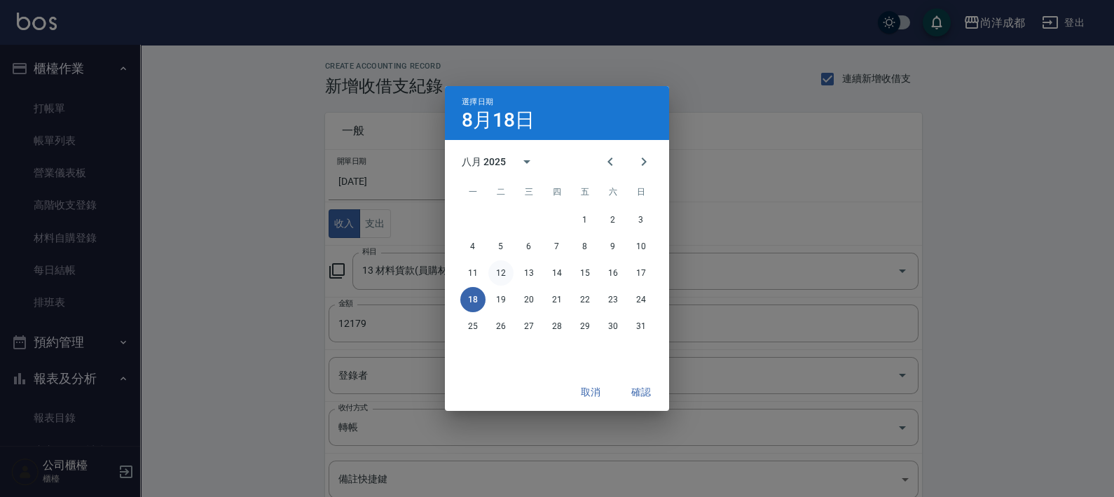
click at [501, 267] on button "12" at bounding box center [500, 273] width 25 height 25
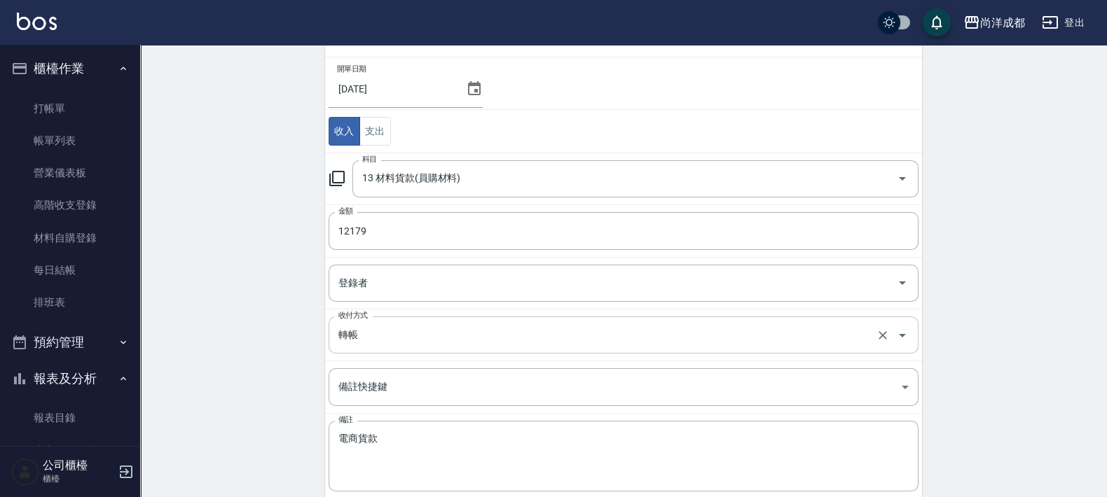
scroll to position [169, 0]
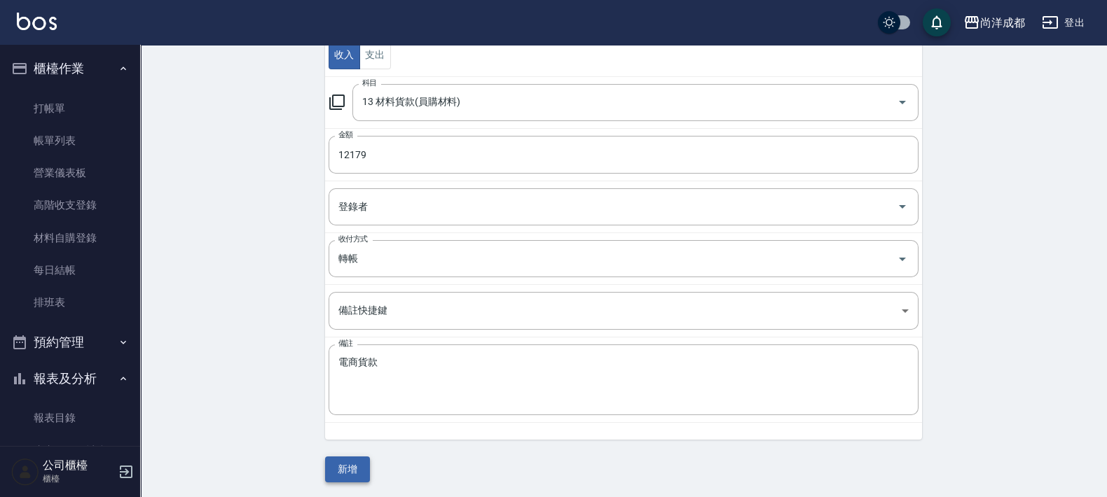
click at [353, 476] on button "新增" at bounding box center [347, 470] width 45 height 26
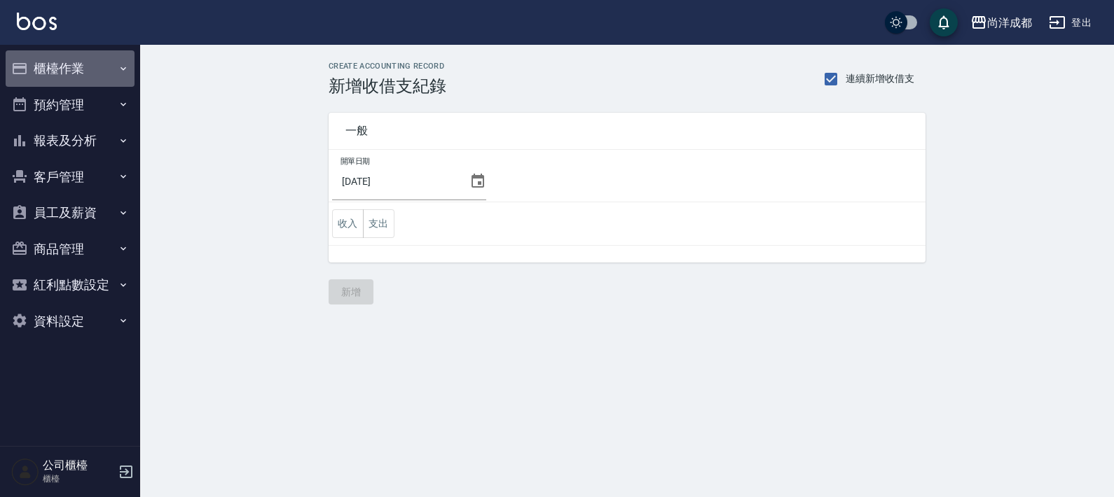
click at [55, 65] on button "櫃檯作業" at bounding box center [70, 68] width 129 height 36
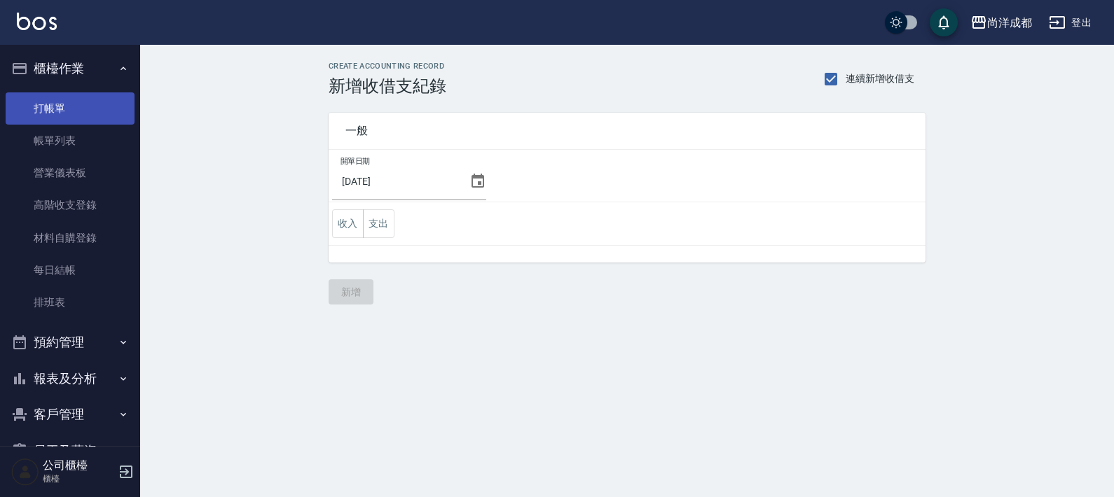
click at [102, 92] on link "打帳單" at bounding box center [70, 108] width 129 height 32
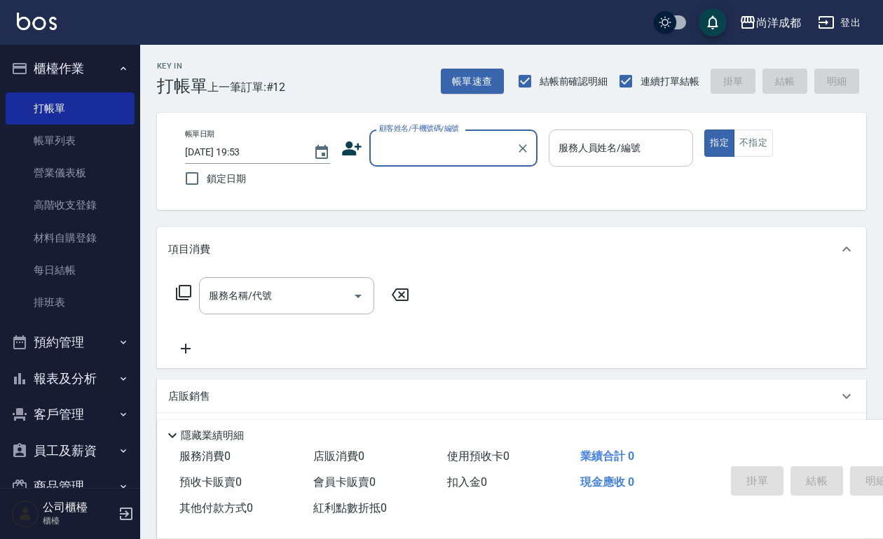
click at [558, 253] on div "項目消費" at bounding box center [503, 249] width 670 height 15
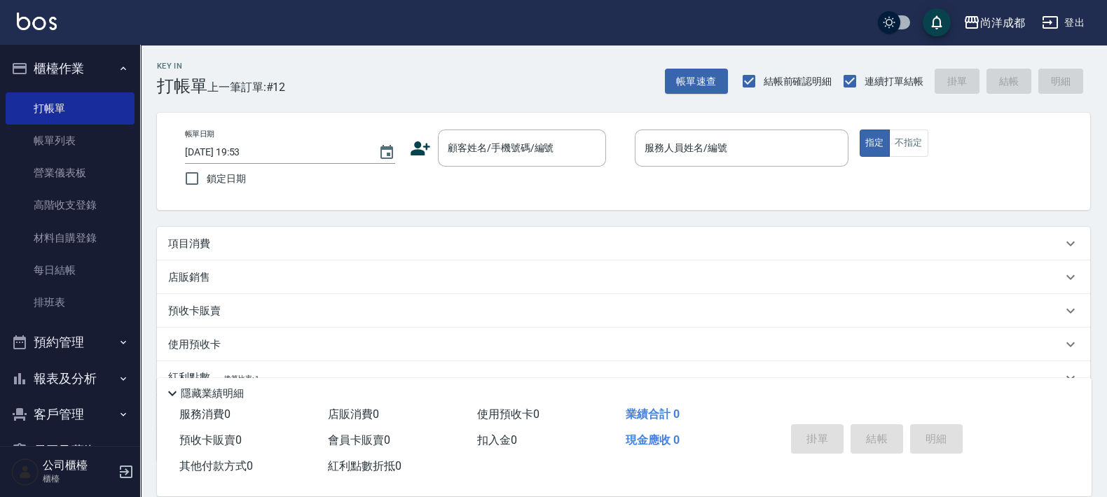
scroll to position [45, 0]
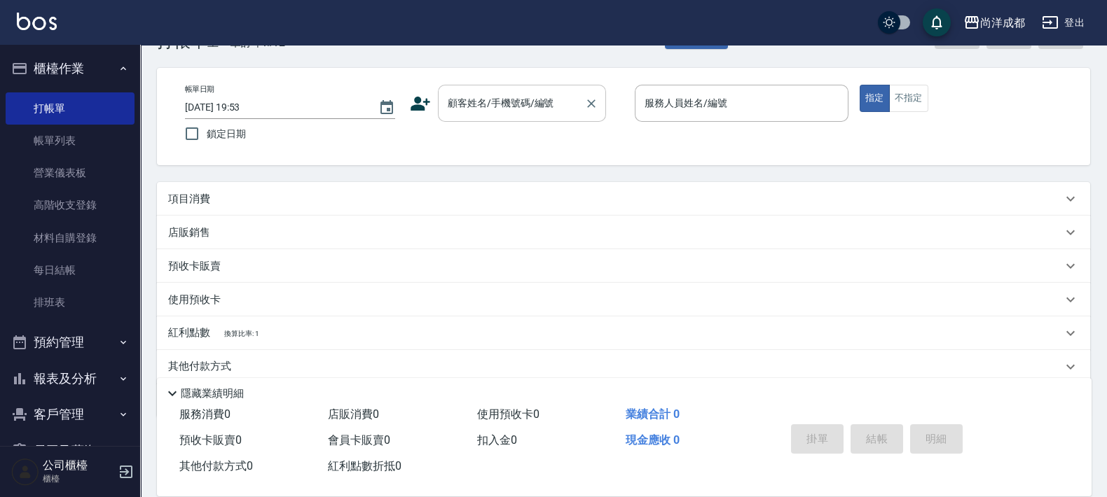
click at [532, 95] on input "顧客姓名/手機號碼/編號" at bounding box center [511, 103] width 134 height 25
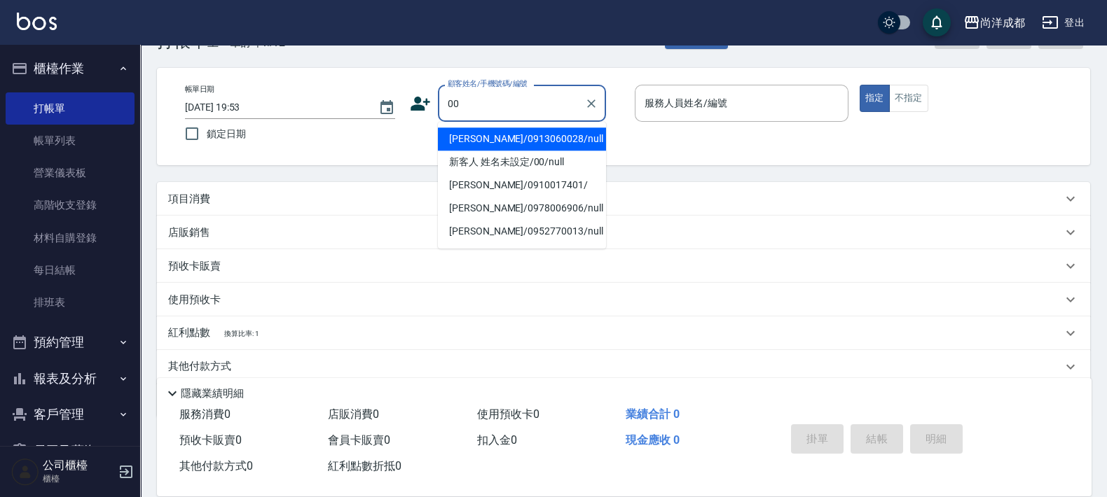
type input "[PERSON_NAME]/0913060028/null"
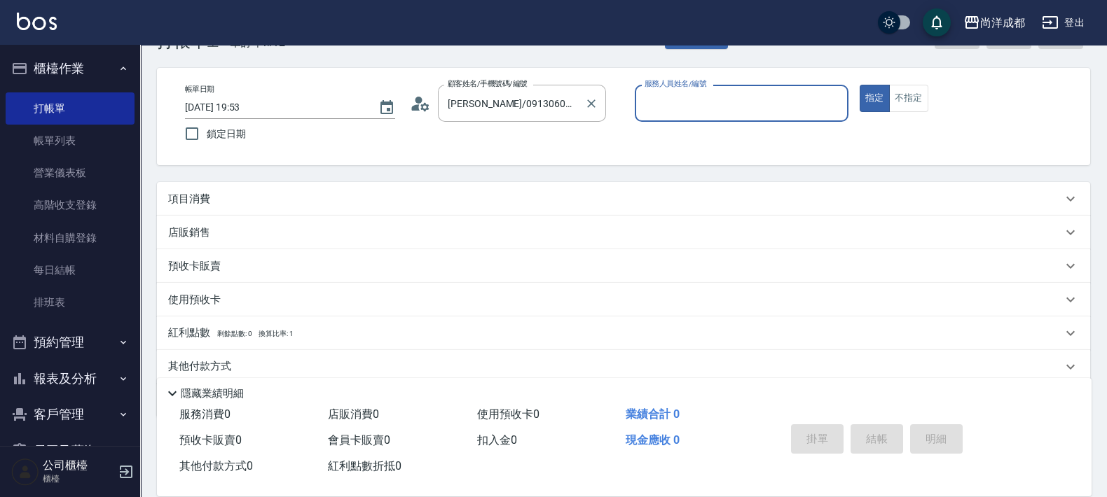
type input "Mia-04"
type input "新客人 姓名未設定/00/null"
type input "M"
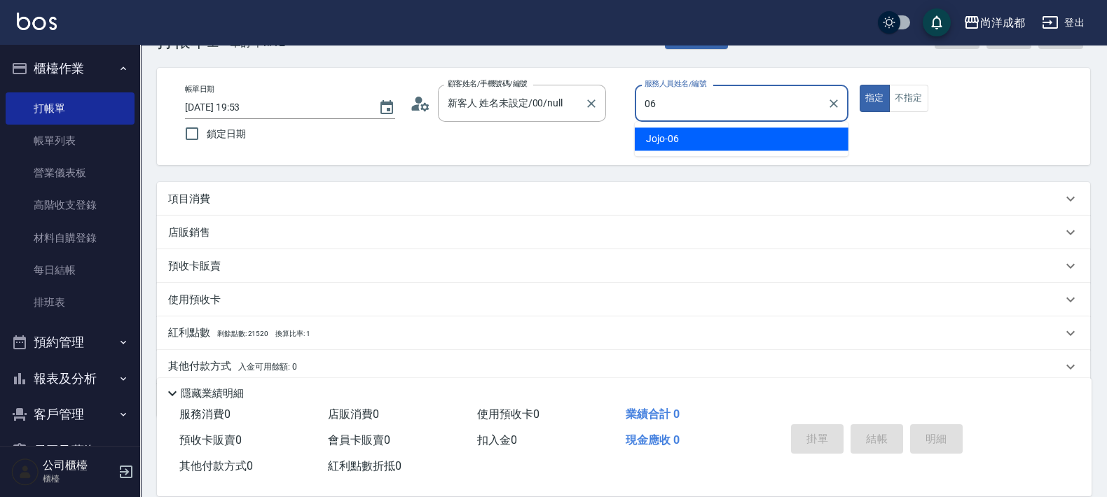
type input "Jojo-06"
type button "true"
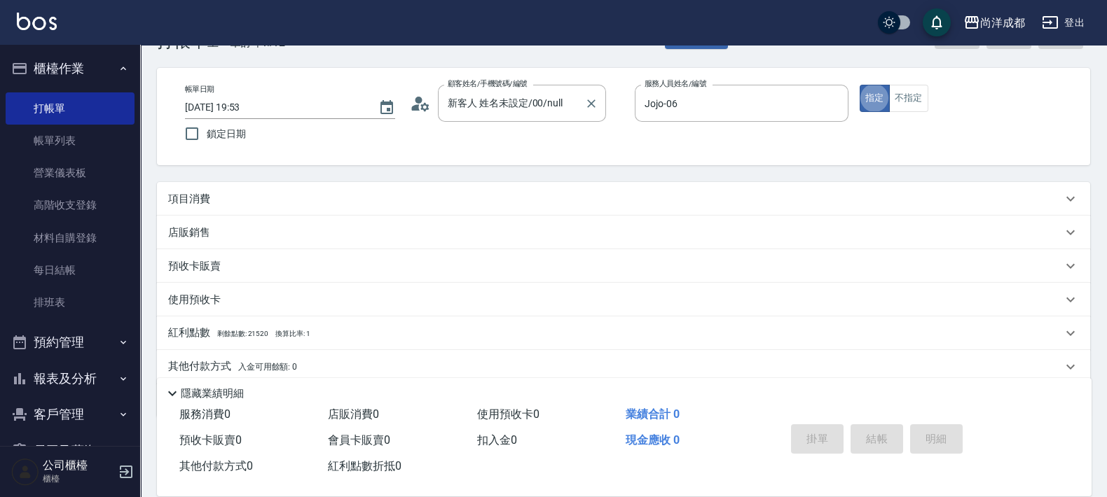
click at [860, 85] on button "指定" at bounding box center [875, 98] width 30 height 27
click at [205, 203] on p "項目消費" at bounding box center [189, 199] width 42 height 15
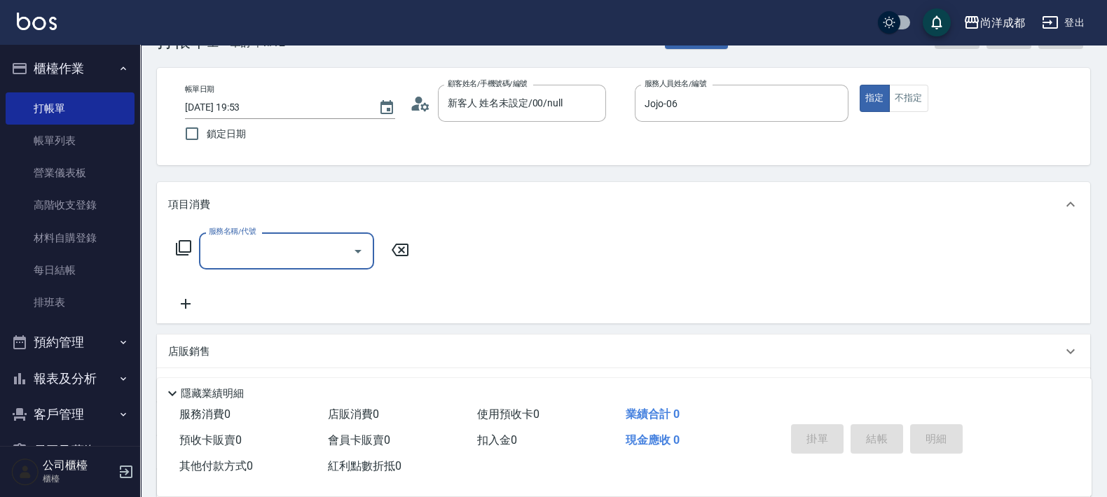
scroll to position [0, 0]
type input "501"
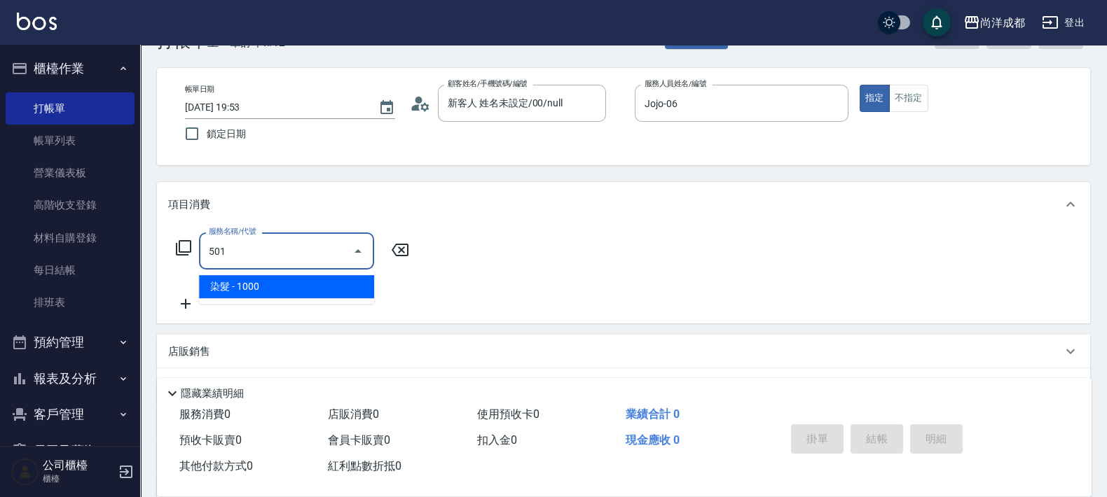
type input "100"
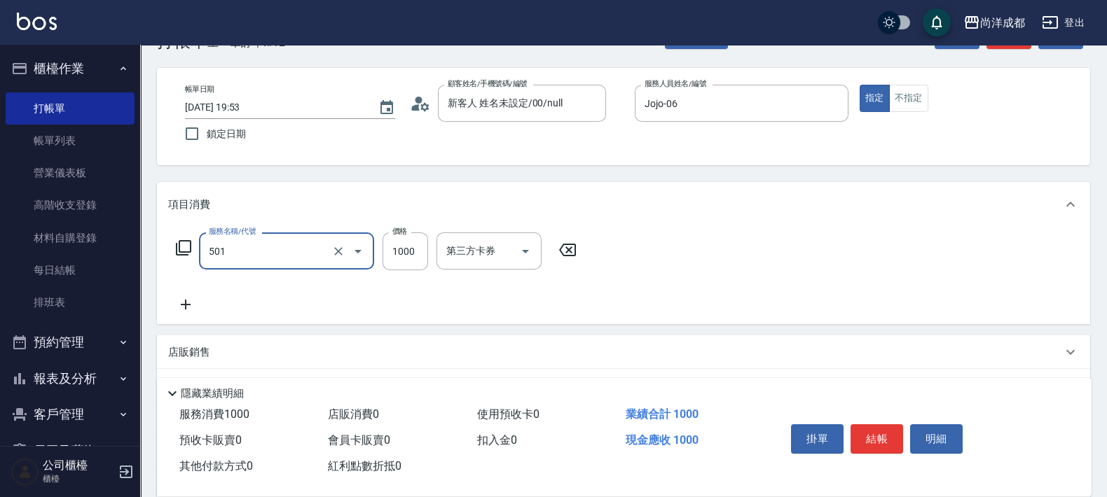
type input "染髮(501)"
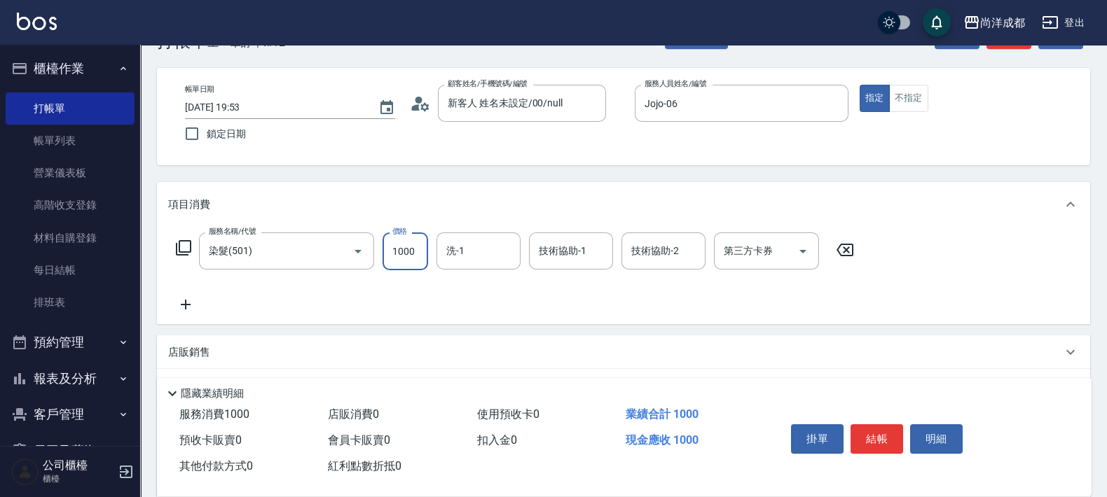
type input "1"
type input "0"
type input "150"
type input "1500"
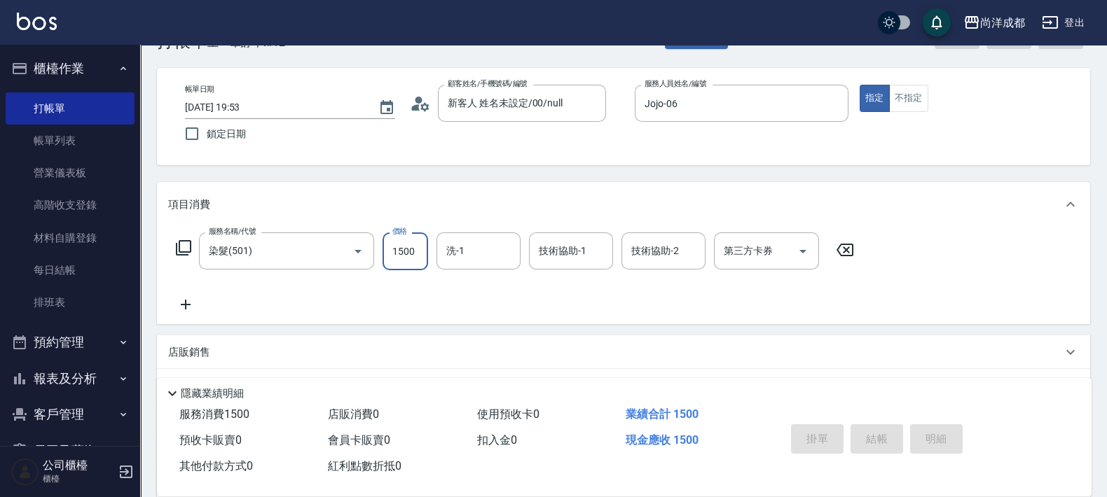
type input "2025/08/18 20:12"
type input "0"
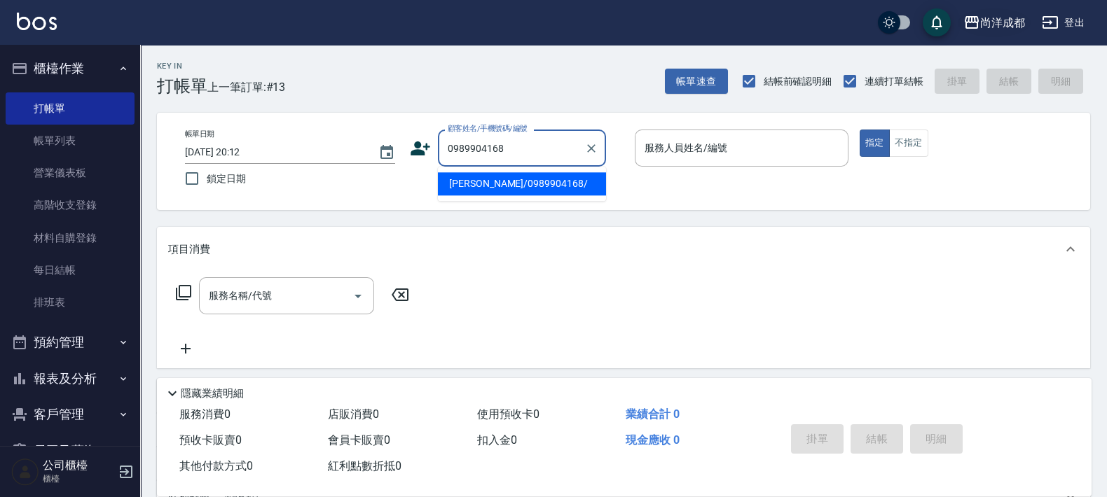
type input "鄧如玫/0989904168/"
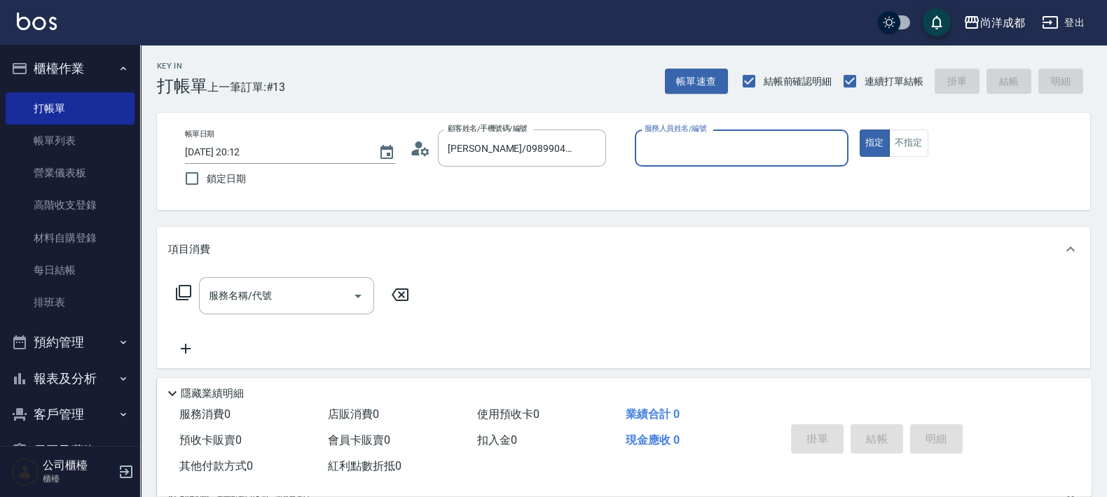
type input "Candy-08"
click at [860, 130] on button "指定" at bounding box center [875, 143] width 30 height 27
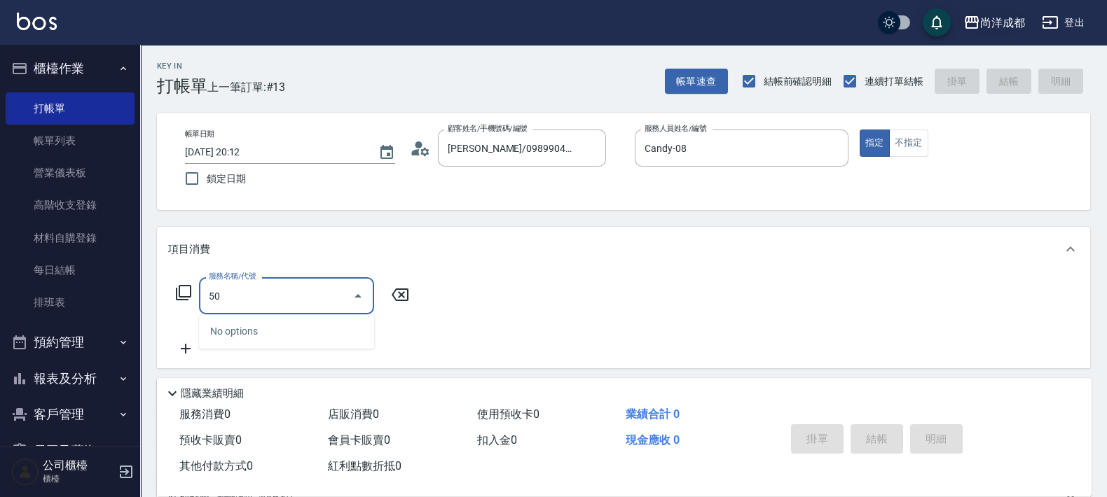
type input "501"
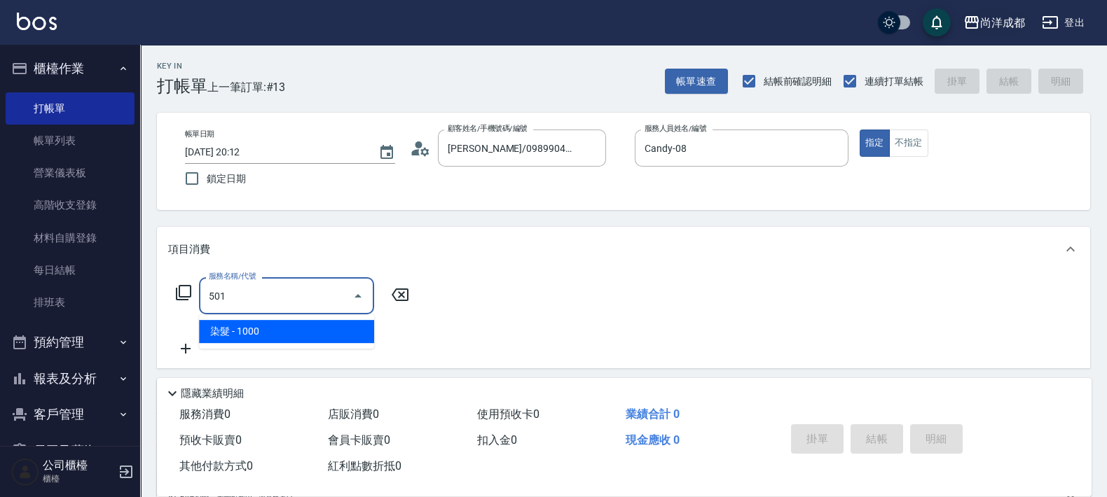
type input "100"
type input "染髮(501)"
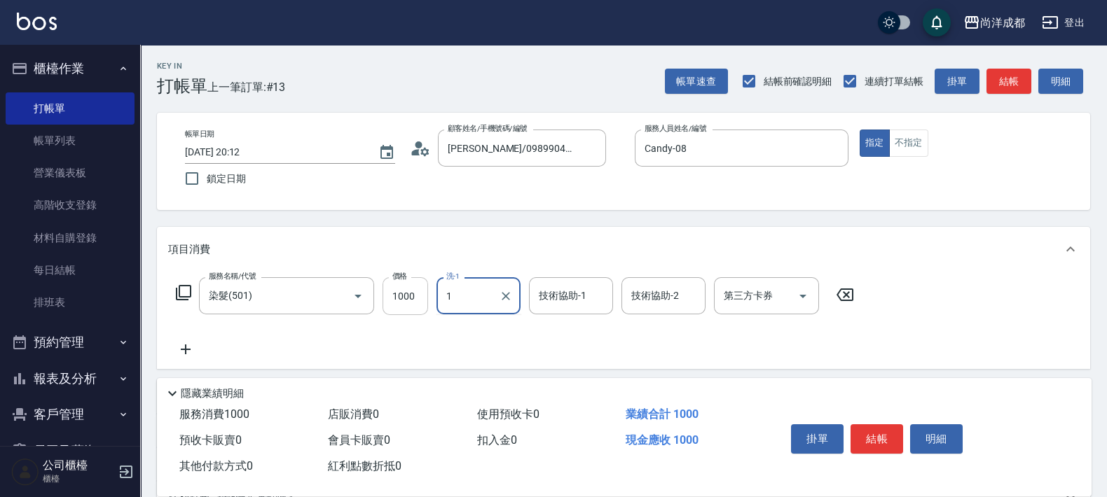
type input "1"
click at [406, 283] on input "1000" at bounding box center [405, 296] width 46 height 38
type input "0"
type input "16"
type input "10"
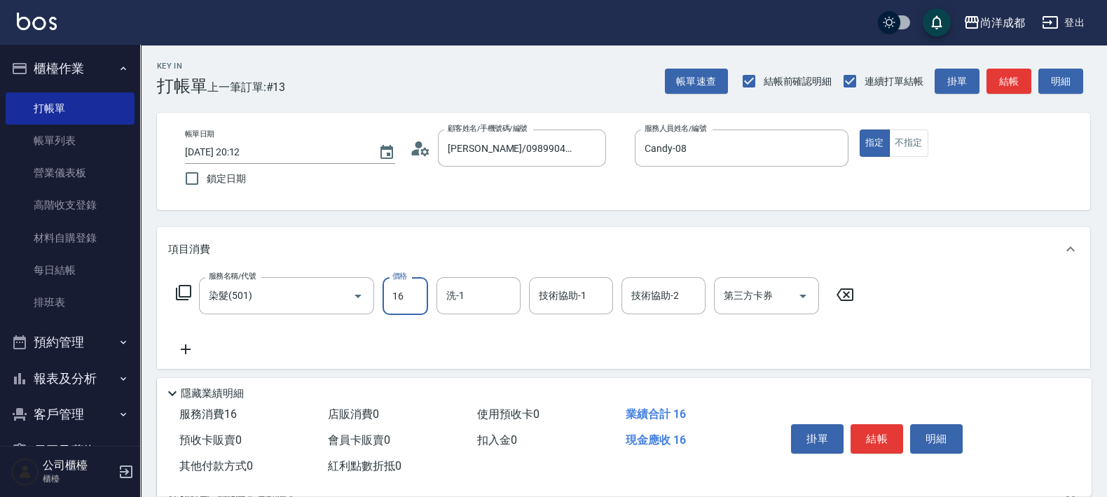
type input "168"
type input "160"
type input "1680"
type input "45"
click at [449, 294] on input "洗-1" at bounding box center [478, 296] width 71 height 25
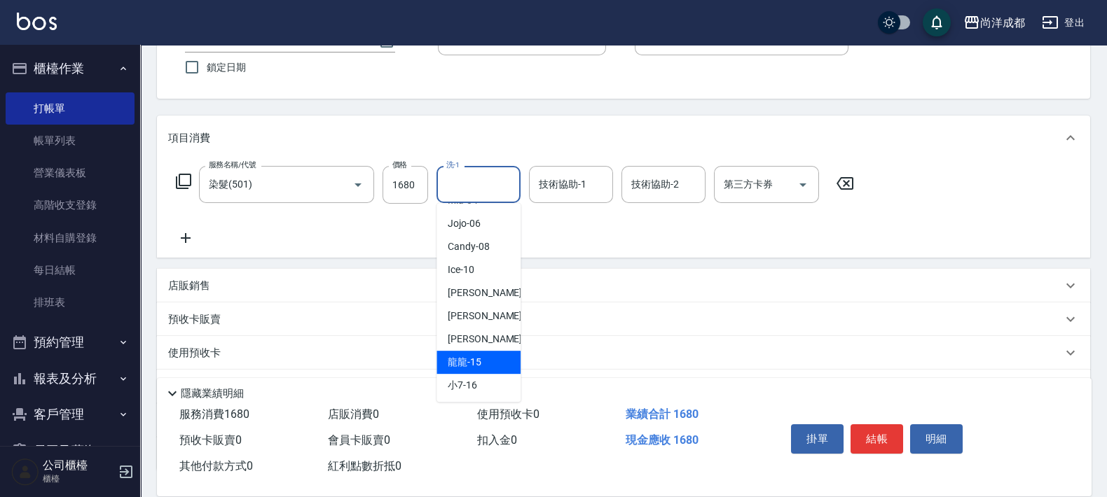
scroll to position [174, 0]
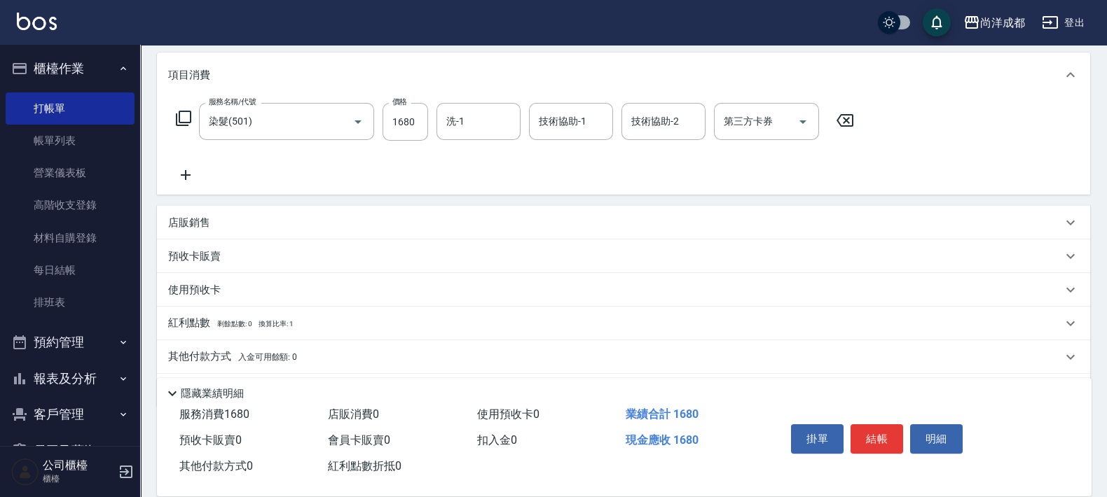
click at [691, 165] on div "服務名稱/代號 染髮(501) 服務名稱/代號 價格 1680 價格 洗-1 洗-1 技術協助-1 技術協助-1 技術協助-2 技術協助-2 第三方卡券 第三…" at bounding box center [515, 143] width 694 height 81
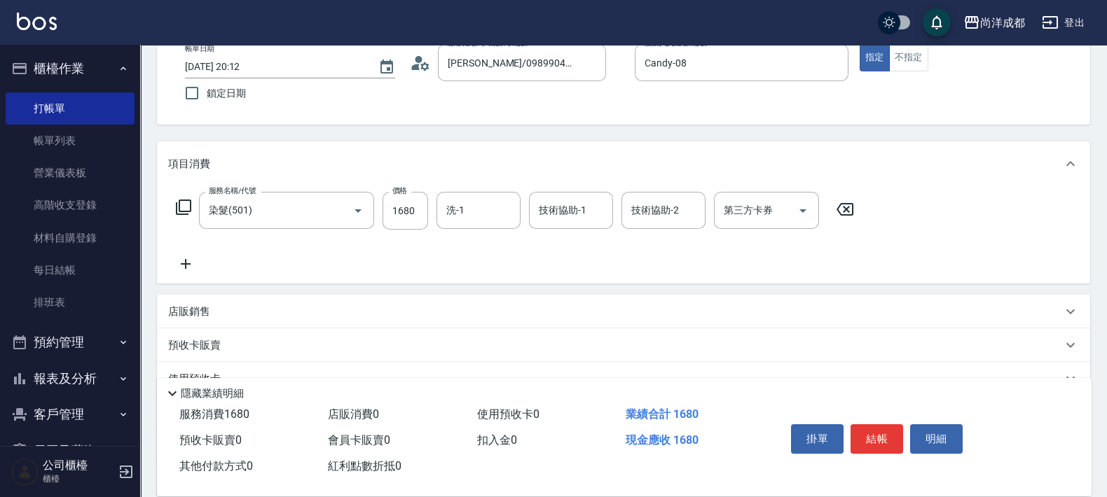
scroll to position [0, 0]
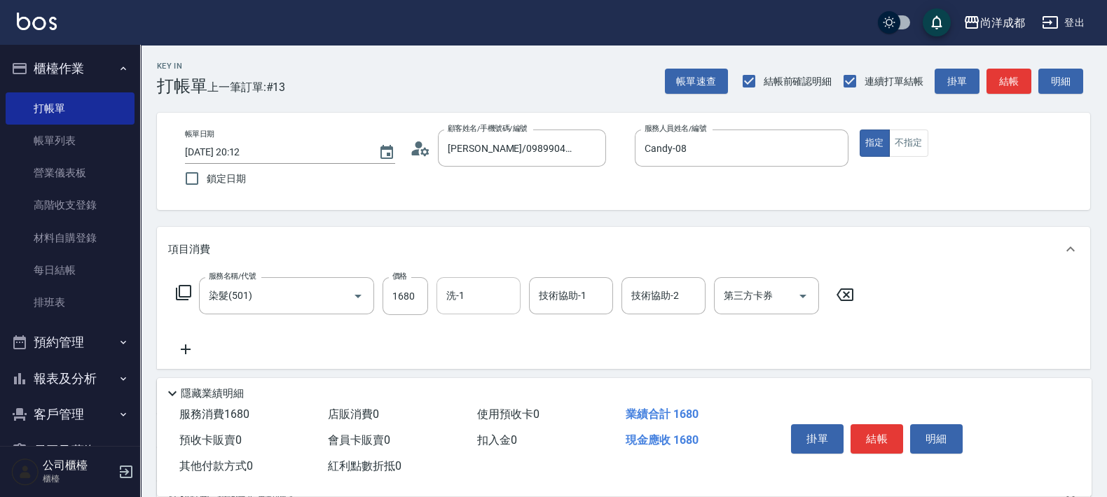
click at [468, 308] on div "洗-1" at bounding box center [478, 295] width 84 height 37
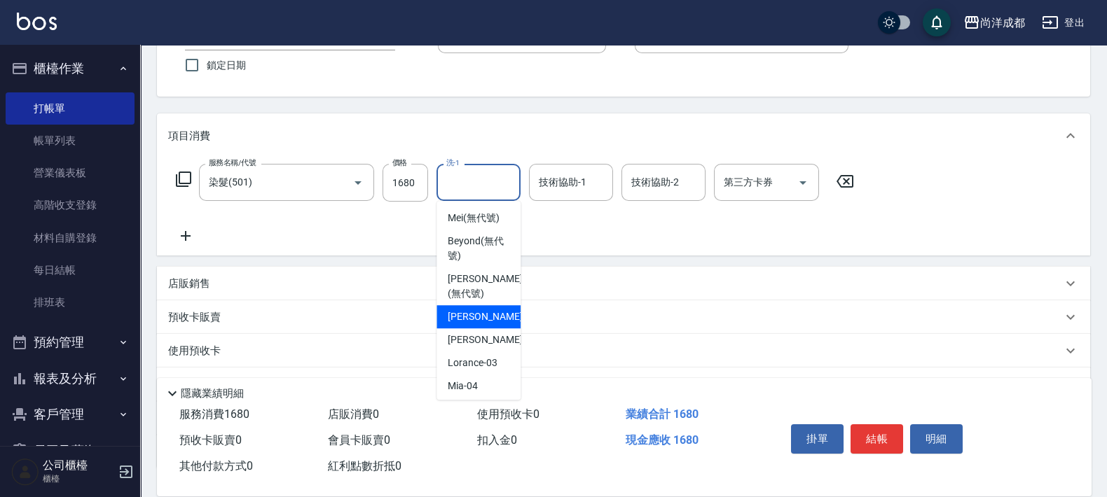
scroll to position [42, 0]
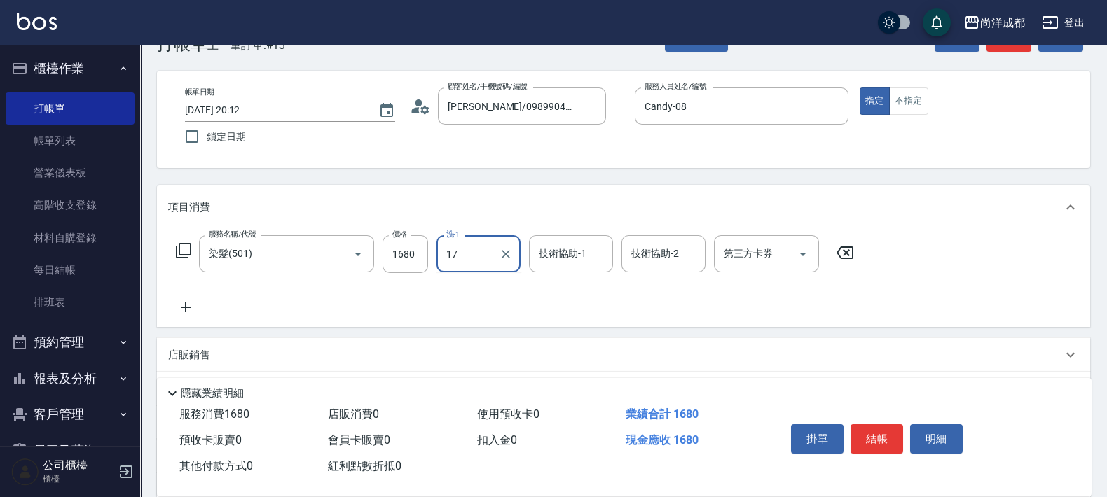
type input "17"
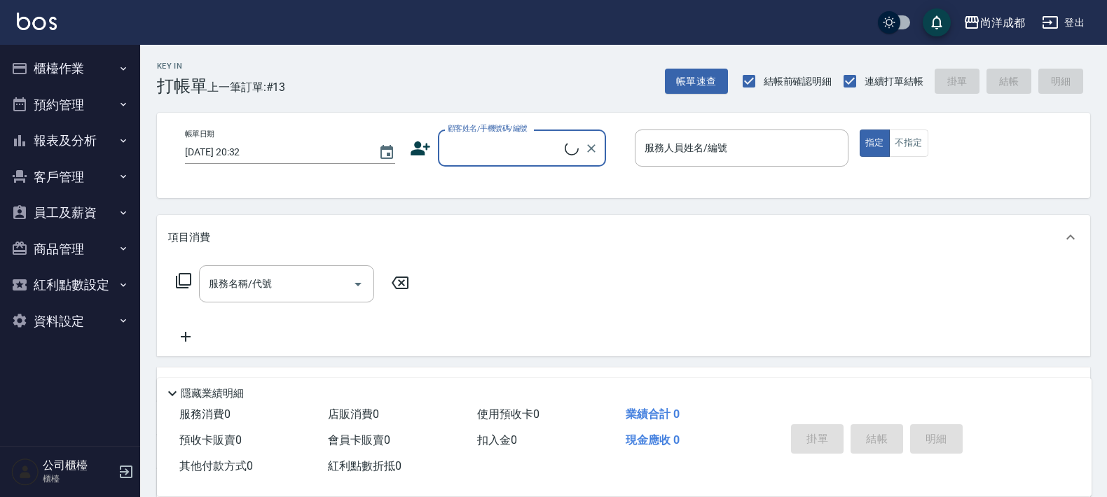
scroll to position [41, 0]
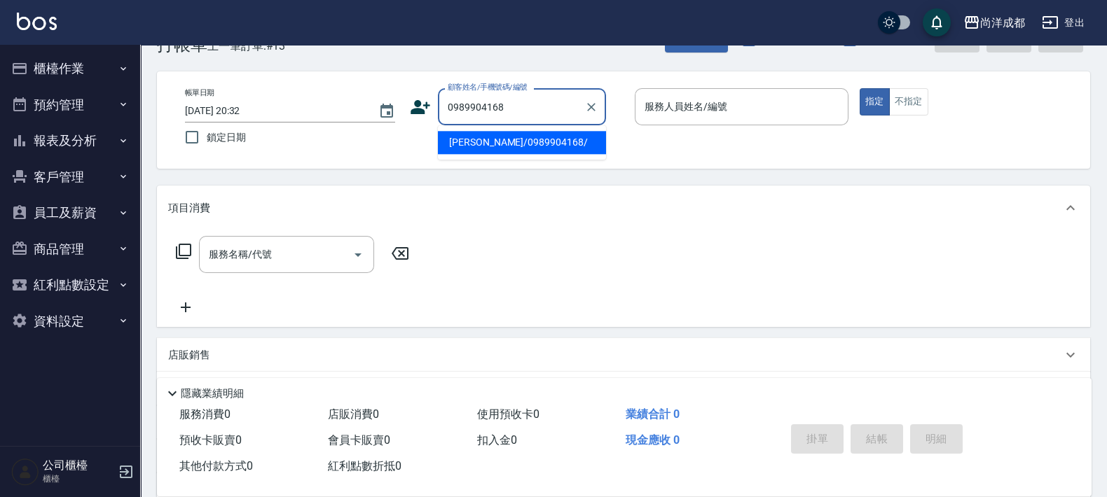
type input "鄧如玫/0989904168/"
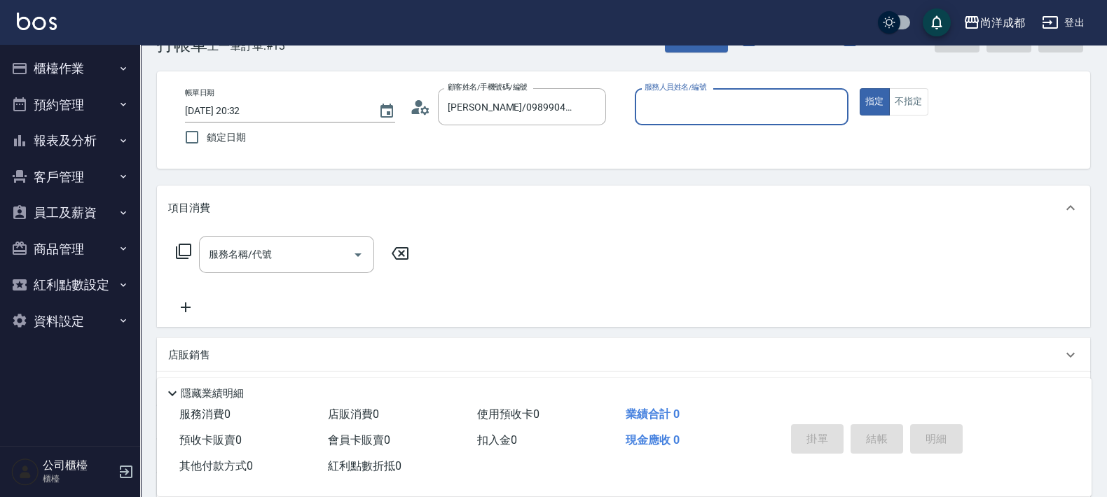
type input "Candy-08"
click at [860, 88] on button "指定" at bounding box center [875, 101] width 30 height 27
type button "true"
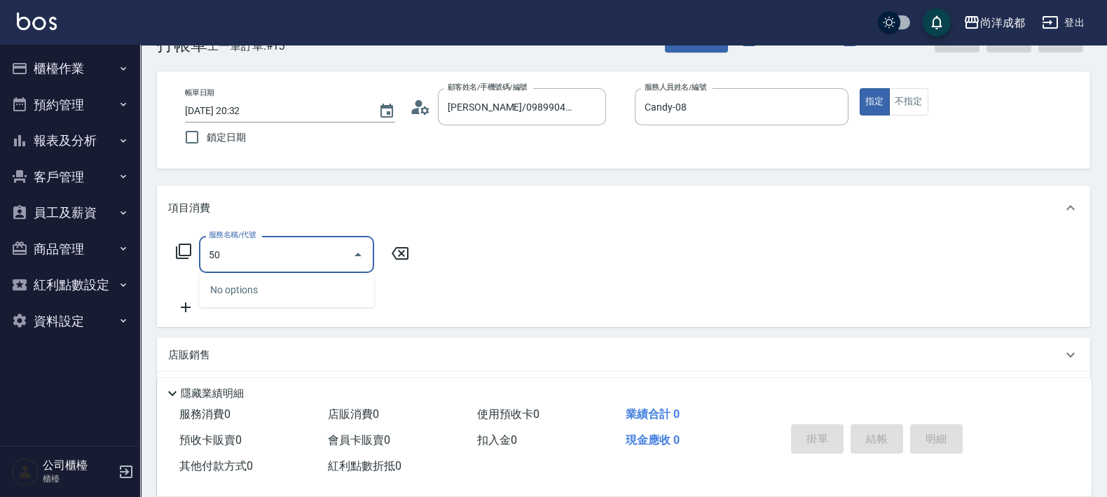
type input "501"
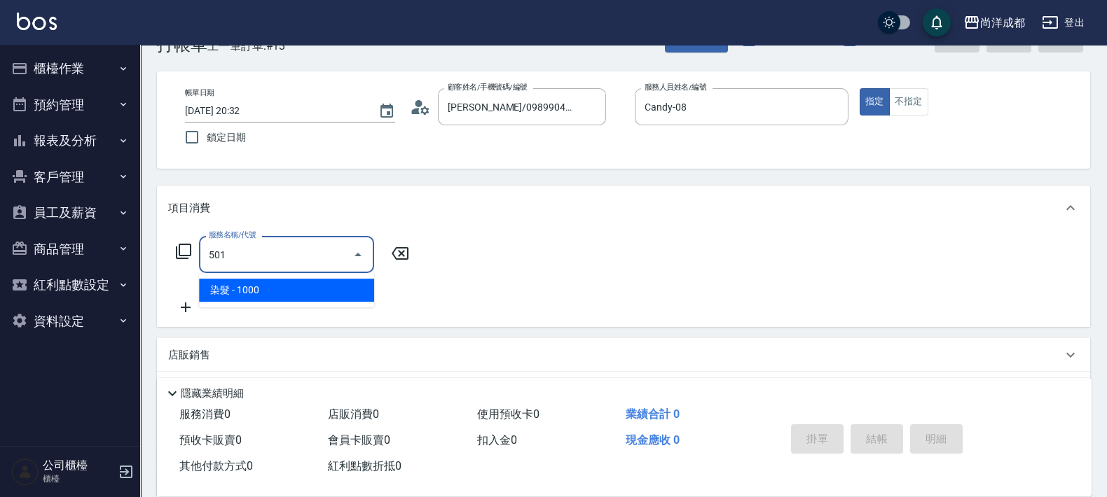
type input "100"
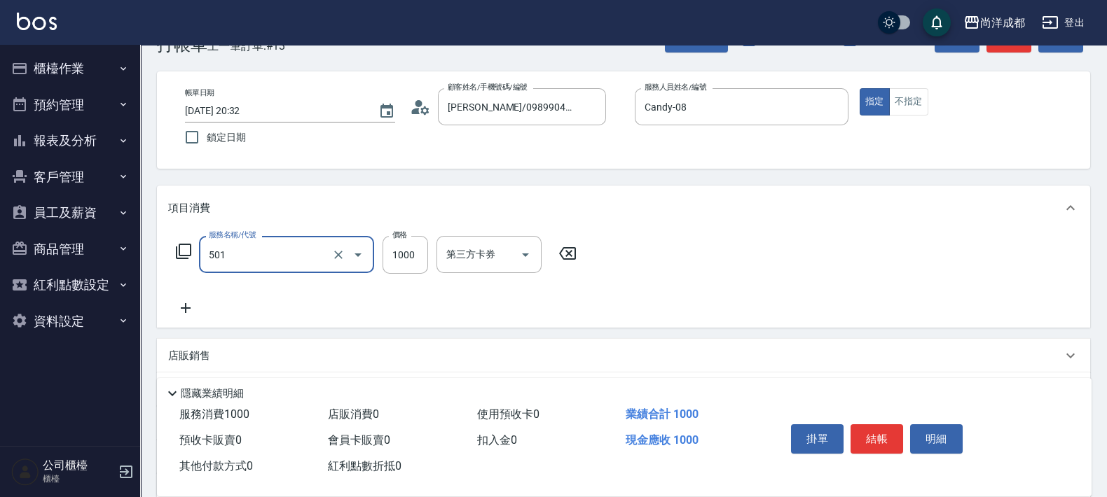
type input "染髮(501)"
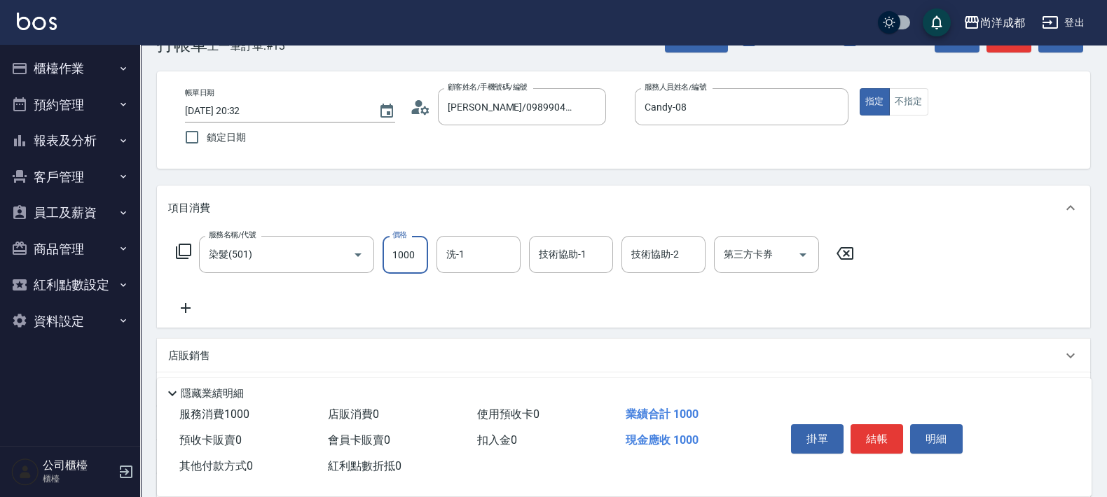
type input "0"
type input "16"
type input "10"
type input "1680"
type input "160"
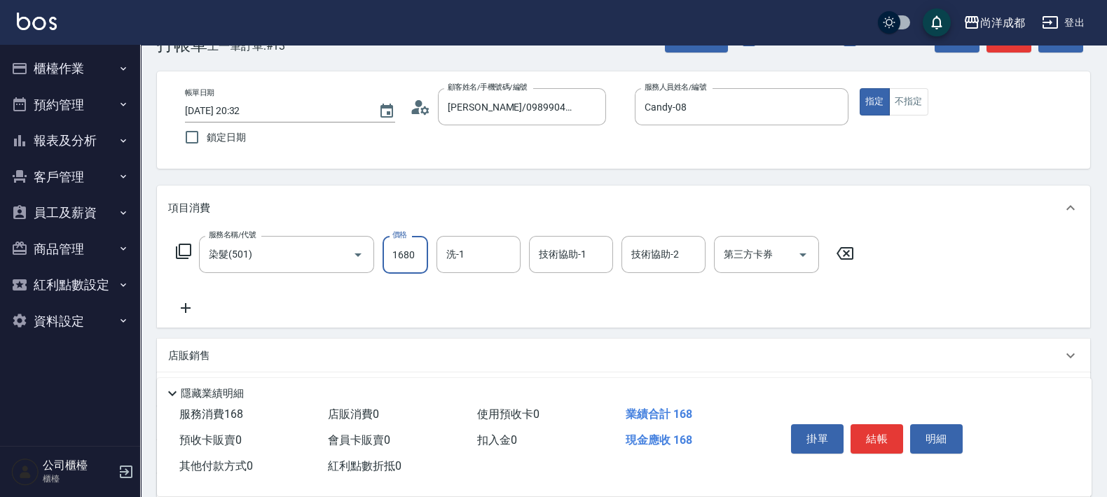
type input "1680"
type input "4"
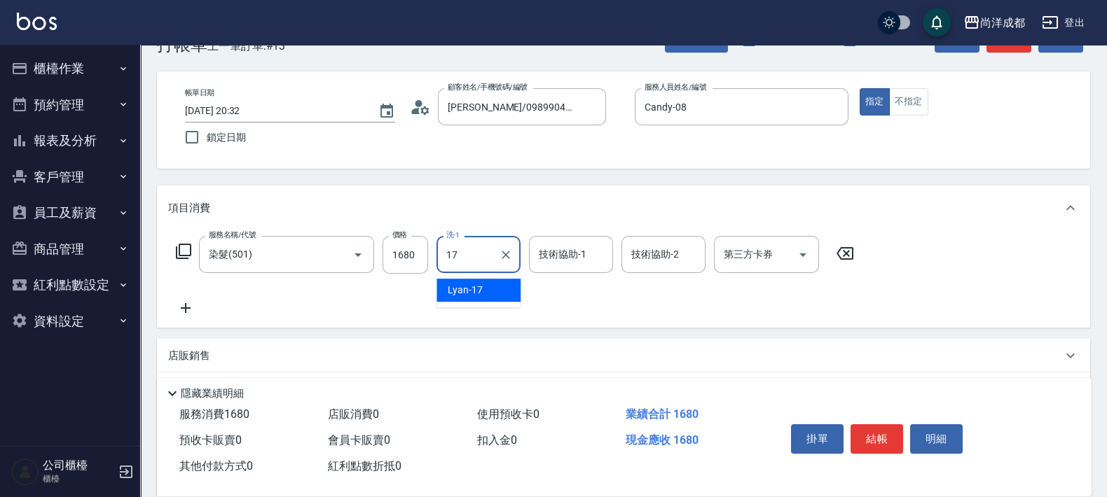
type input "Lyan-17"
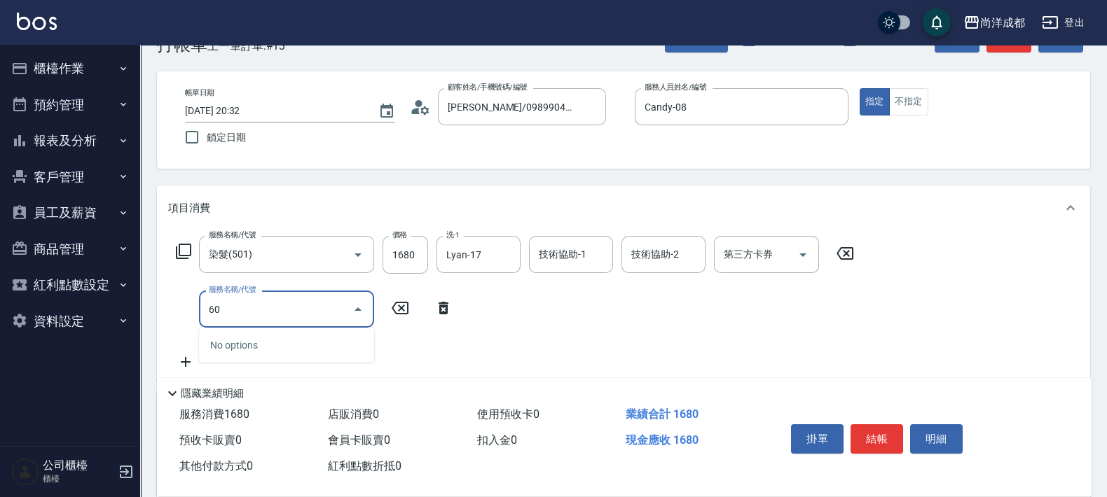
type input "601"
type input "260"
type input "自備護髮(1000以上)(601)"
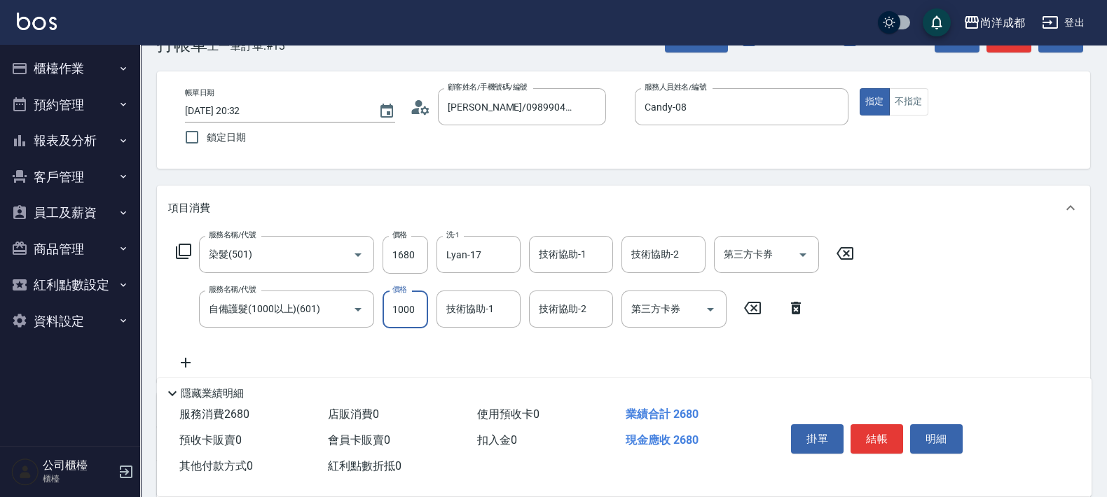
type input "2"
type input "160"
type input "26"
type input "170"
type input "260"
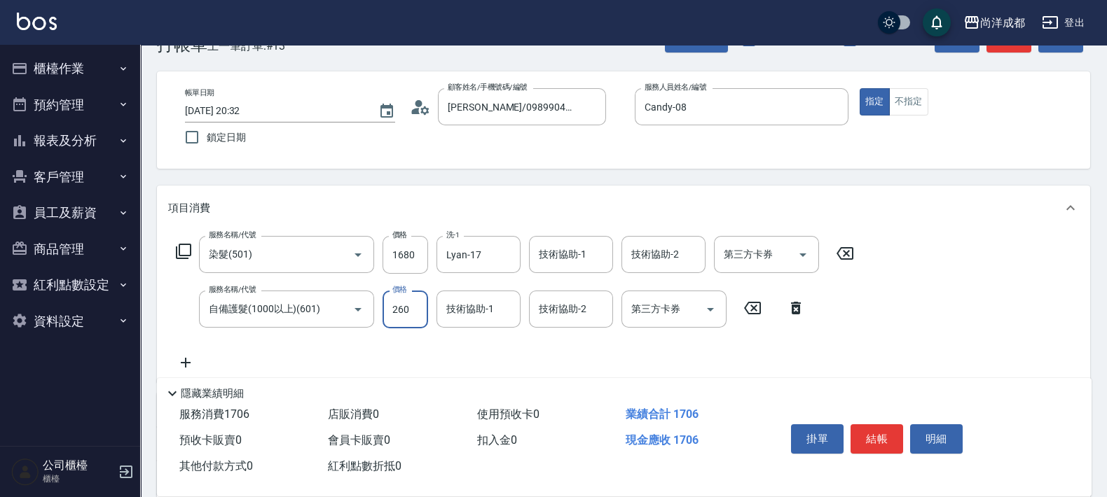
type input "190"
type input "2600"
type input "420"
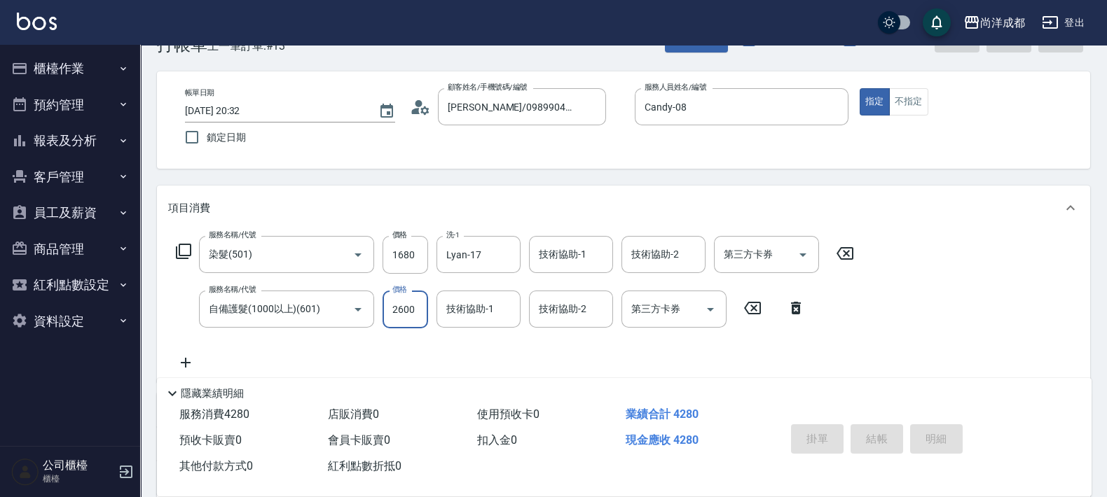
type input "2025/08/18 20:33"
type input "0"
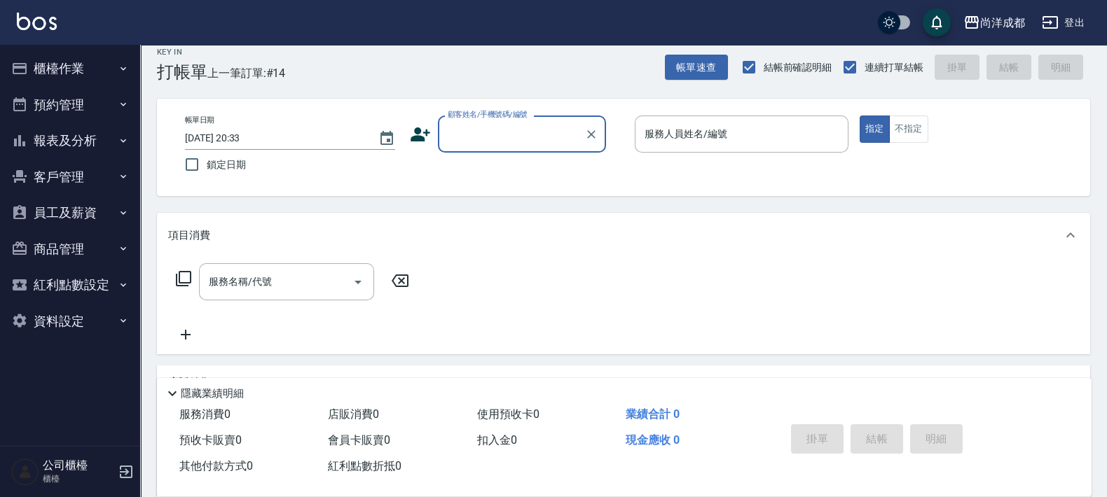
scroll to position [0, 0]
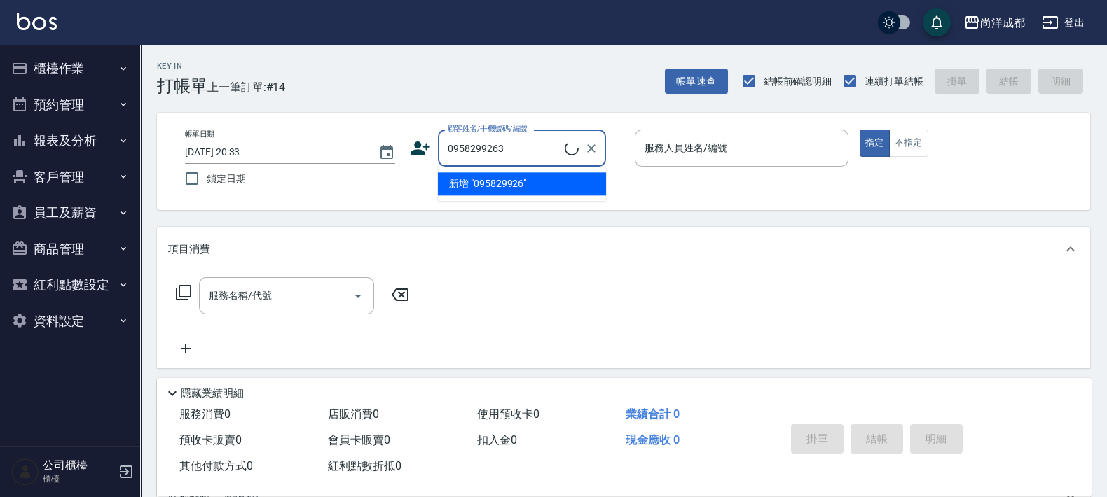
type input "0958299263"
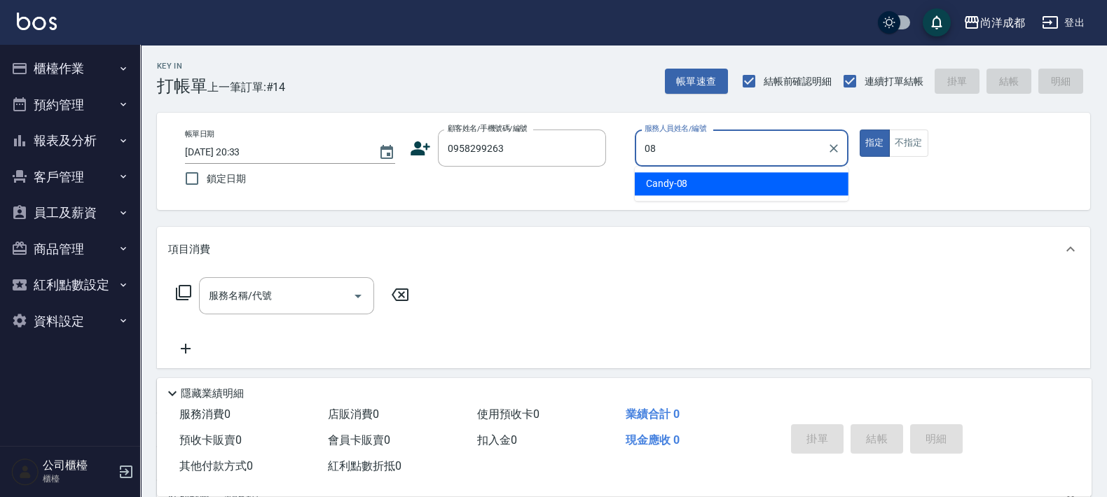
type input "Candy-08"
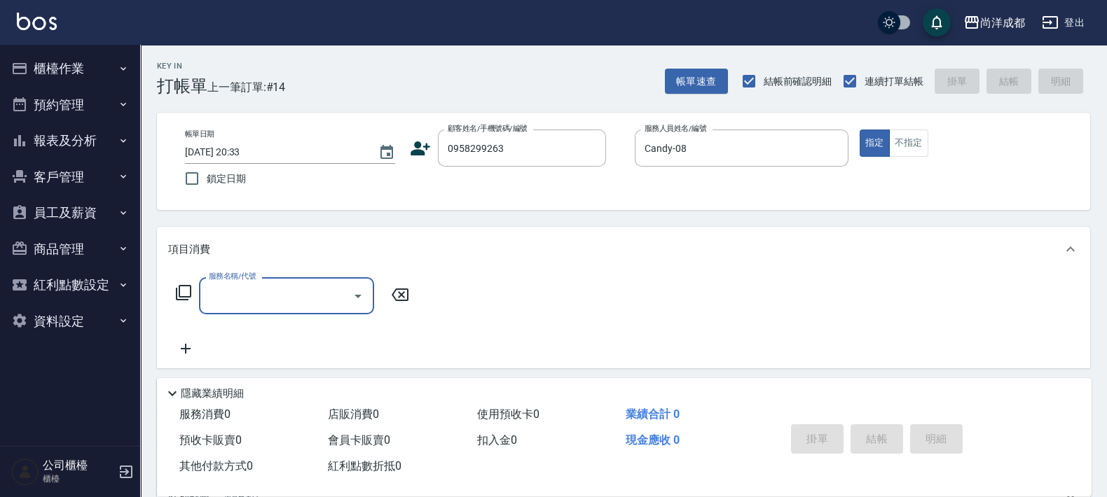
click at [429, 151] on icon at bounding box center [420, 148] width 21 height 21
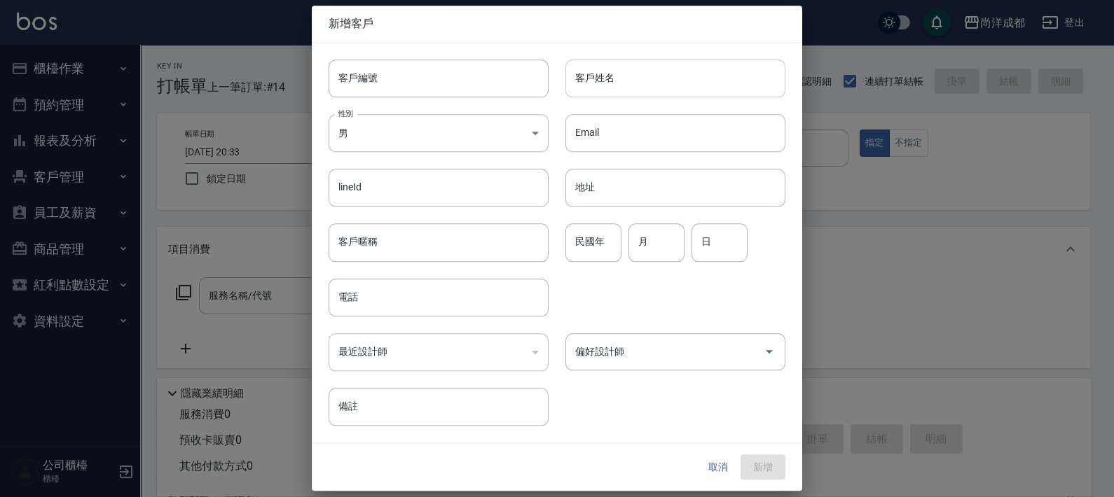
type input "0958299263"
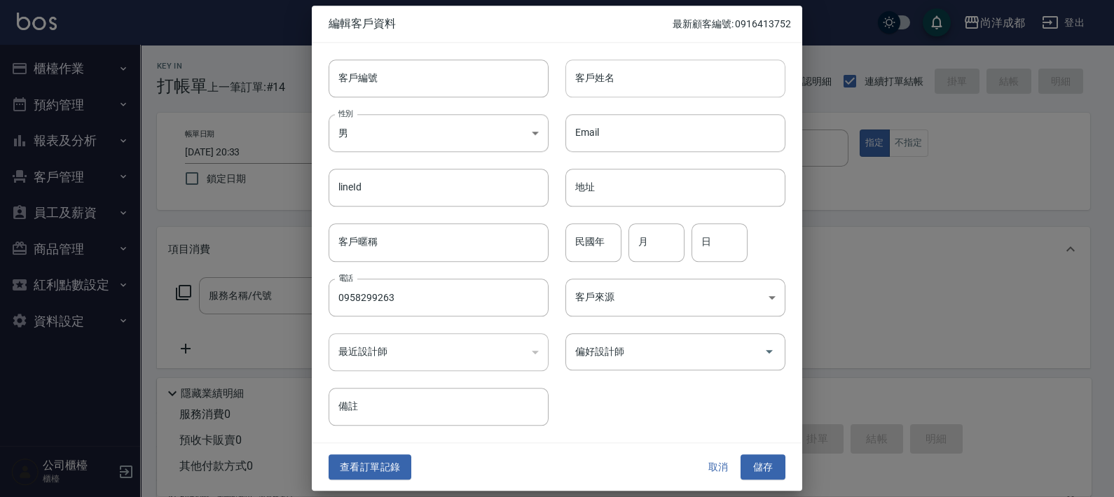
click at [697, 93] on input "客戶姓名" at bounding box center [675, 79] width 220 height 38
type input "姚涵薰"
click at [668, 364] on input "偏好設計師" at bounding box center [665, 352] width 186 height 25
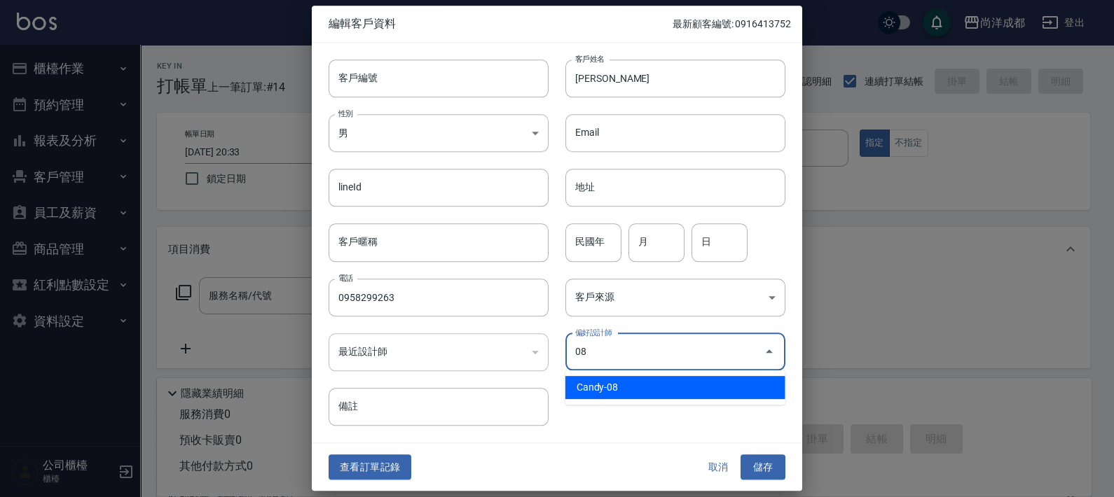
type input "Candy"
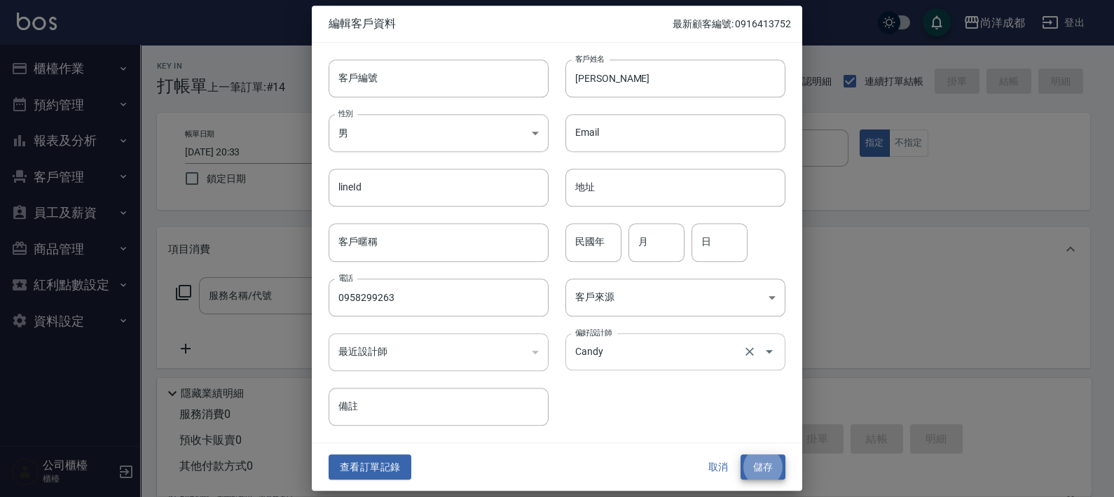
click at [740, 455] on button "儲存" at bounding box center [762, 468] width 45 height 26
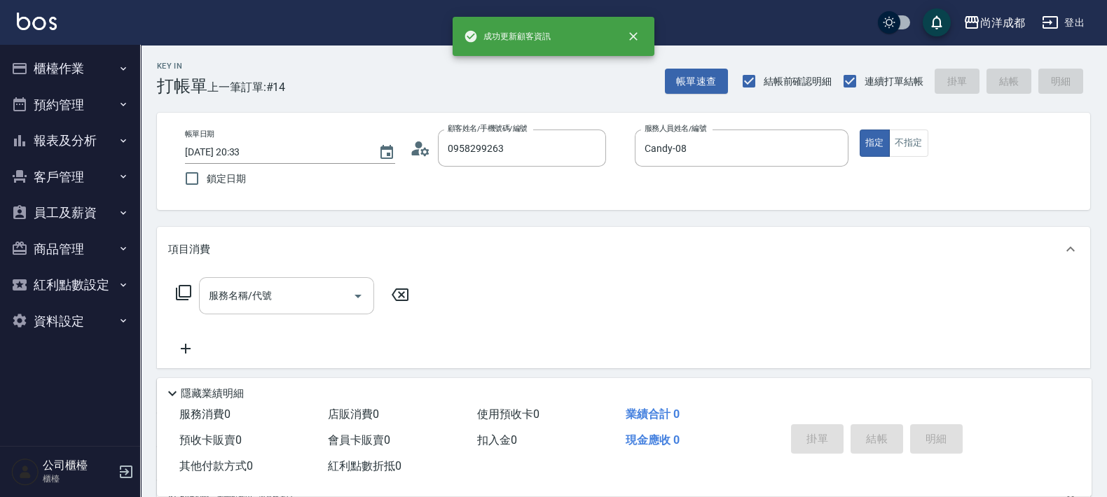
click at [347, 291] on button "Open" at bounding box center [358, 296] width 22 height 22
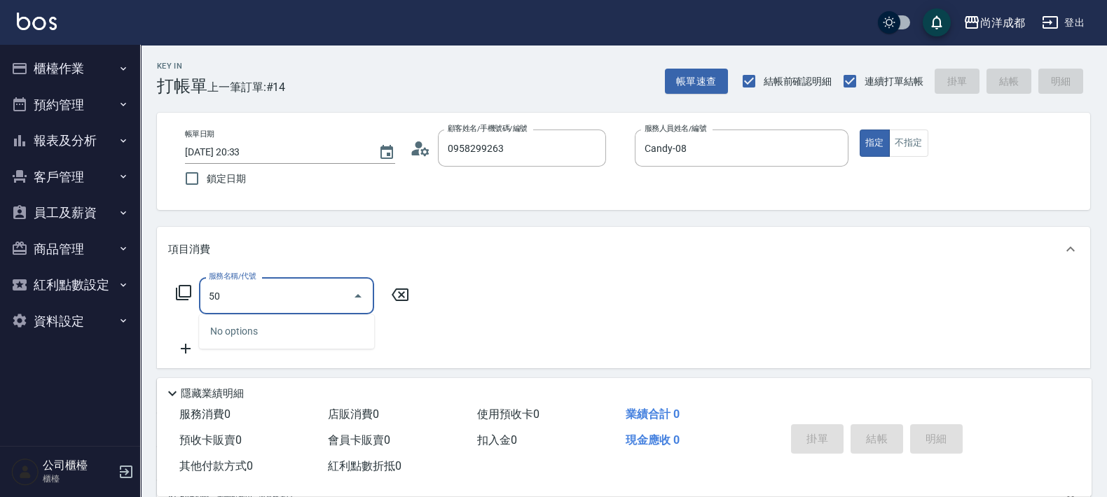
type input "501"
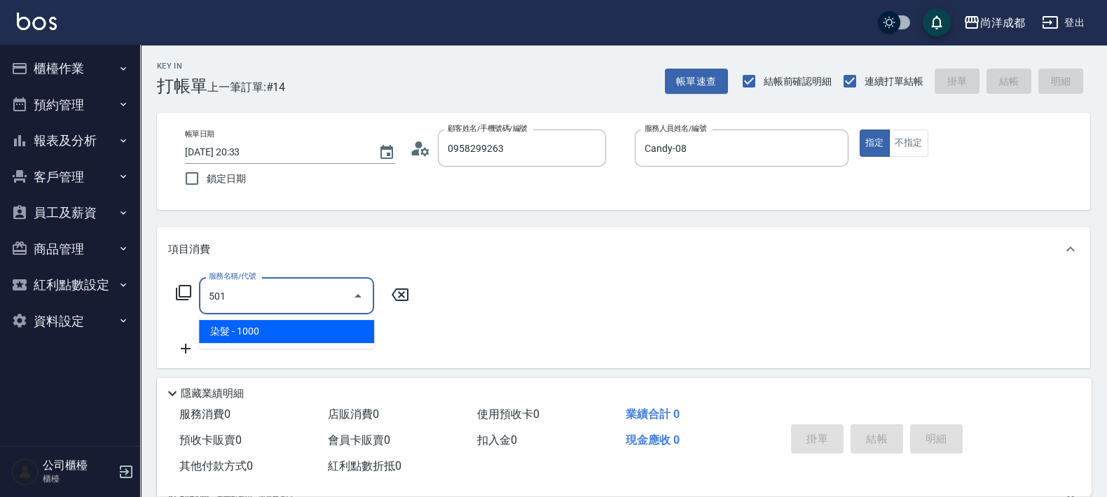
type input "100"
type input "染髮(501)"
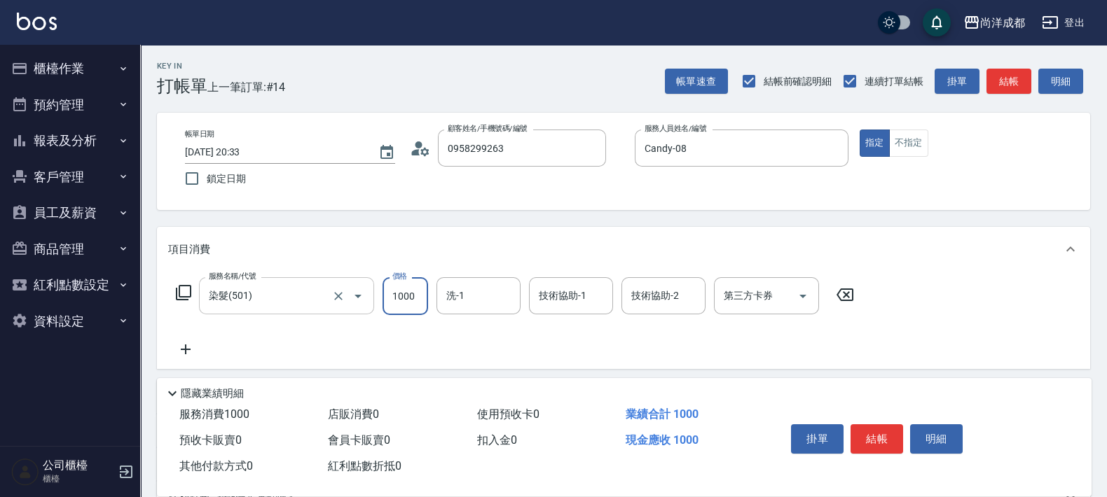
type input "1"
type input "0"
type input "168"
type input "10"
type input "1680"
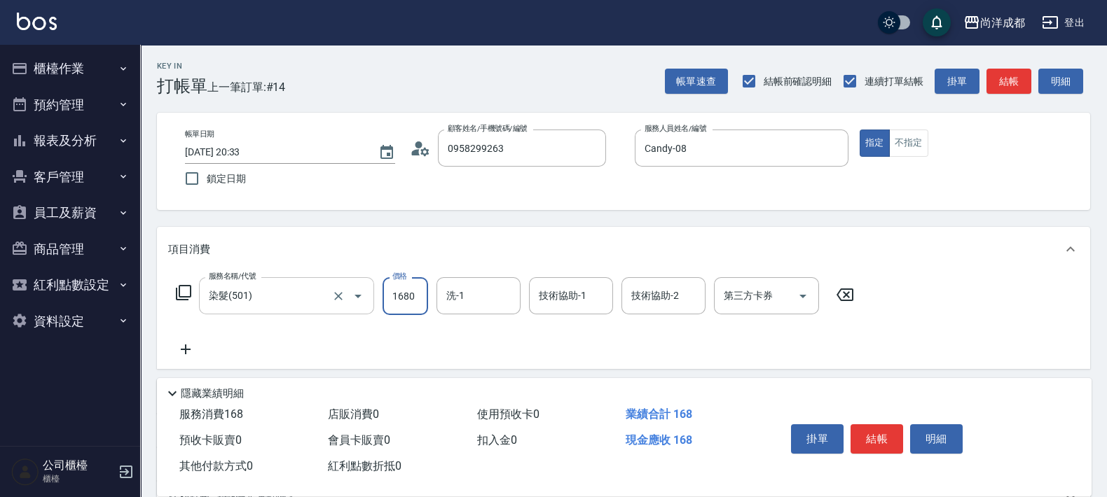
type input "160"
type input "1680"
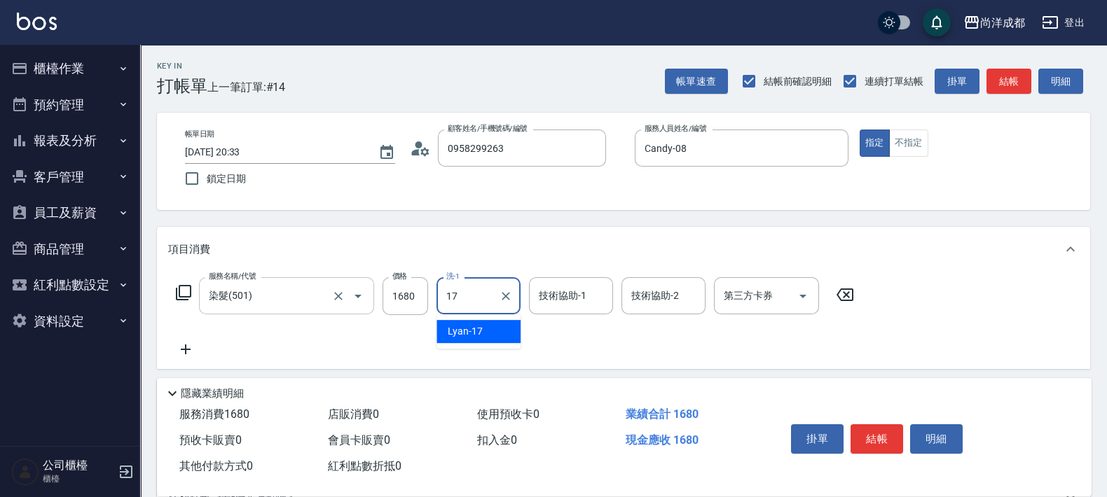
type input "Lyan-17"
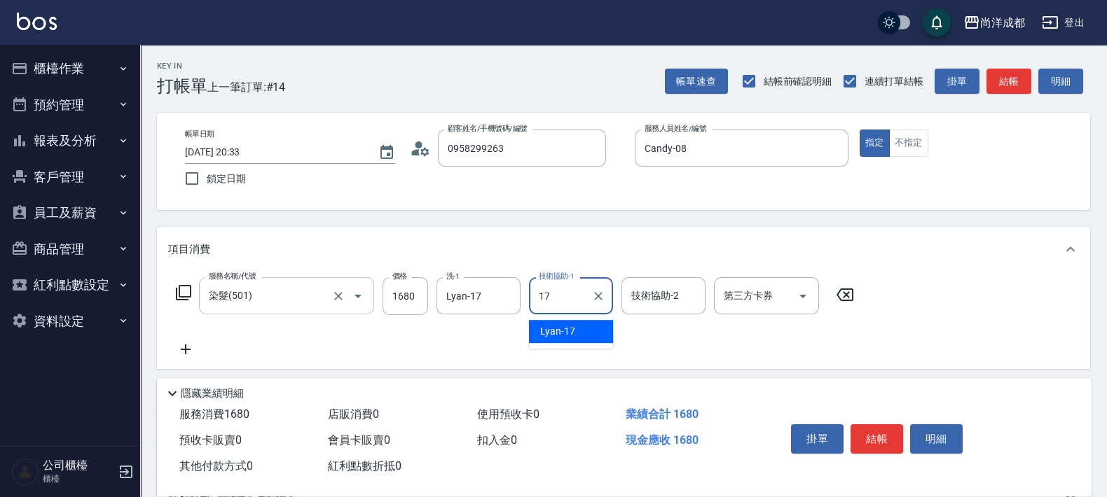
type input "Lyan-17"
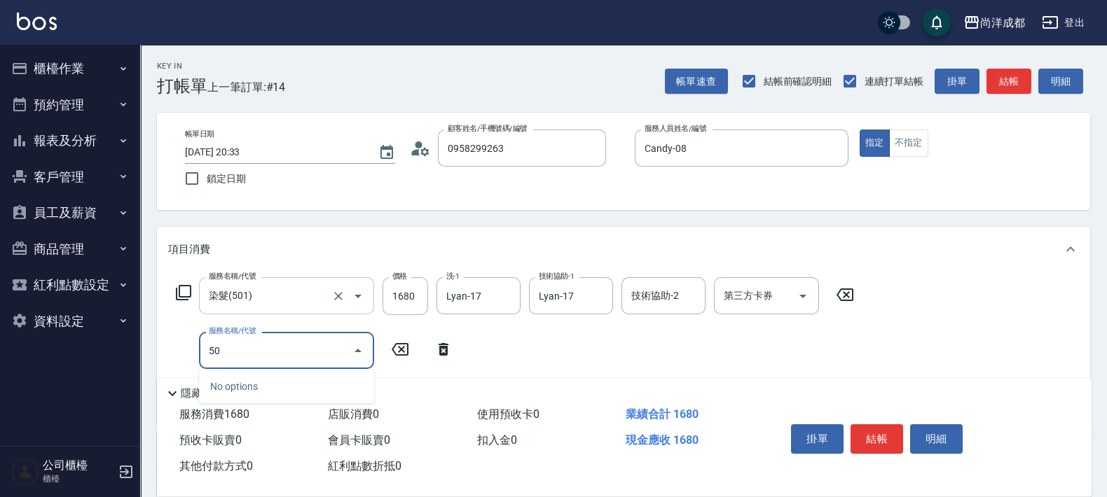
type input "501"
type input "260"
type input "染髮(501)"
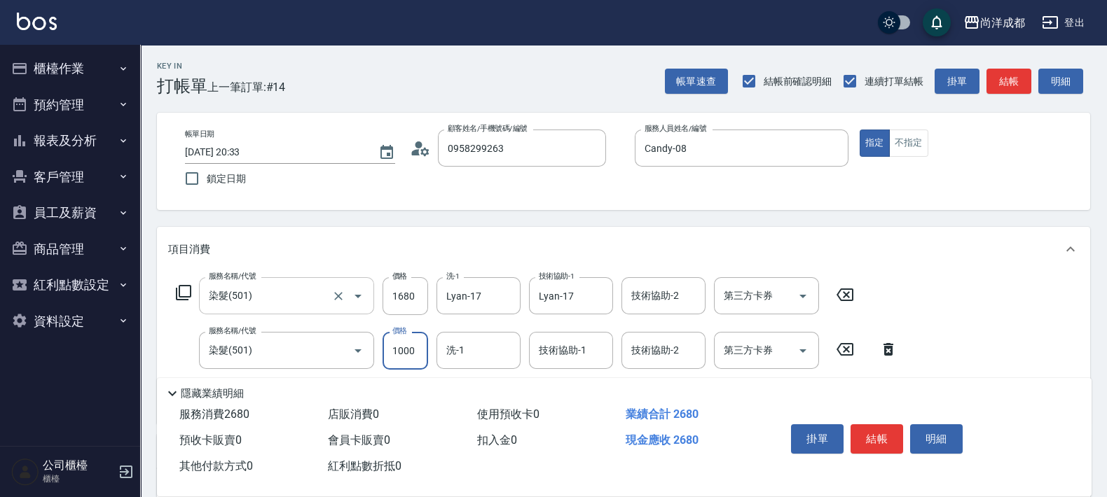
type input "1"
type input "160"
type input "168"
type input "180"
type input "1680"
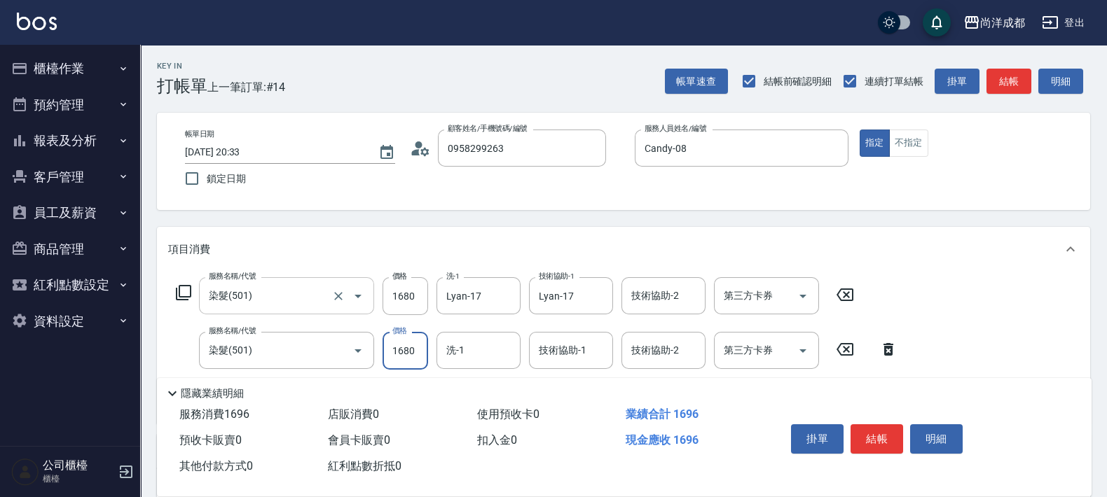
type input "330"
type input "1680"
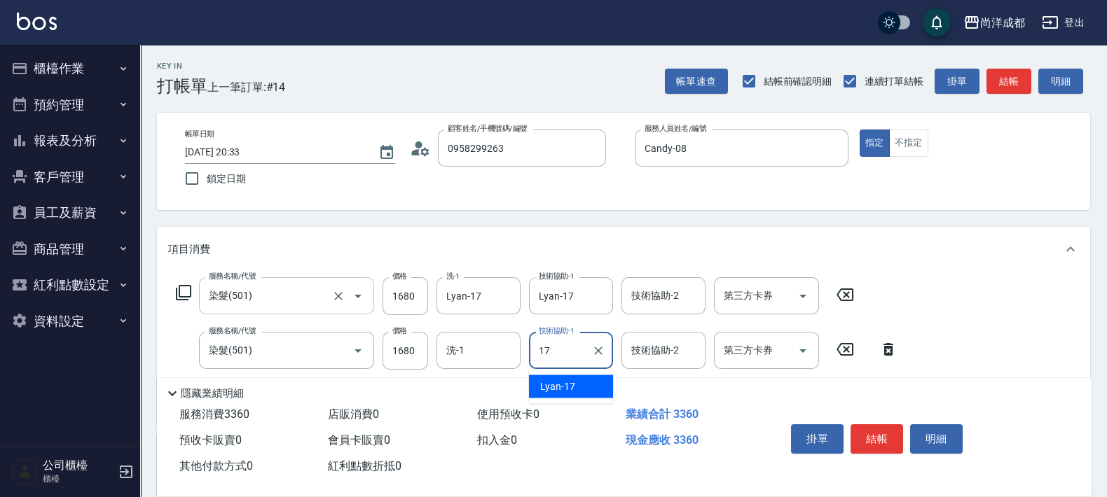
type input "Lyan-17"
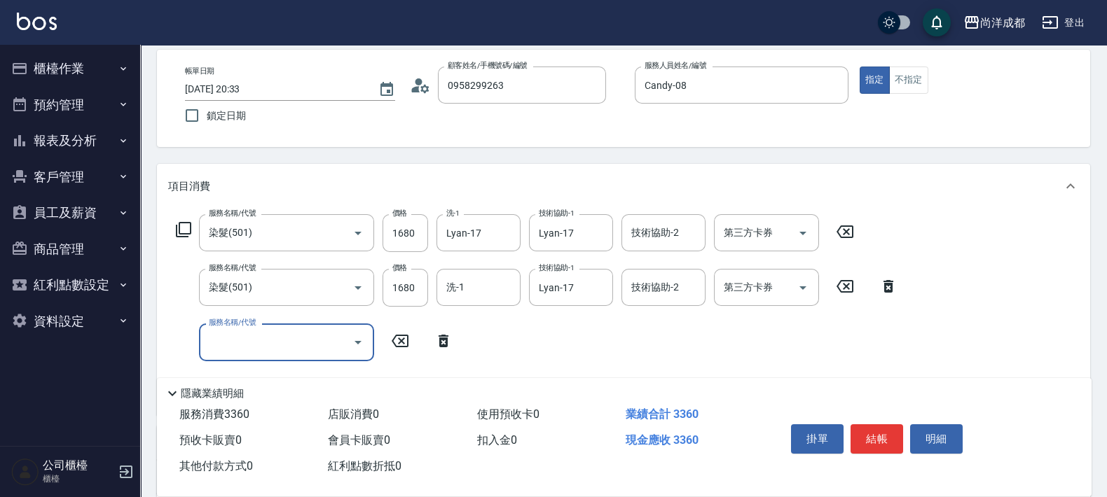
scroll to position [263, 0]
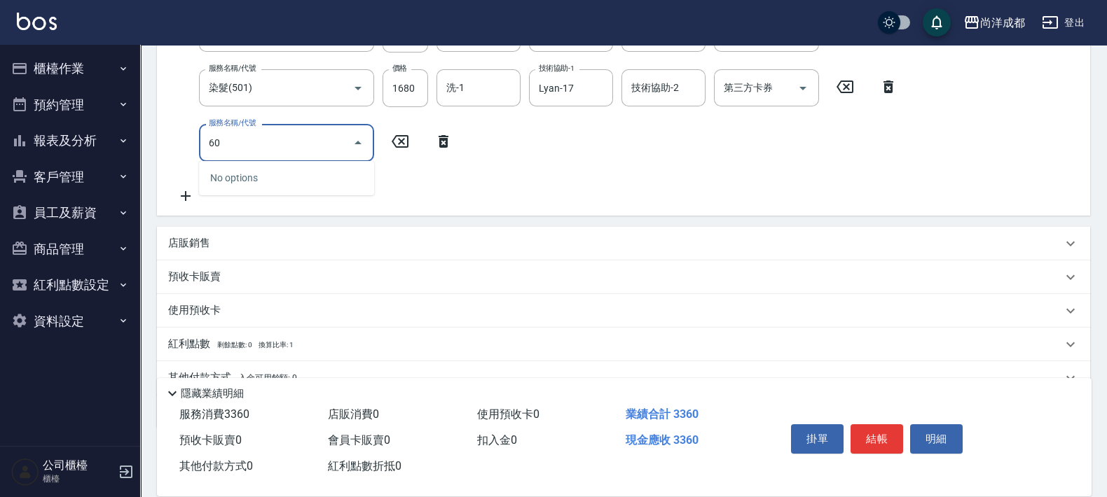
type input "601"
type input "430"
type input "自備護髮(1000以上)(601)"
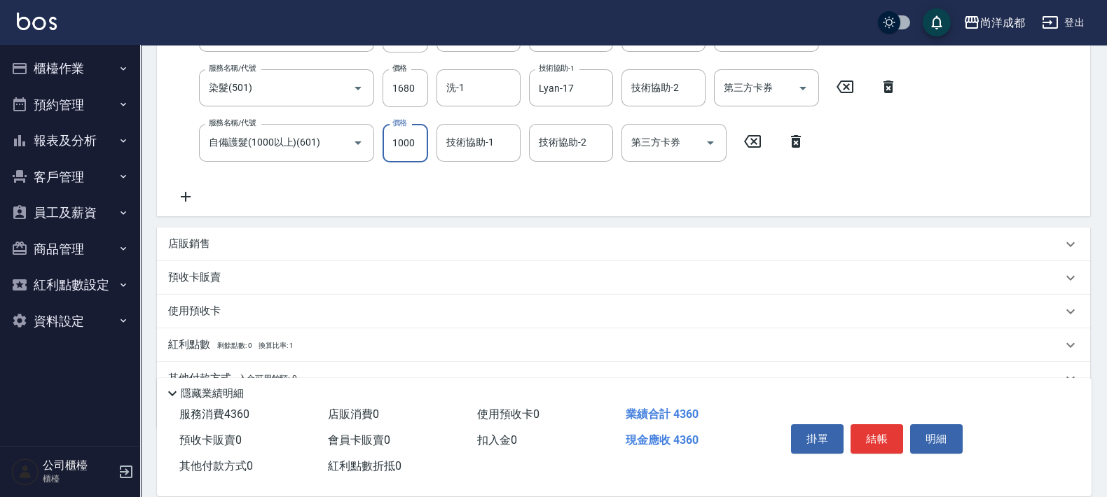
type input "2"
type input "330"
type input "260"
type input "590"
type input "2600"
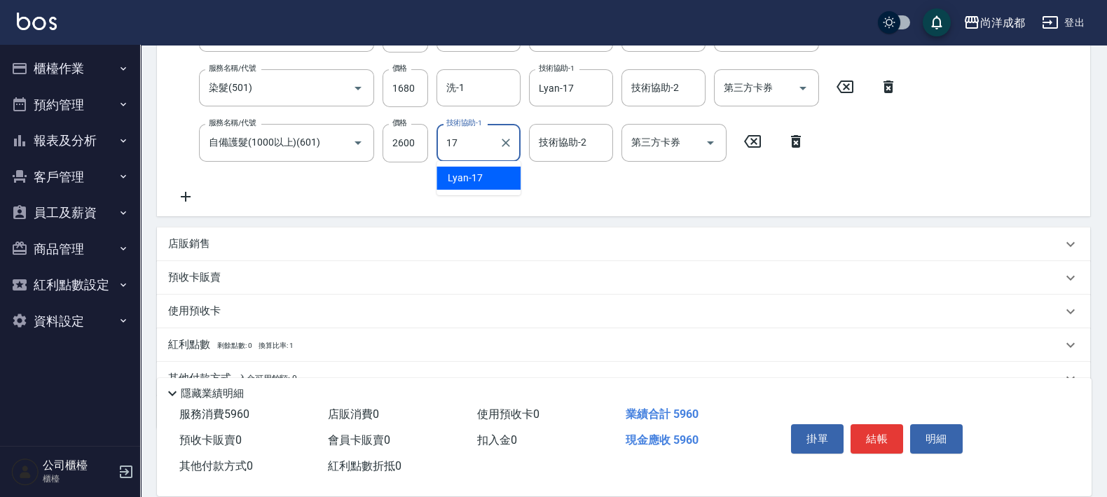
type input "Lyan-17"
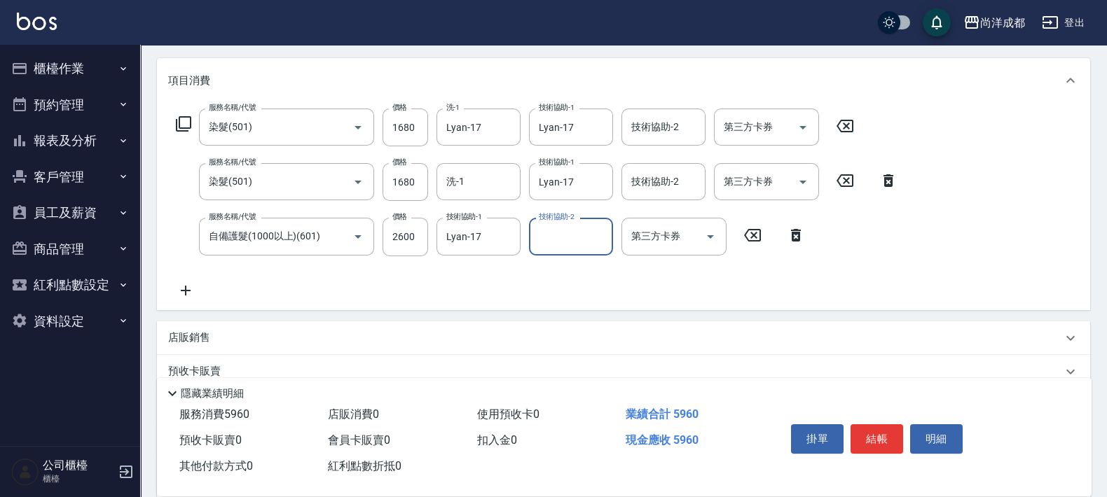
scroll to position [87, 0]
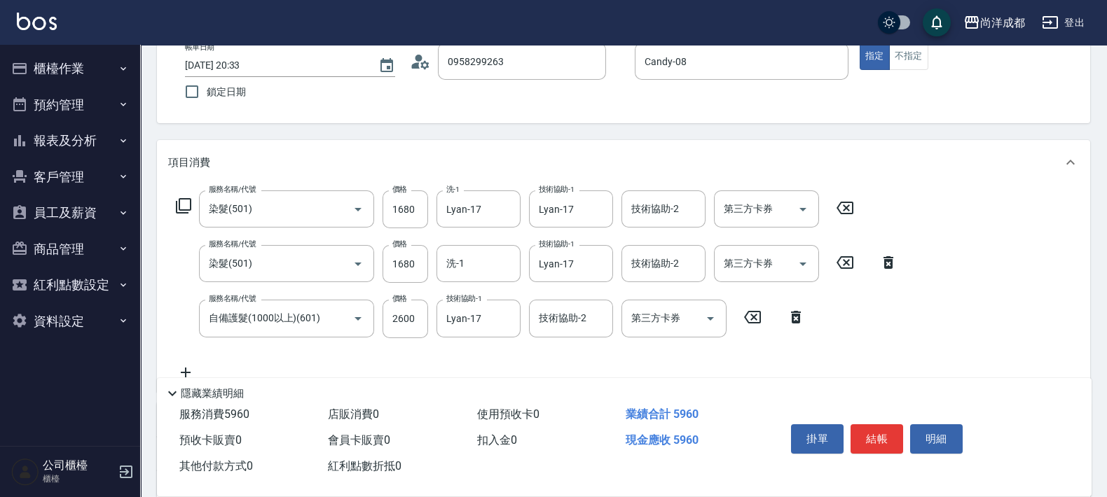
click at [886, 263] on icon at bounding box center [888, 262] width 35 height 17
type input "420"
type input "自備護髮(1000以上)(601)"
type input "2600"
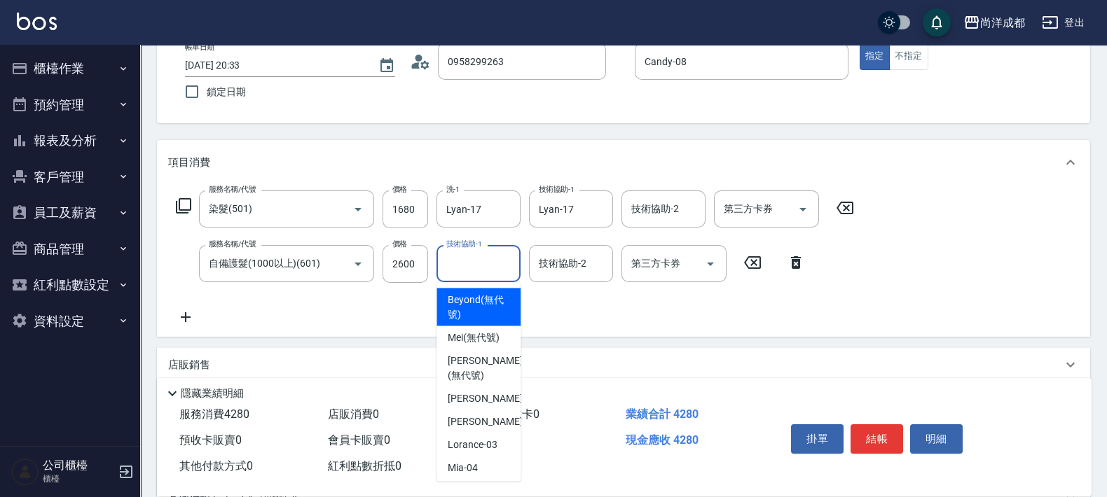
click at [511, 272] on input "技術協助-1" at bounding box center [478, 263] width 71 height 25
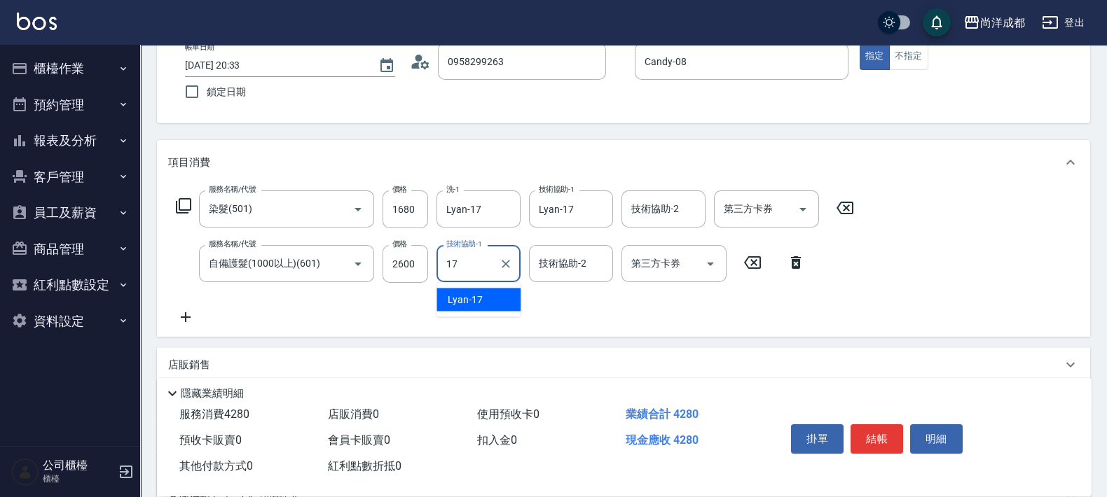
type input "Lyan-17"
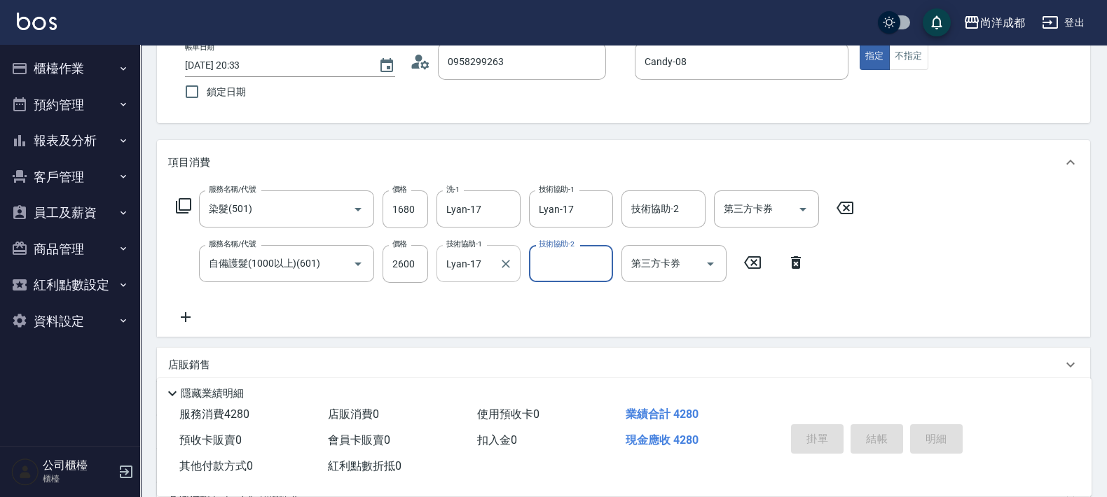
type input "2025/08/18 20:34"
type input "0"
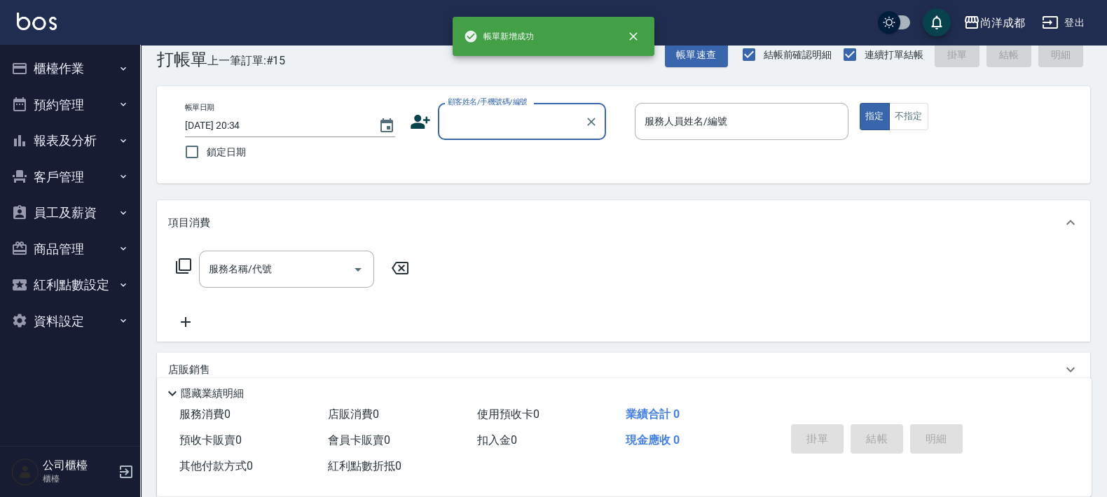
scroll to position [0, 0]
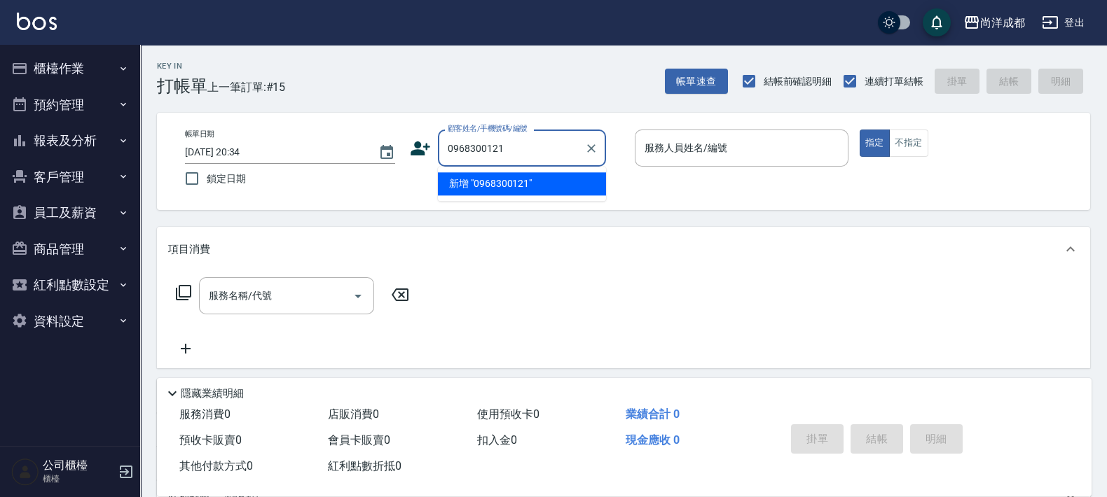
type input "0968300121"
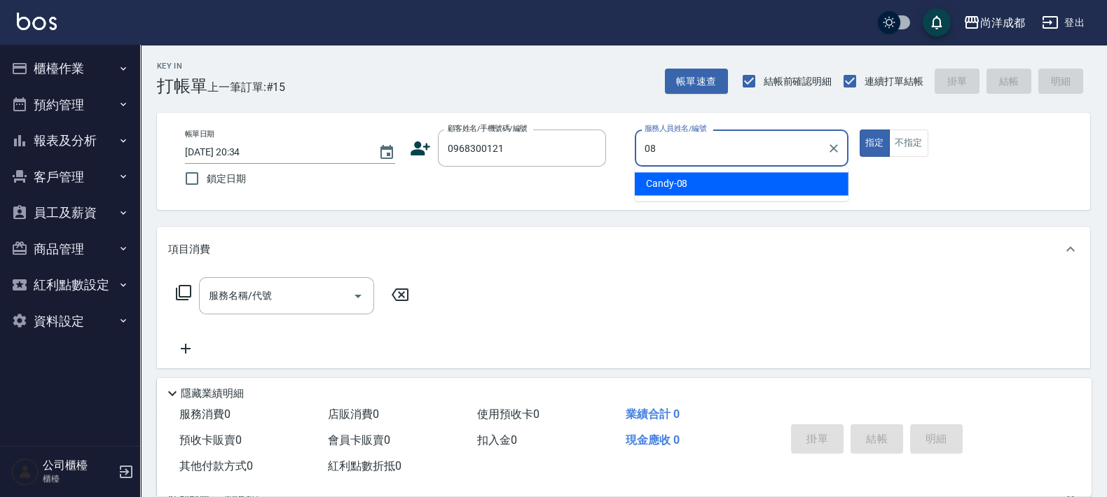
type input "Candy-08"
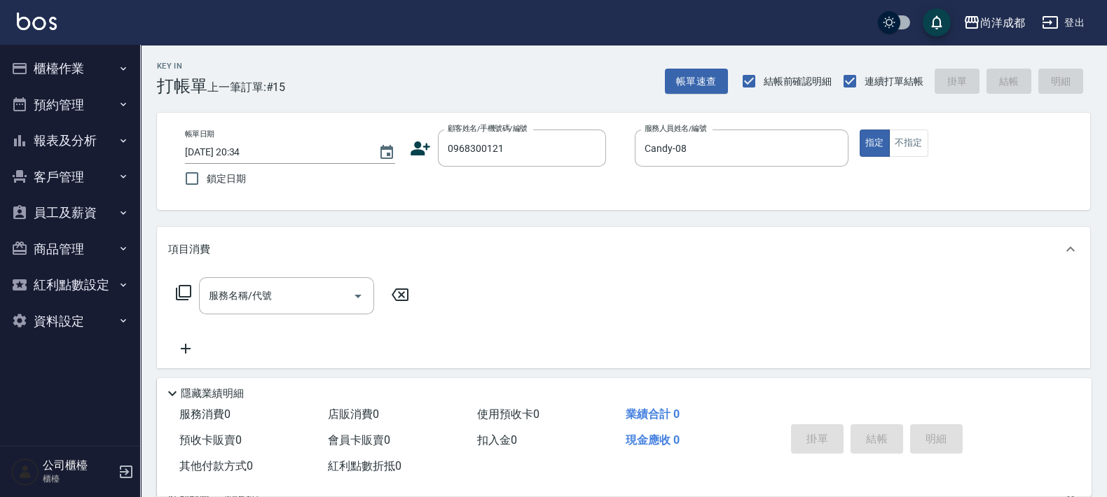
click at [422, 137] on div "顧客姓名/手機號碼/編號 0968300121 顧客姓名/手機號碼/編號" at bounding box center [517, 148] width 214 height 37
click at [423, 145] on icon at bounding box center [420, 148] width 21 height 21
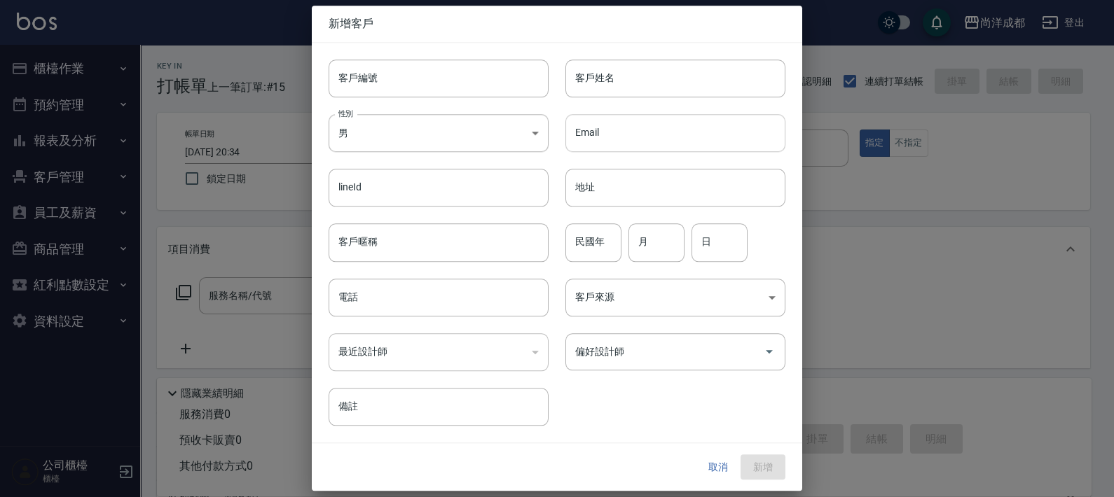
type input "0968300121"
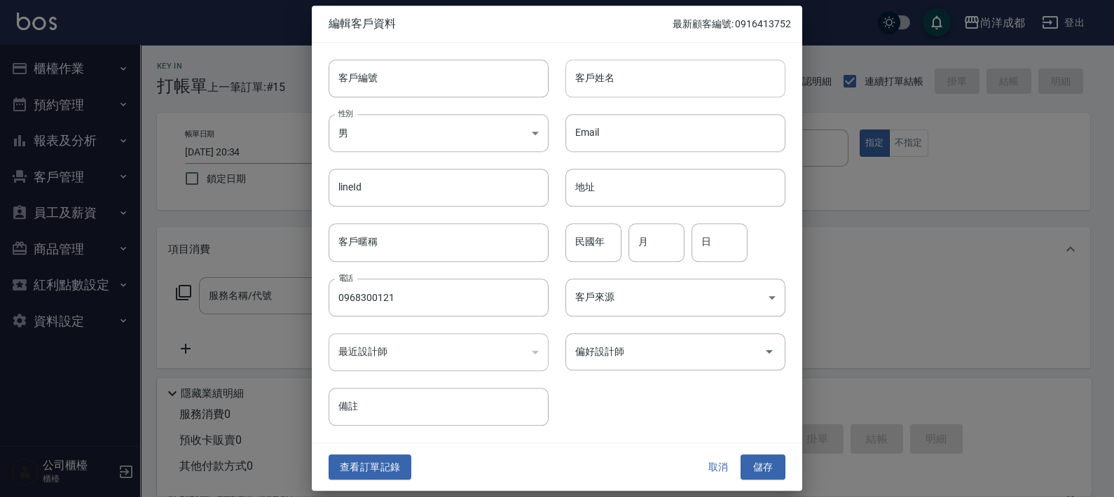
click at [651, 87] on input "客戶姓名" at bounding box center [675, 79] width 220 height 38
type input "姚芳庭"
click at [655, 346] on input "偏好設計師" at bounding box center [665, 352] width 186 height 25
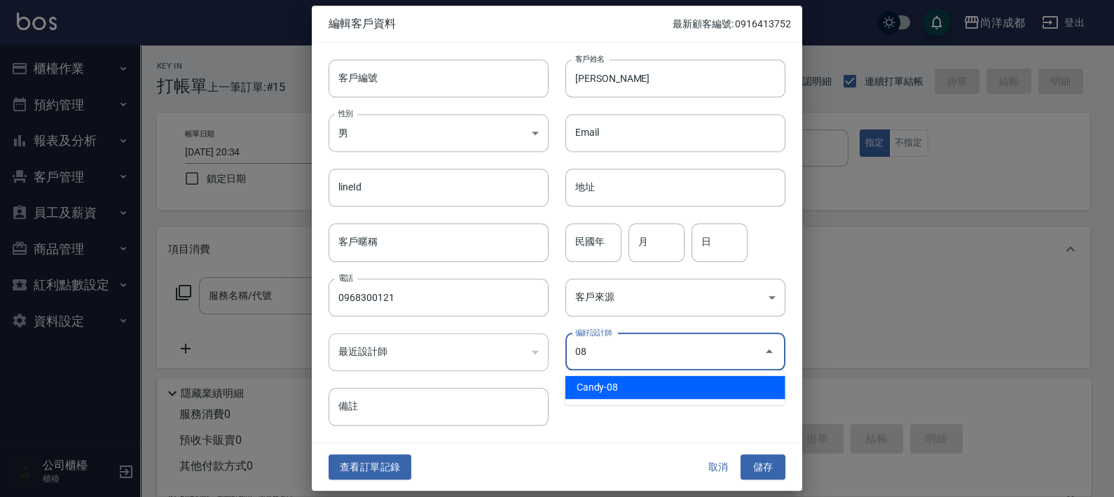
type input "Candy"
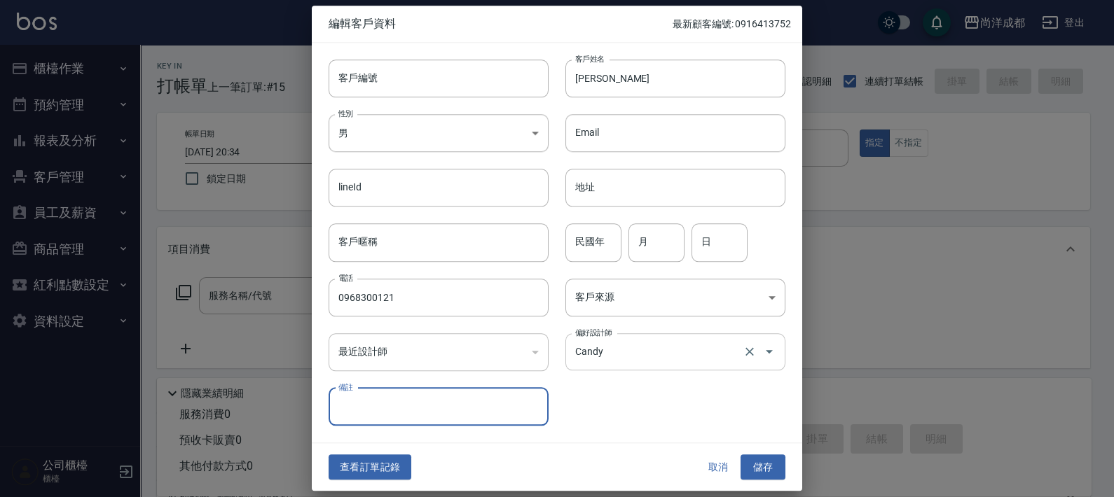
click at [740, 455] on button "儲存" at bounding box center [762, 468] width 45 height 26
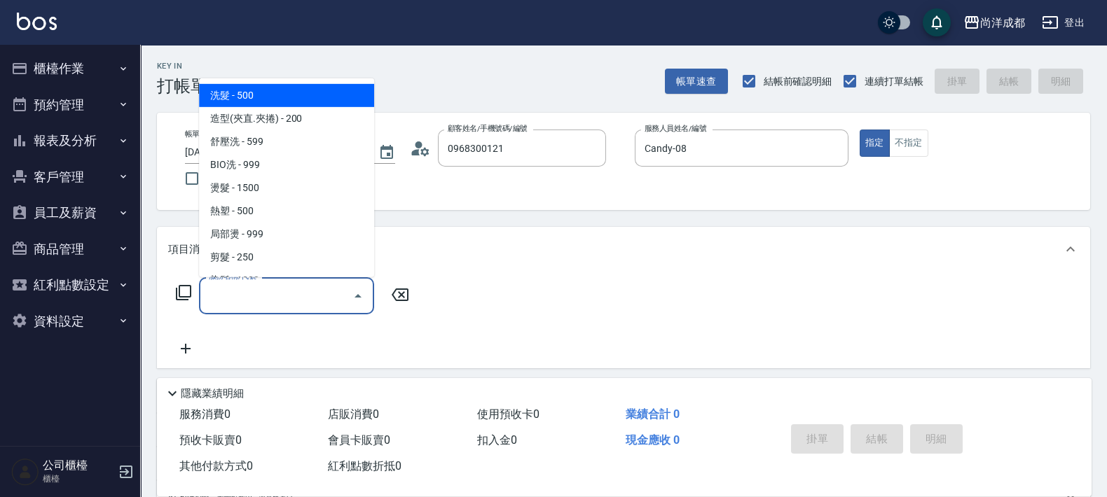
click at [253, 297] on input "服務名稱/代號" at bounding box center [276, 296] width 142 height 25
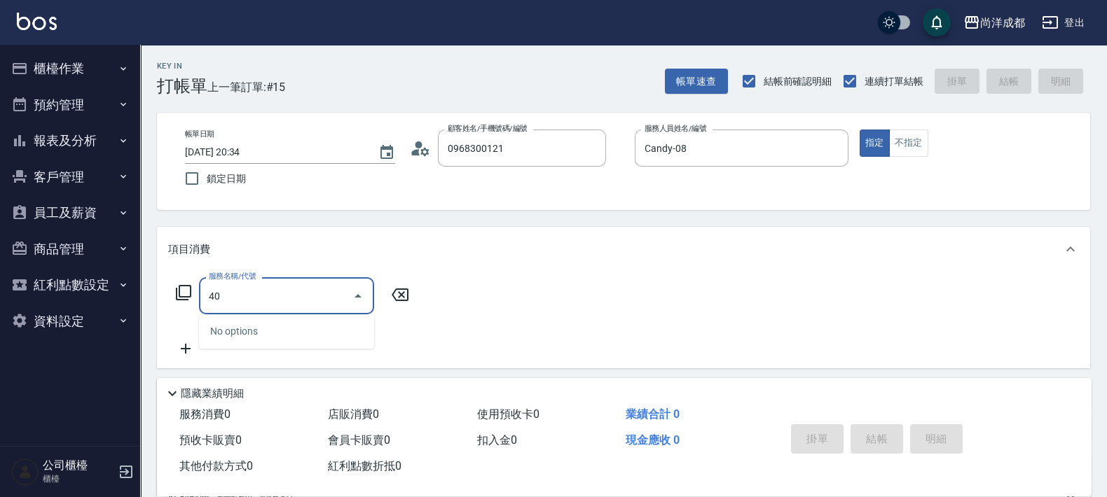
type input "401"
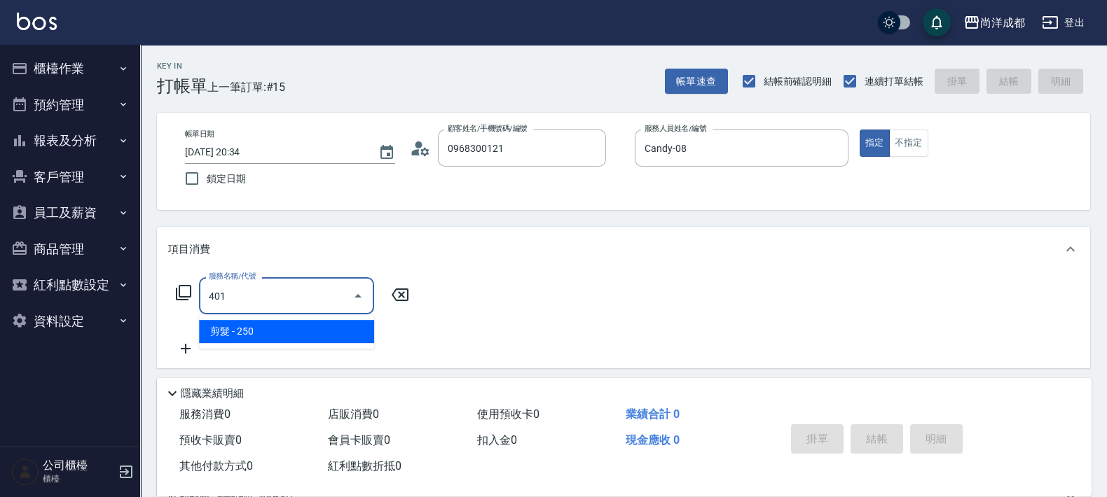
type input "20"
type input "剪髮(401)"
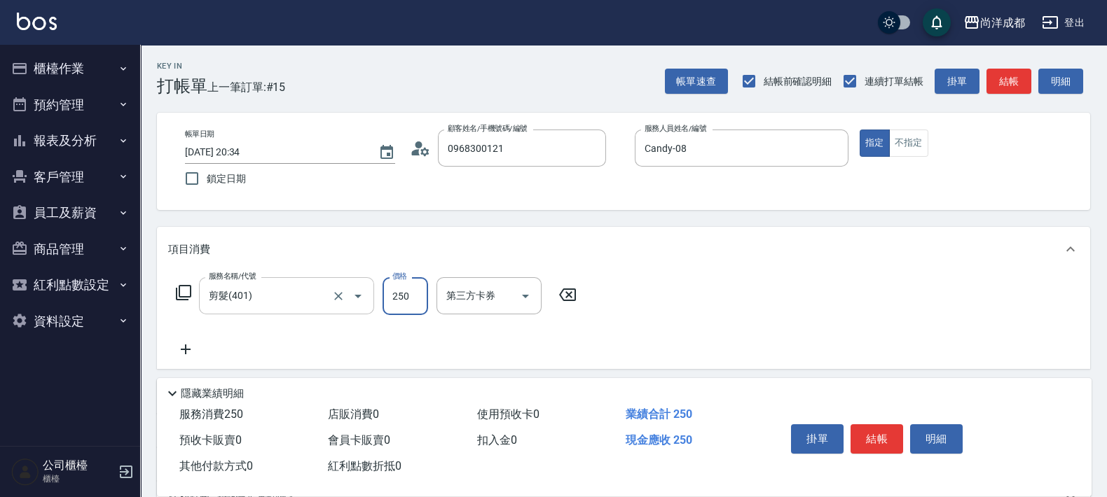
type input "8"
type input "0"
type input "80"
type input "800"
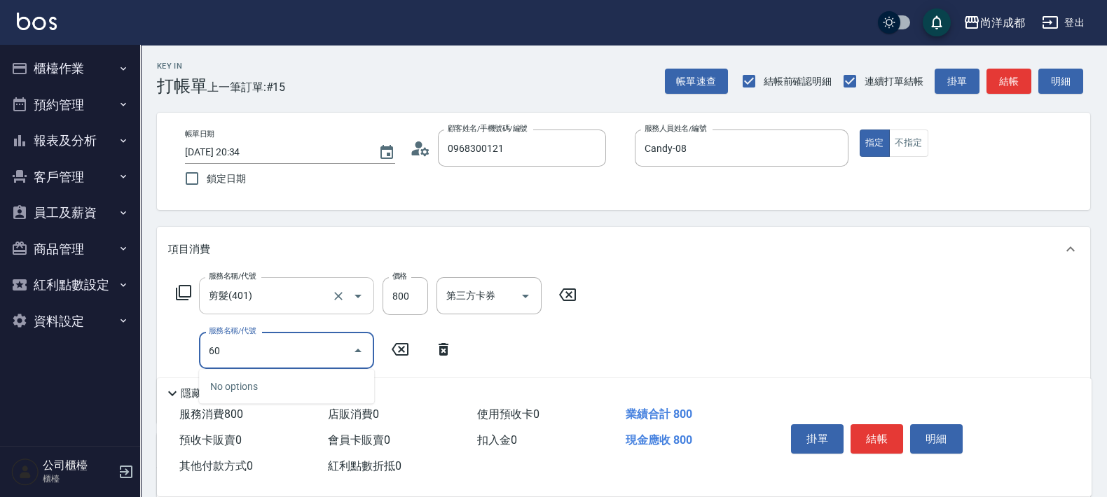
type input "601"
type input "180"
type input "自備護髮(1000以上)(601)"
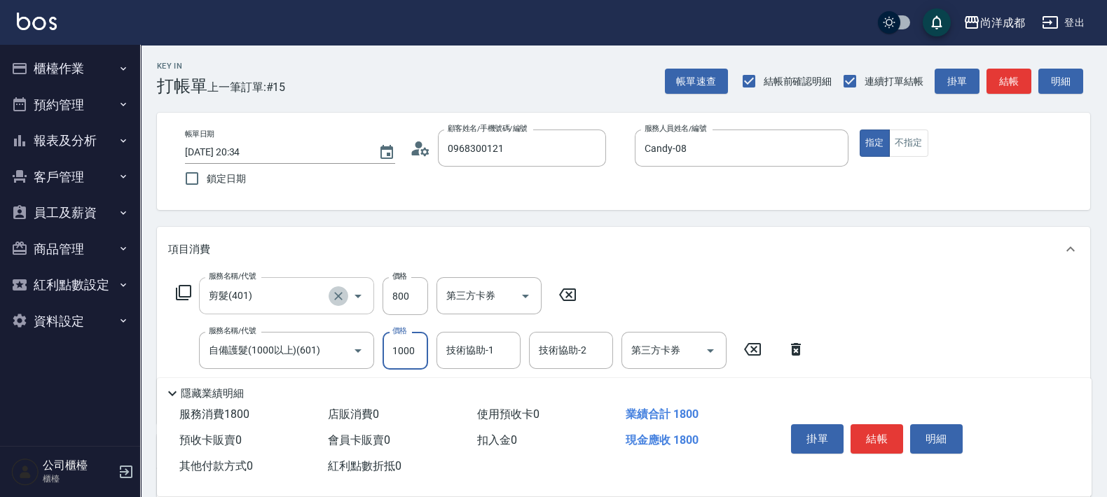
click at [334, 299] on icon "Clear" at bounding box center [338, 296] width 8 height 8
type input "剪髮(401)"
click at [424, 351] on input "1000" at bounding box center [405, 351] width 46 height 38
type input "3"
type input "80"
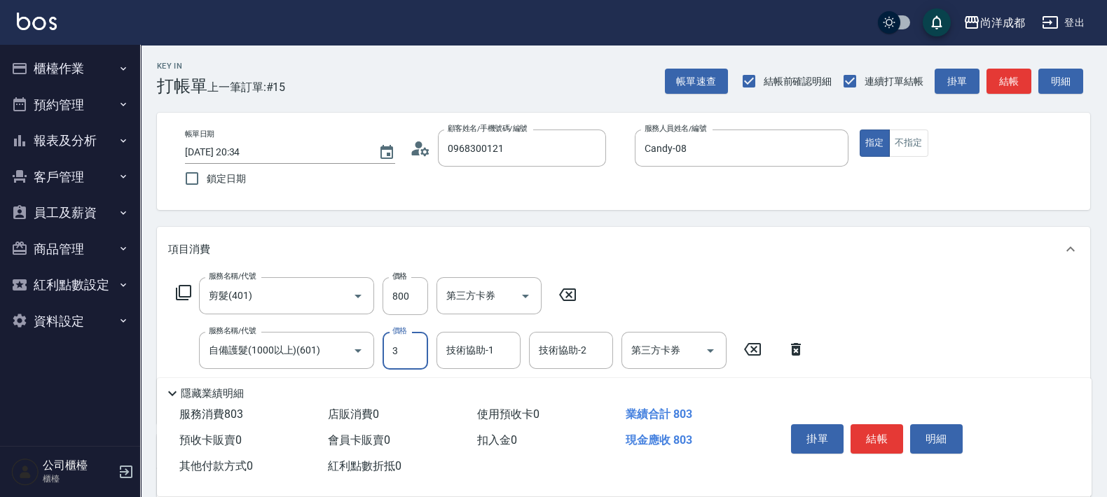
type input "30"
type input "110"
type input "3000"
type input "380"
type input "3000"
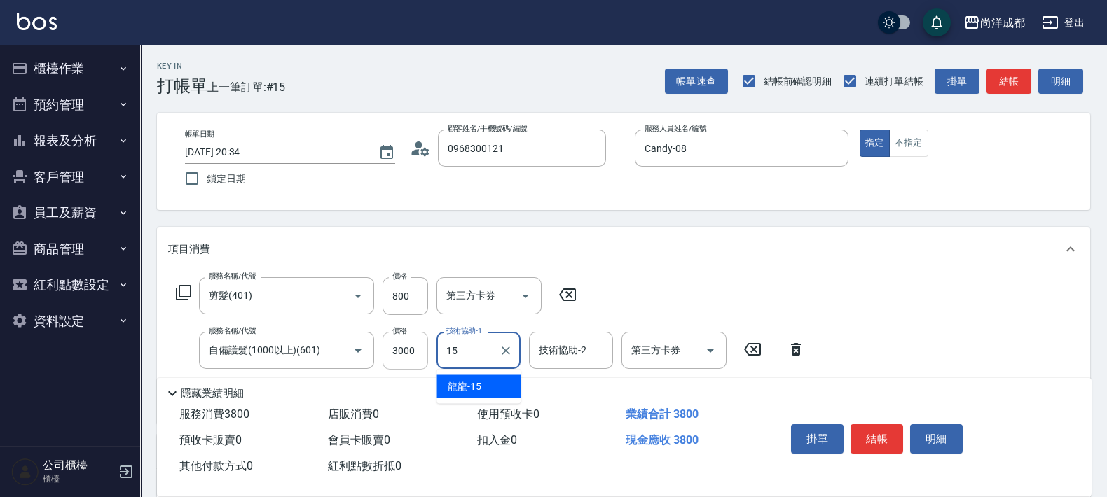
type input "龍龍-15"
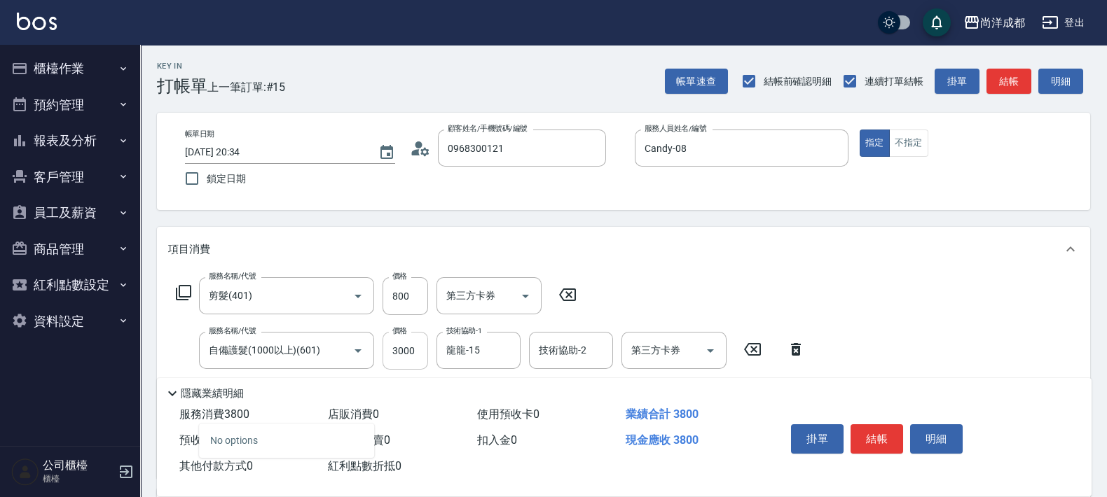
type input "201"
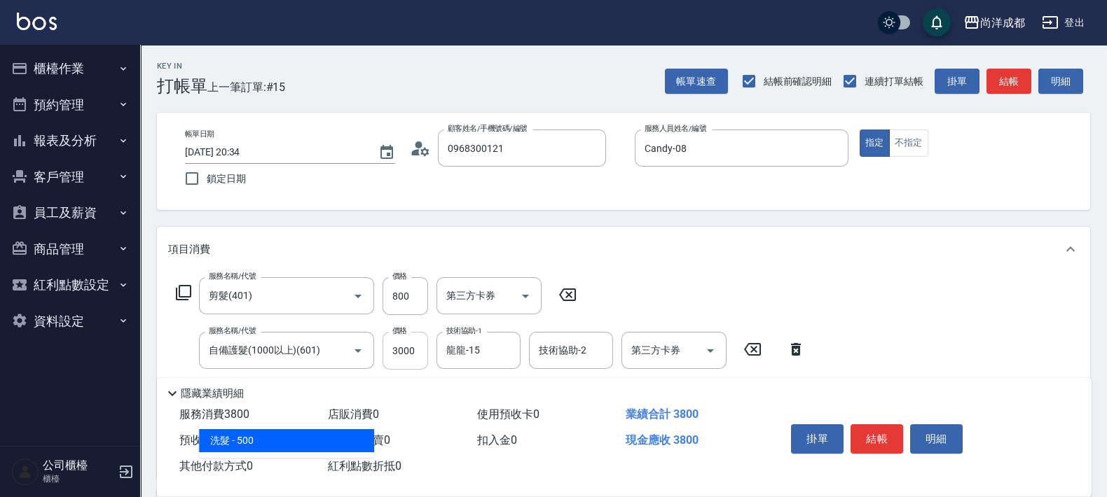
type input "430"
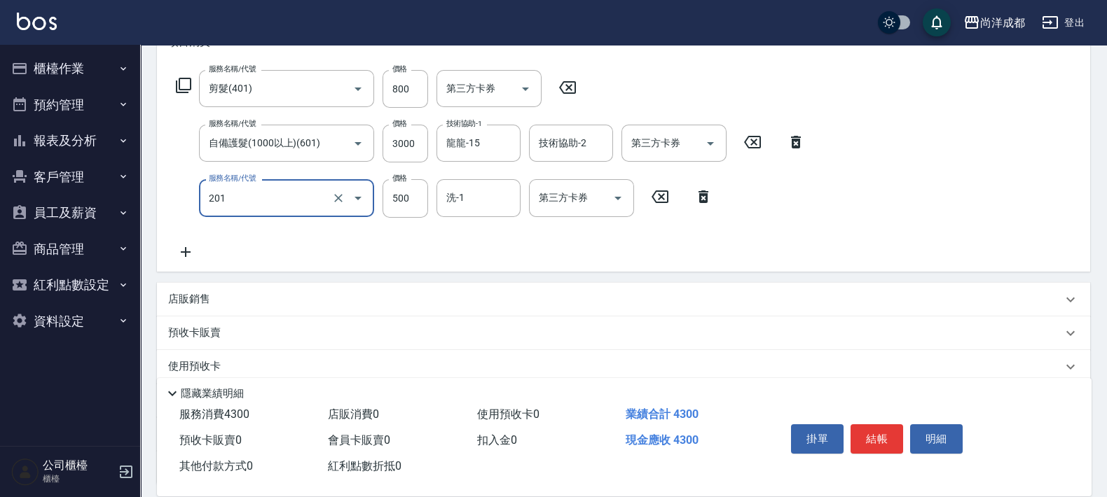
scroll to position [263, 0]
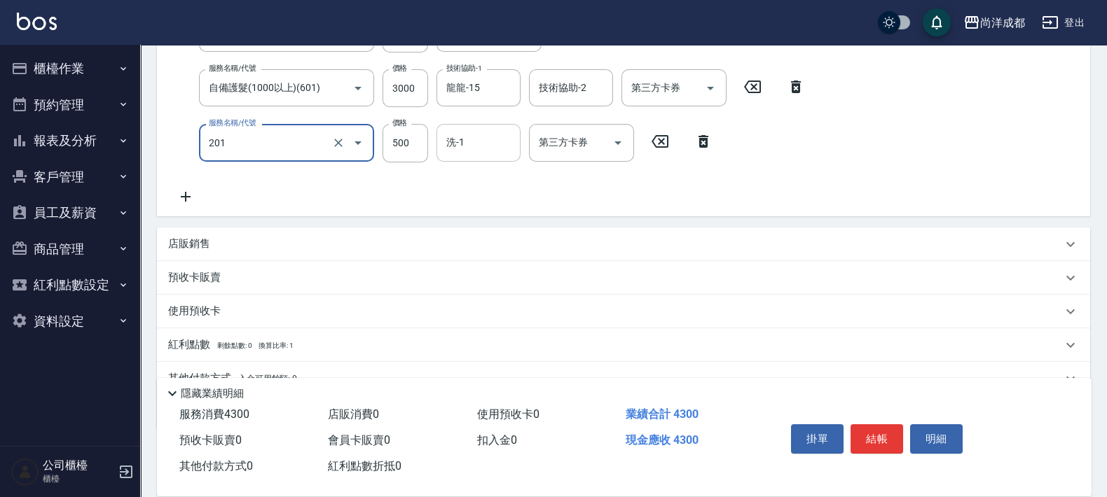
type input "洗髮(201)"
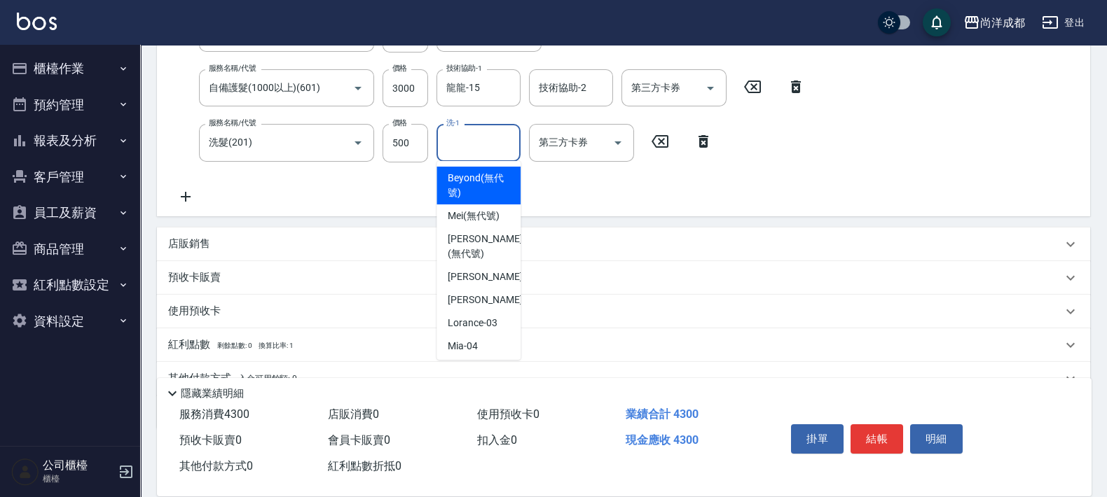
click at [466, 152] on input "洗-1" at bounding box center [478, 142] width 71 height 25
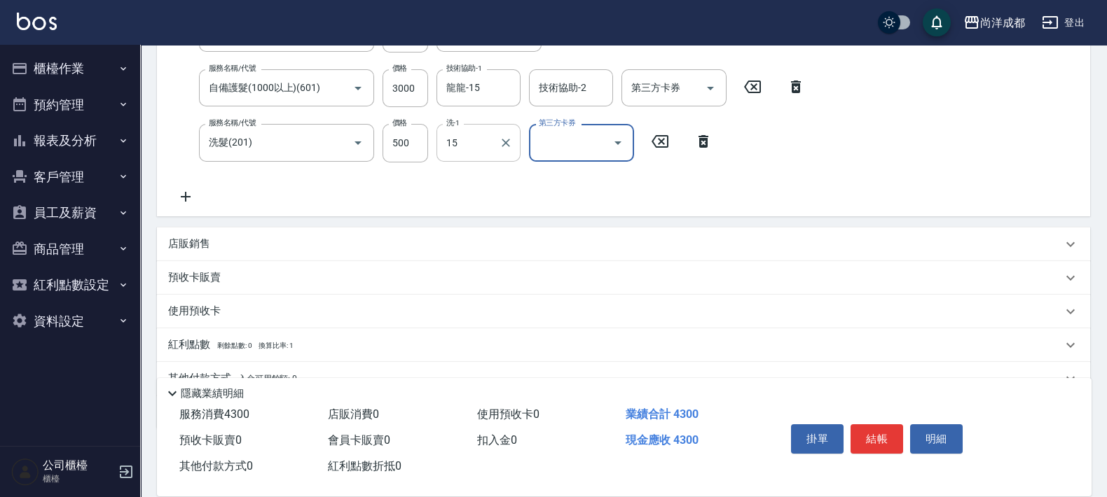
type input "龍龍-15"
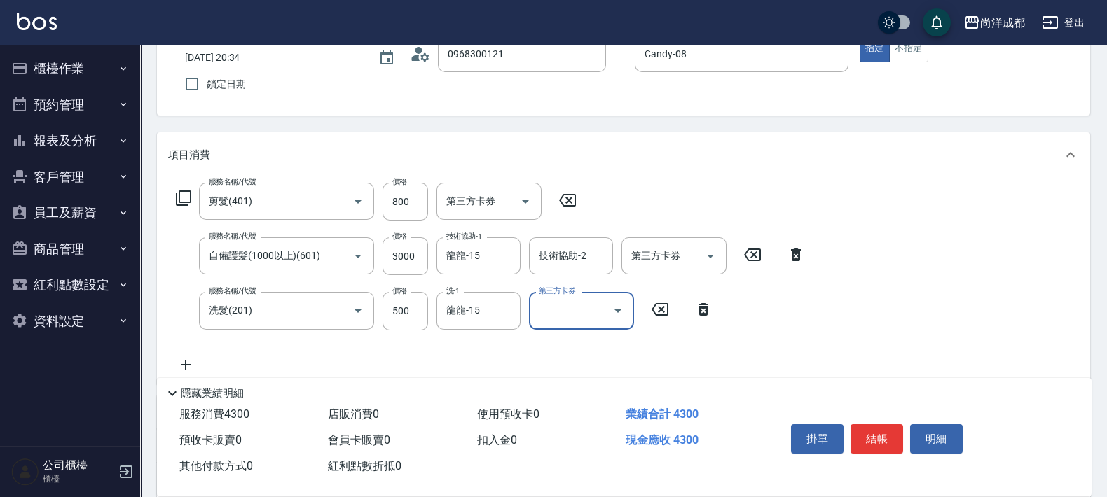
scroll to position [87, 0]
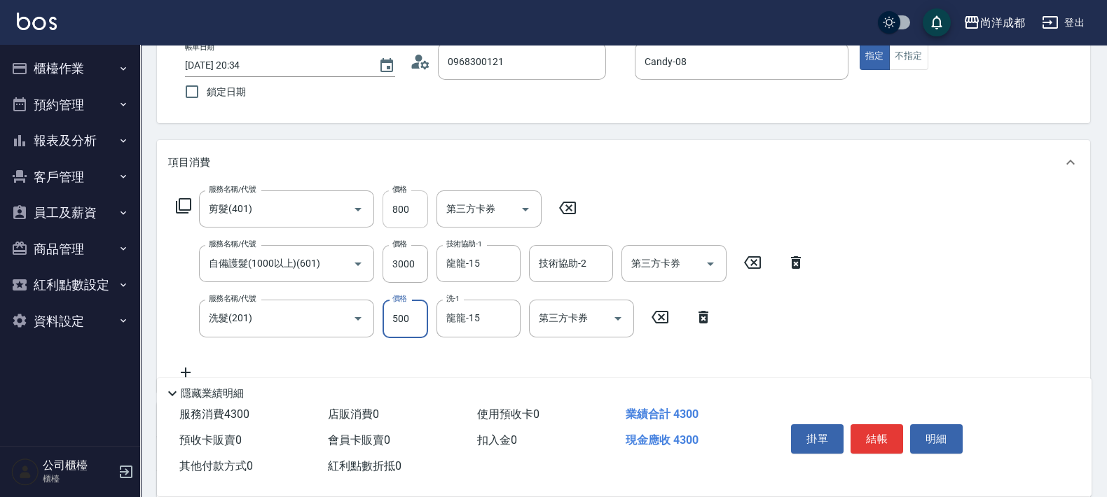
click at [408, 214] on input "800" at bounding box center [405, 210] width 46 height 38
type input "0"
type input "130"
type input "800"
click at [399, 222] on input "0" at bounding box center [405, 210] width 46 height 38
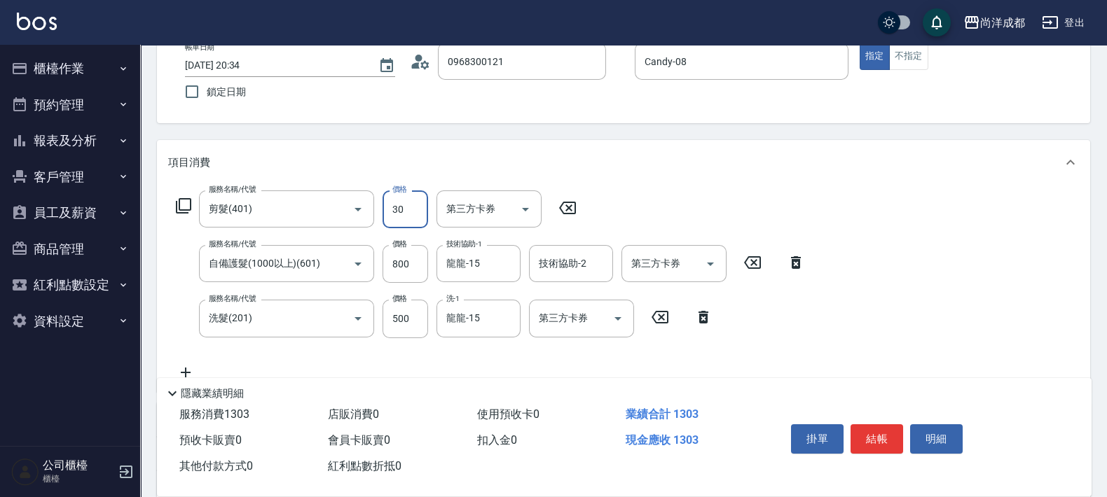
type input "300"
type input "160"
type input "300"
click at [404, 272] on input "800" at bounding box center [405, 264] width 46 height 38
type input "3"
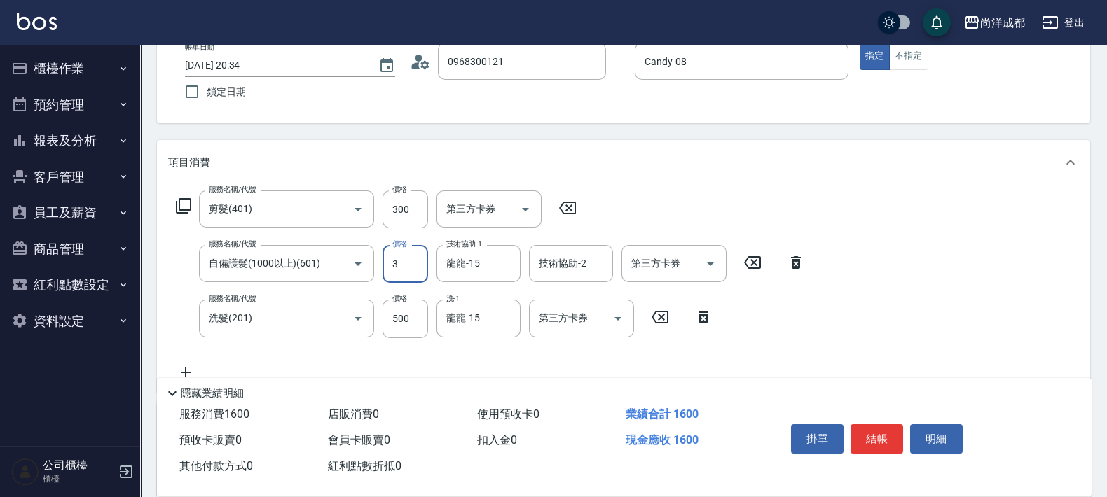
type input "80"
type input "300"
type input "110"
type input "3000"
type input "380"
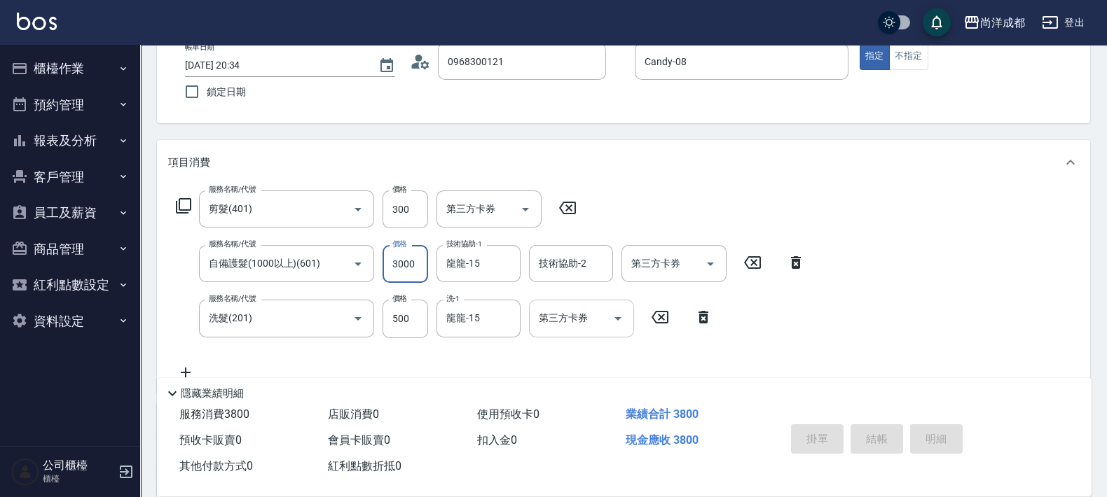
type input "2025/08/18 20:36"
type input "0"
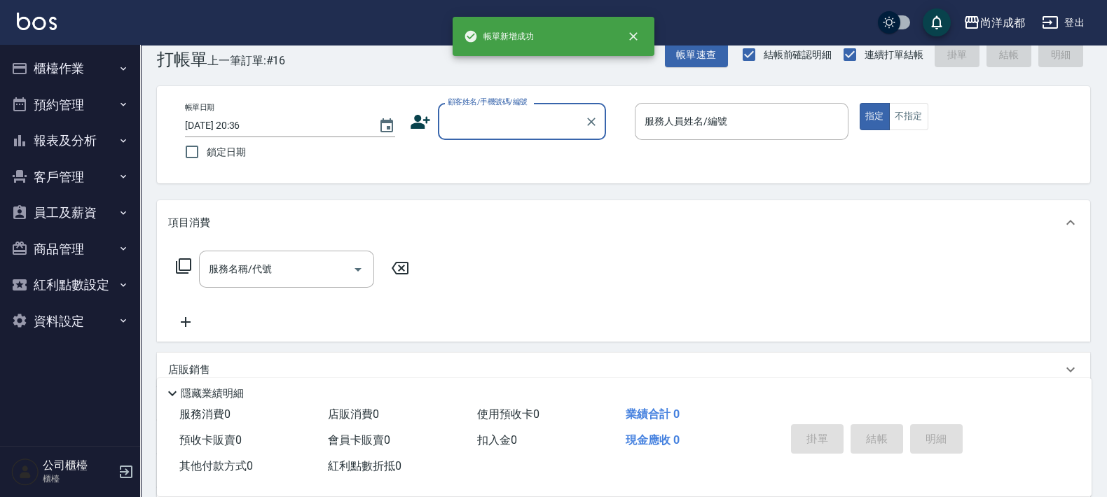
scroll to position [0, 0]
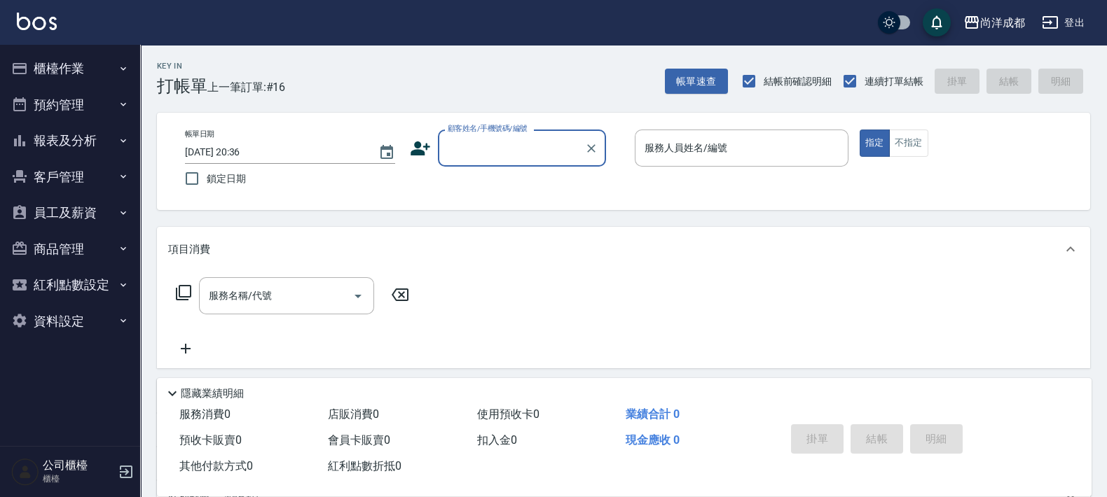
click at [82, 147] on button "報表及分析" at bounding box center [70, 141] width 129 height 36
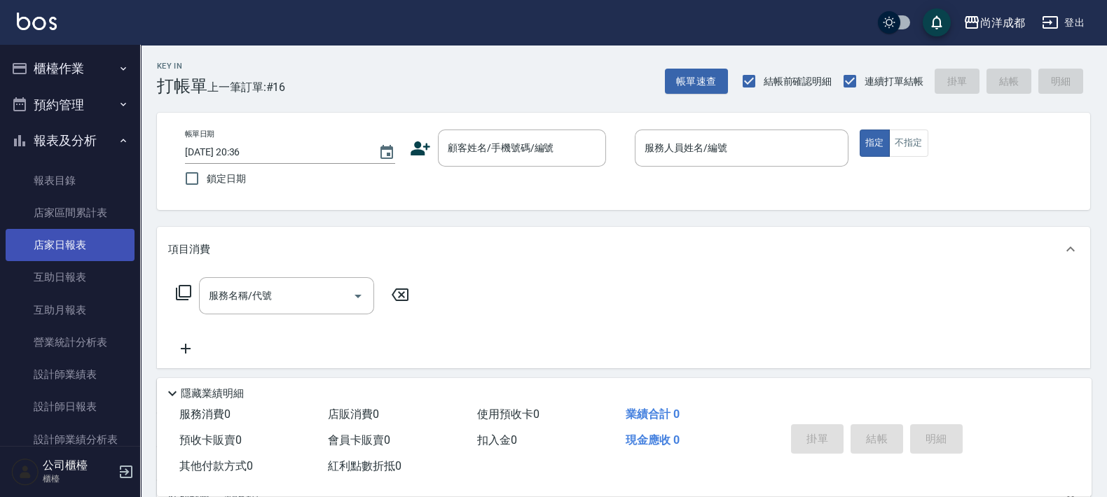
click at [81, 248] on link "店家日報表" at bounding box center [70, 245] width 129 height 32
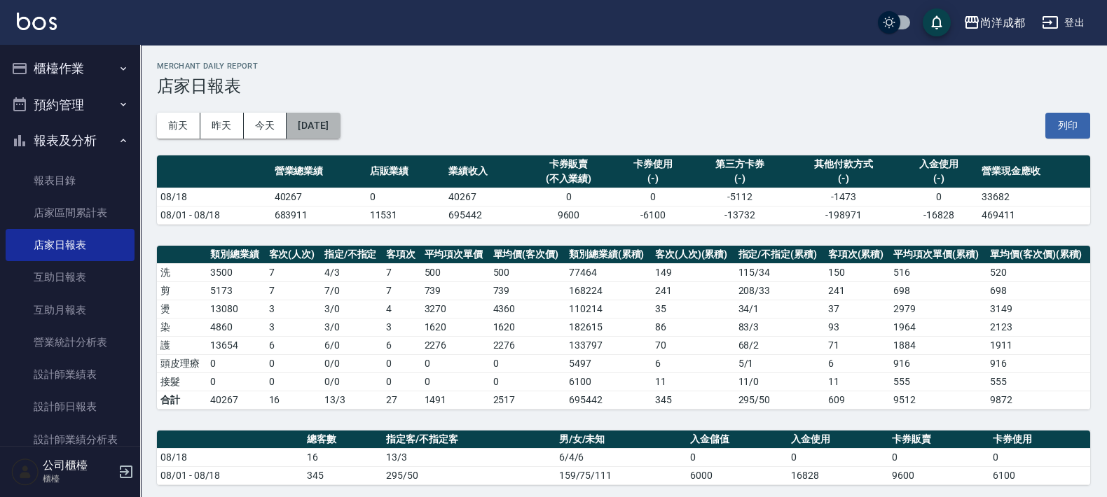
click at [340, 127] on button "[DATE]" at bounding box center [313, 126] width 53 height 26
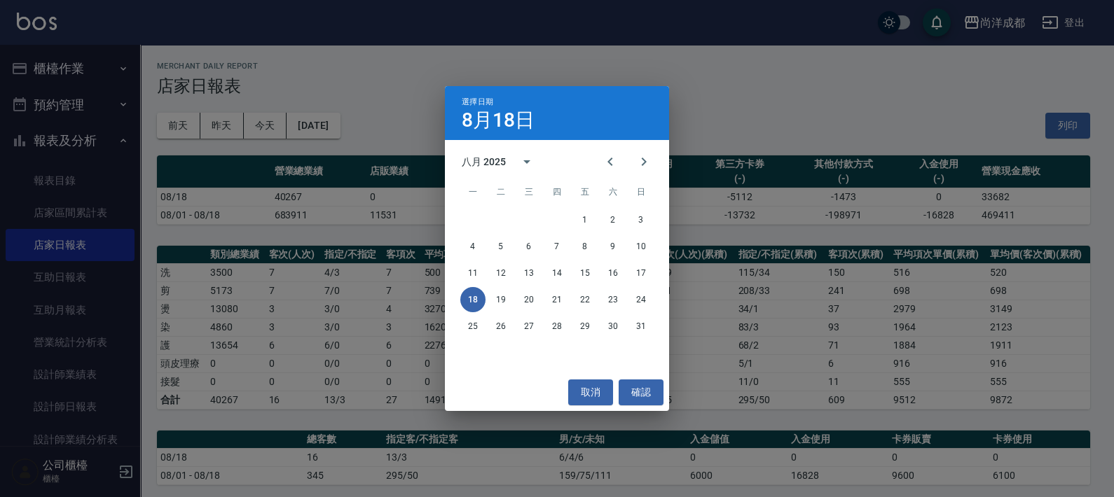
click at [425, 93] on div "選擇日期 8月18日 八月 2025 一 二 三 四 五 六 日 1 2 3 4 5 6 7 8 9 10 11 12 13 14 15 16 17 18 1…" at bounding box center [557, 248] width 1114 height 497
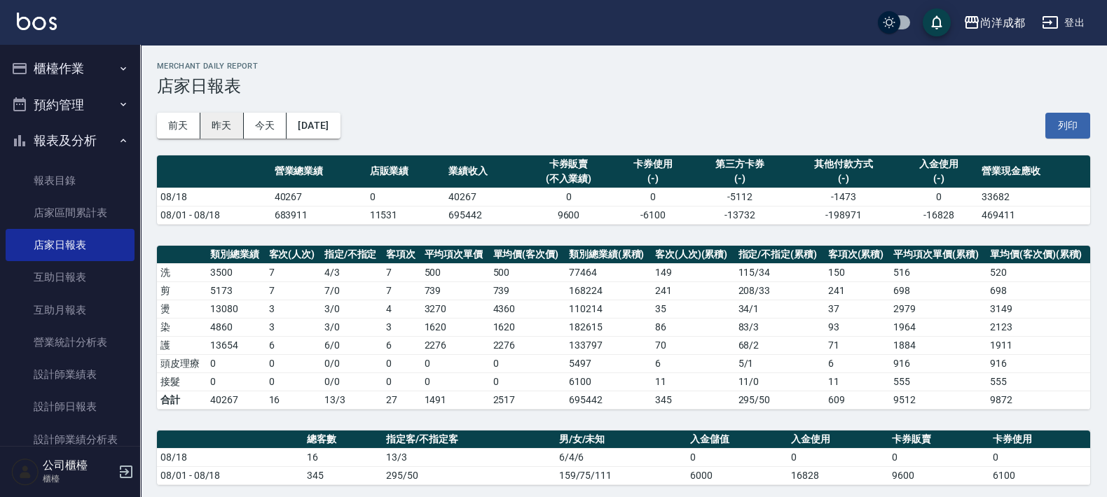
click at [228, 120] on button "昨天" at bounding box center [221, 126] width 43 height 26
click at [192, 133] on button "前天" at bounding box center [178, 126] width 43 height 26
click at [311, 123] on button "2025/08/16" at bounding box center [313, 126] width 53 height 26
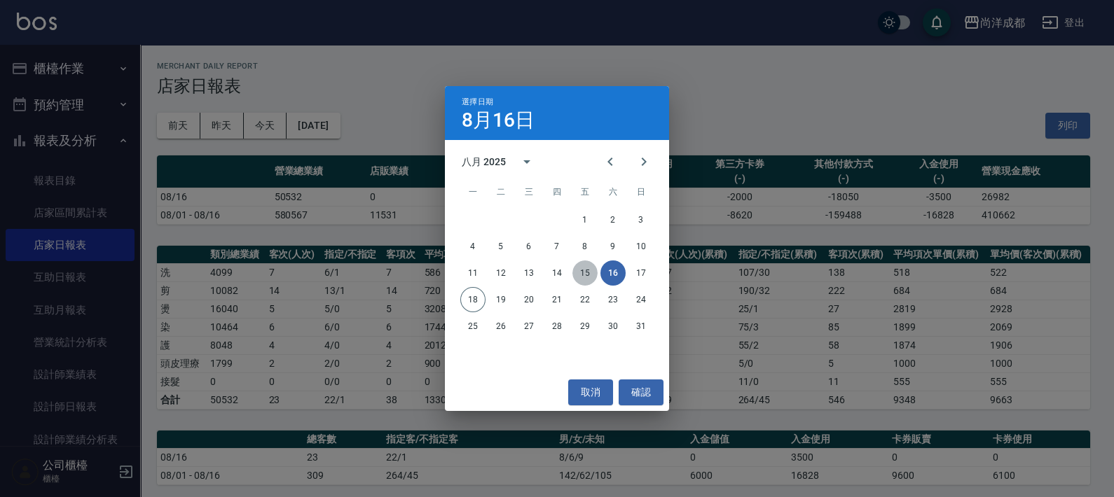
click at [576, 266] on button "15" at bounding box center [584, 273] width 25 height 25
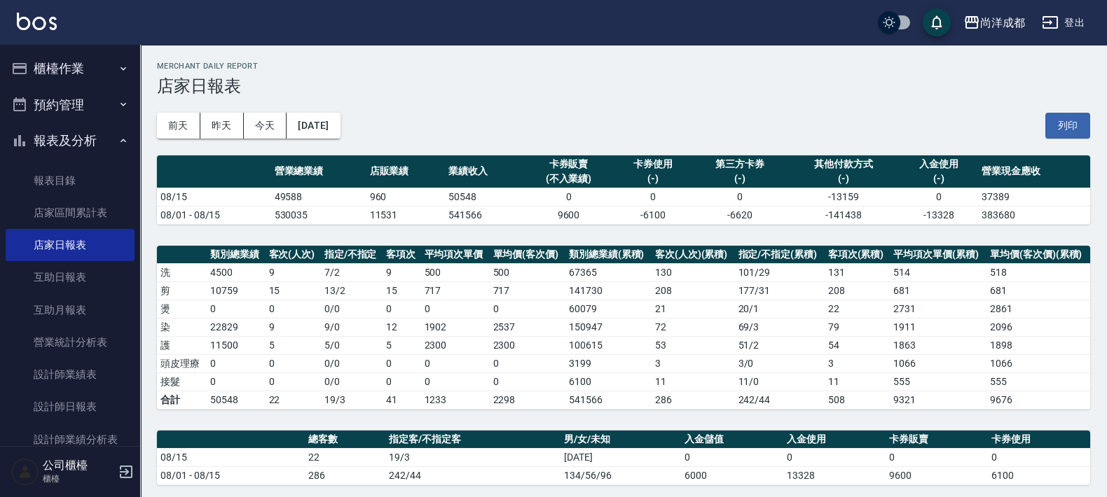
click at [338, 111] on div "前天 昨天 今天 2025/08/15 列印" at bounding box center [623, 126] width 933 height 60
click at [340, 124] on button "2025/08/15" at bounding box center [313, 126] width 53 height 26
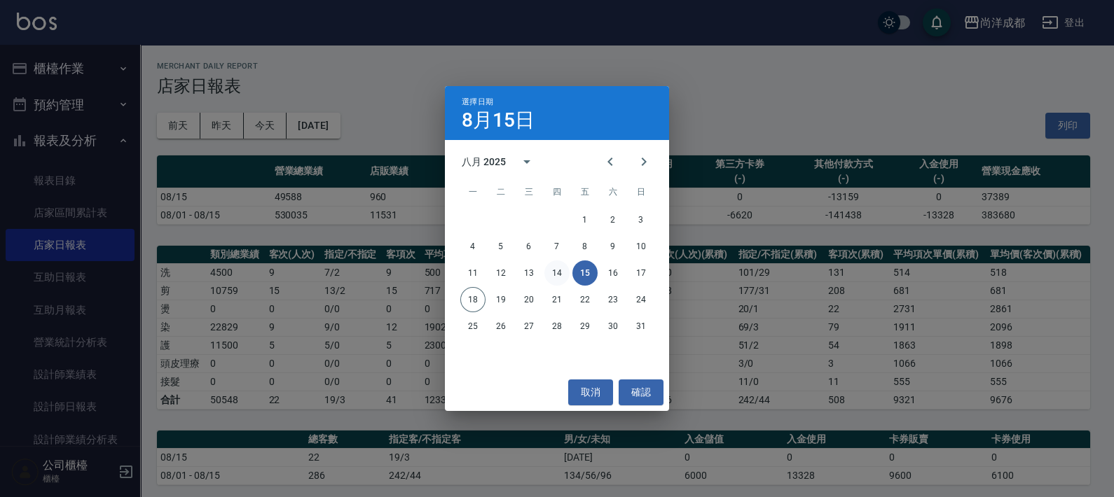
click at [558, 268] on button "14" at bounding box center [556, 273] width 25 height 25
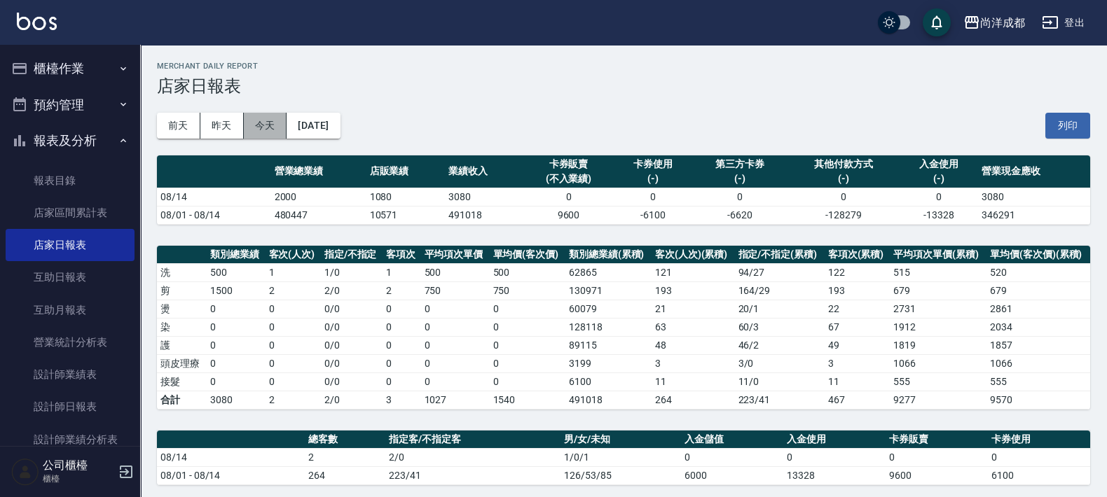
click at [256, 134] on button "今天" at bounding box center [265, 126] width 43 height 26
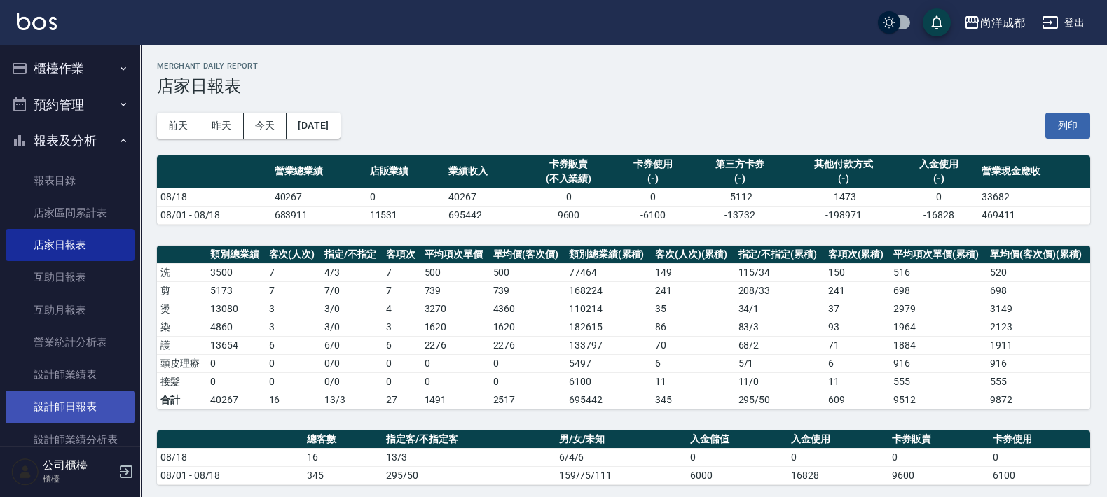
click at [88, 405] on link "設計師日報表" at bounding box center [70, 407] width 129 height 32
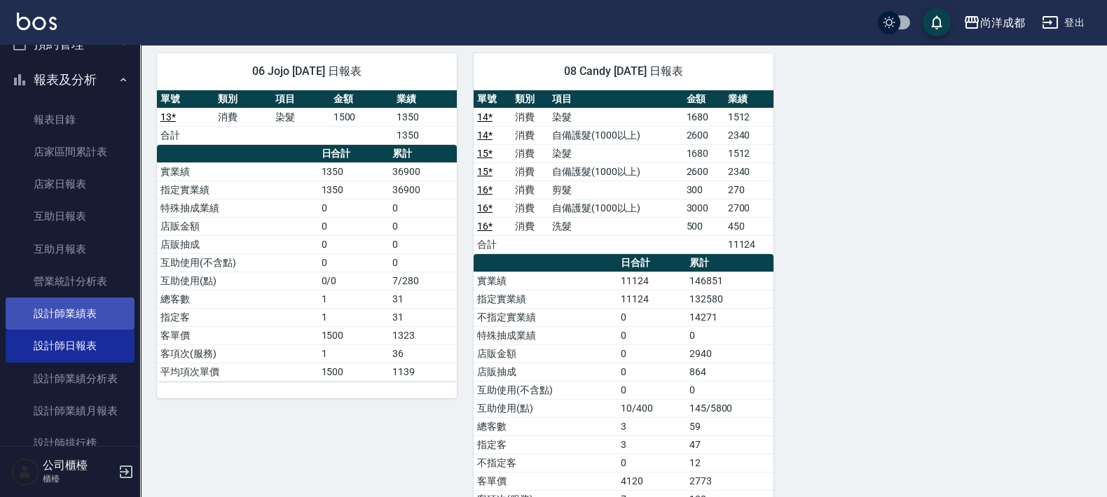
scroll to position [87, 0]
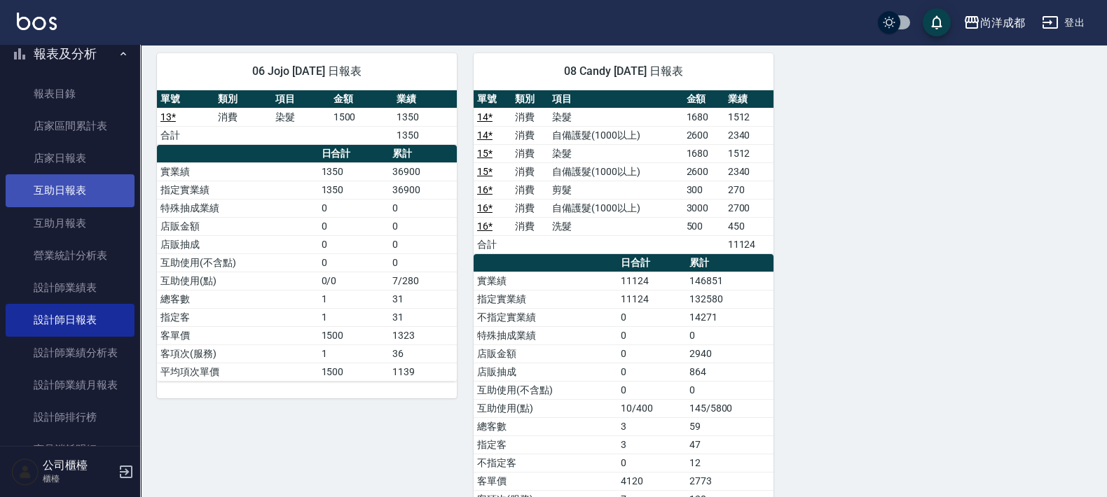
click at [113, 194] on link "互助日報表" at bounding box center [70, 190] width 129 height 32
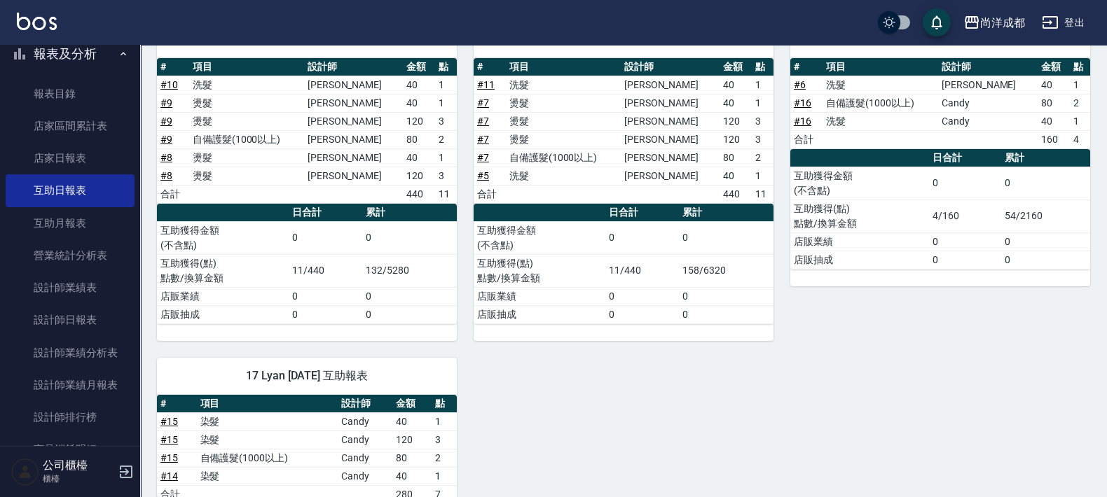
scroll to position [343, 0]
